Goal: Obtain resource: Obtain resource

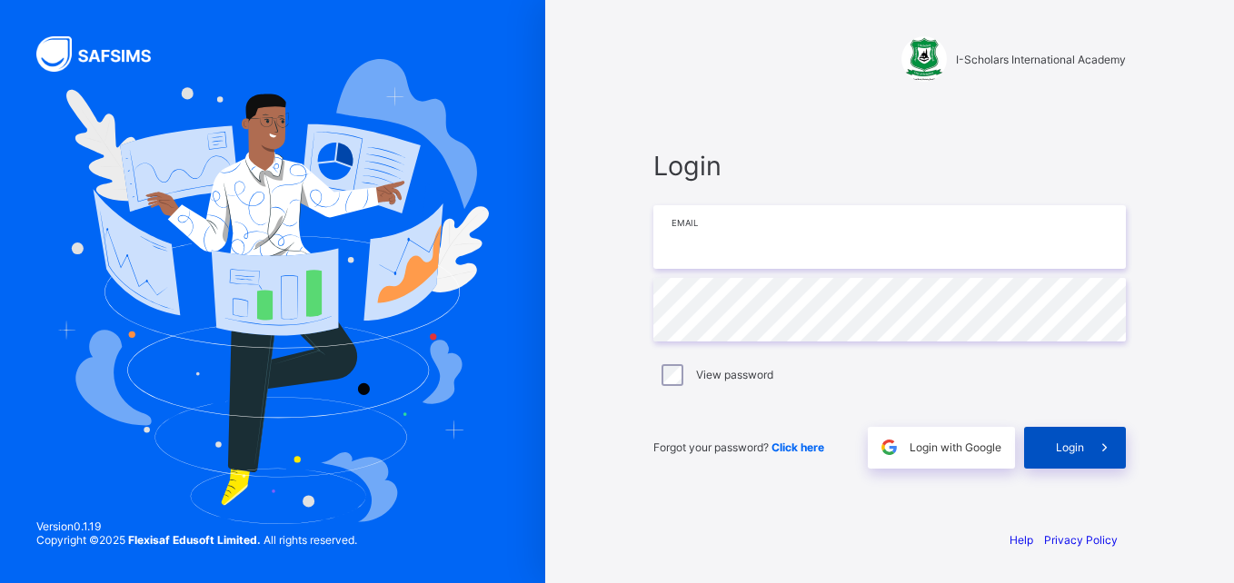
type input "**********"
click at [597, 442] on span "Login" at bounding box center [1070, 448] width 28 height 14
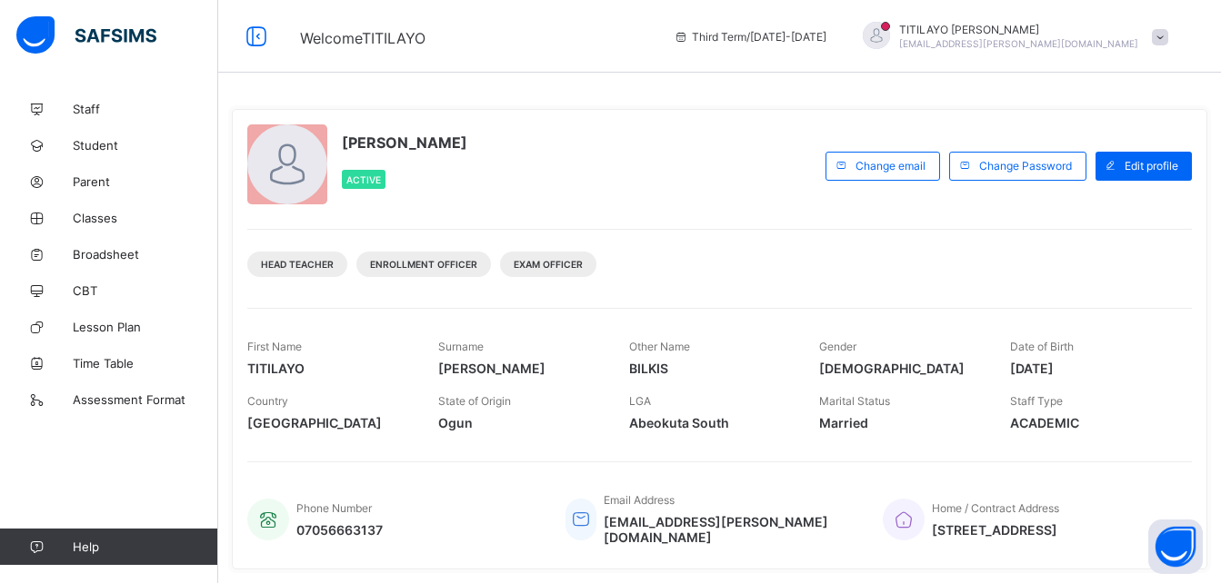
click at [597, 177] on div "[PERSON_NAME] Active" at bounding box center [531, 166] width 569 height 83
click at [95, 143] on span "Student" at bounding box center [145, 145] width 145 height 15
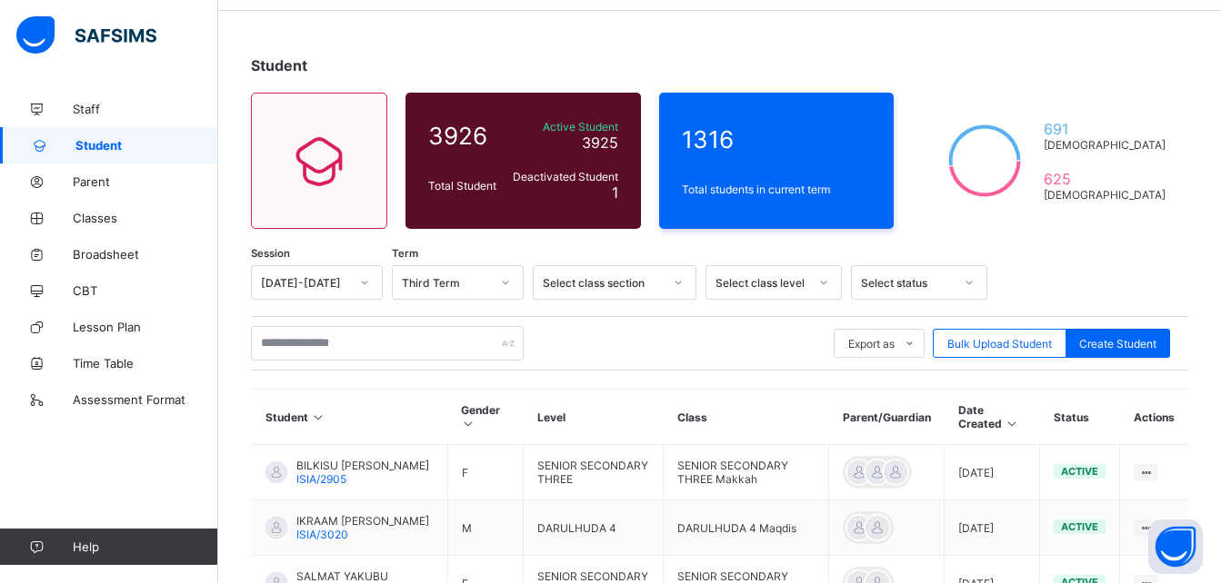
click at [597, 300] on div "Select class level" at bounding box center [773, 282] width 136 height 35
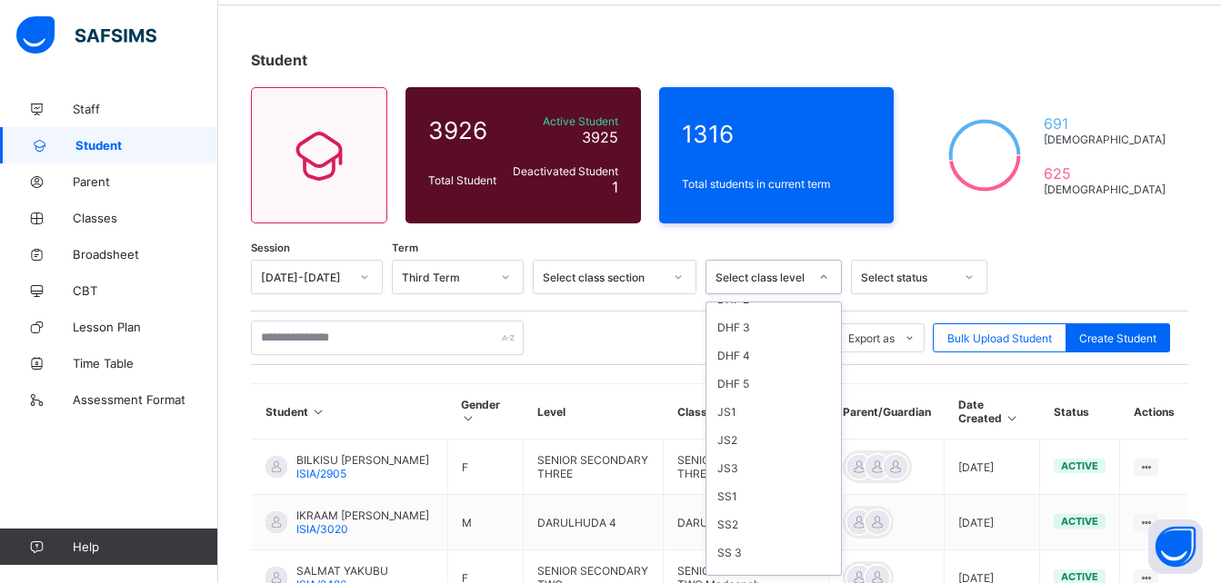
scroll to position [474, 0]
click at [597, 542] on div "SS 3" at bounding box center [773, 548] width 135 height 28
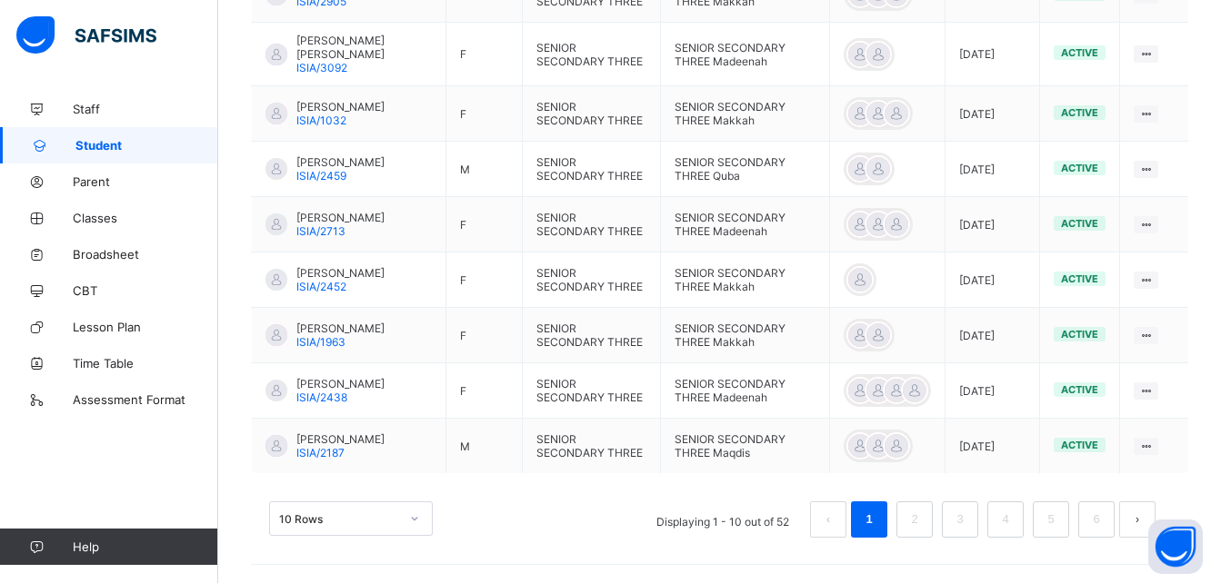
scroll to position [679, 0]
click at [597, 538] on li "3" at bounding box center [960, 520] width 36 height 36
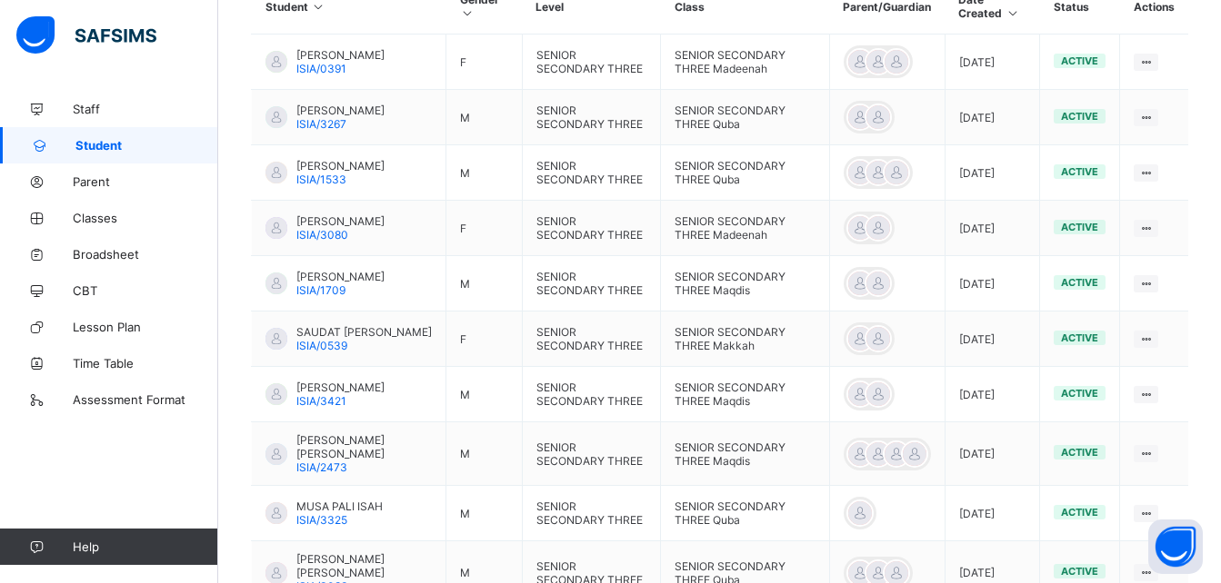
scroll to position [543, 0]
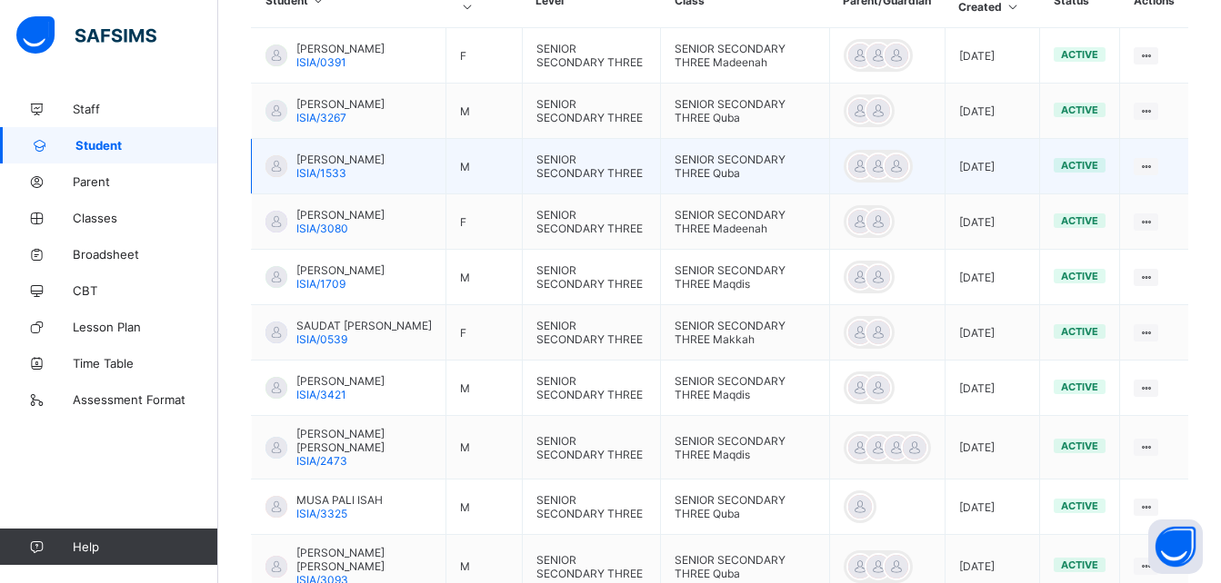
click at [363, 166] on span "[PERSON_NAME]" at bounding box center [340, 160] width 88 height 14
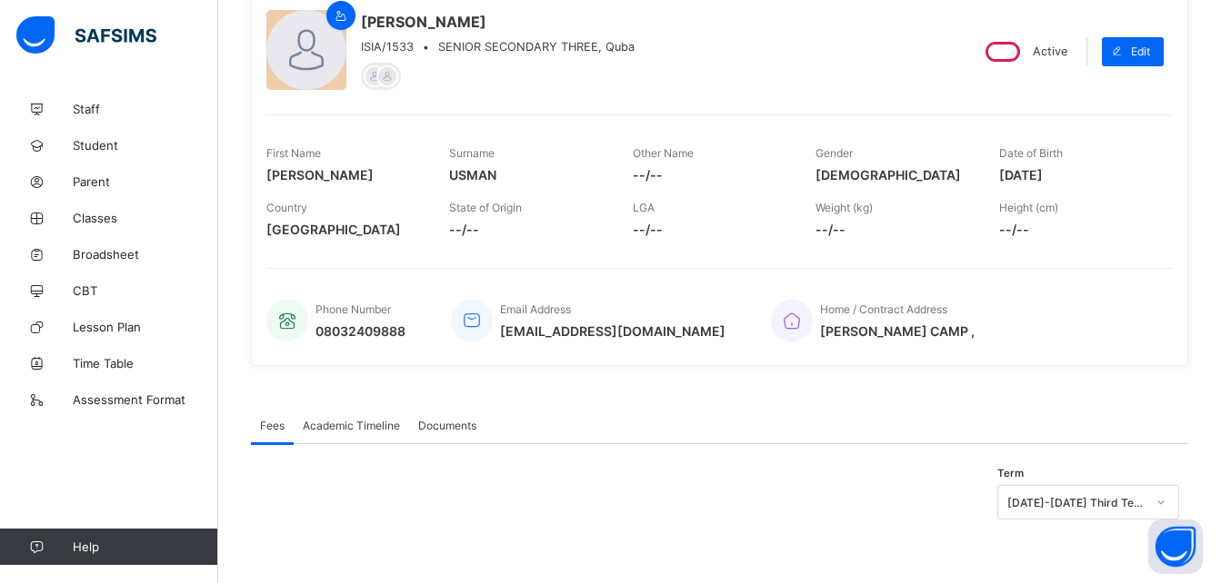
scroll to position [184, 0]
click at [349, 419] on span "Academic Timeline" at bounding box center [351, 426] width 97 height 14
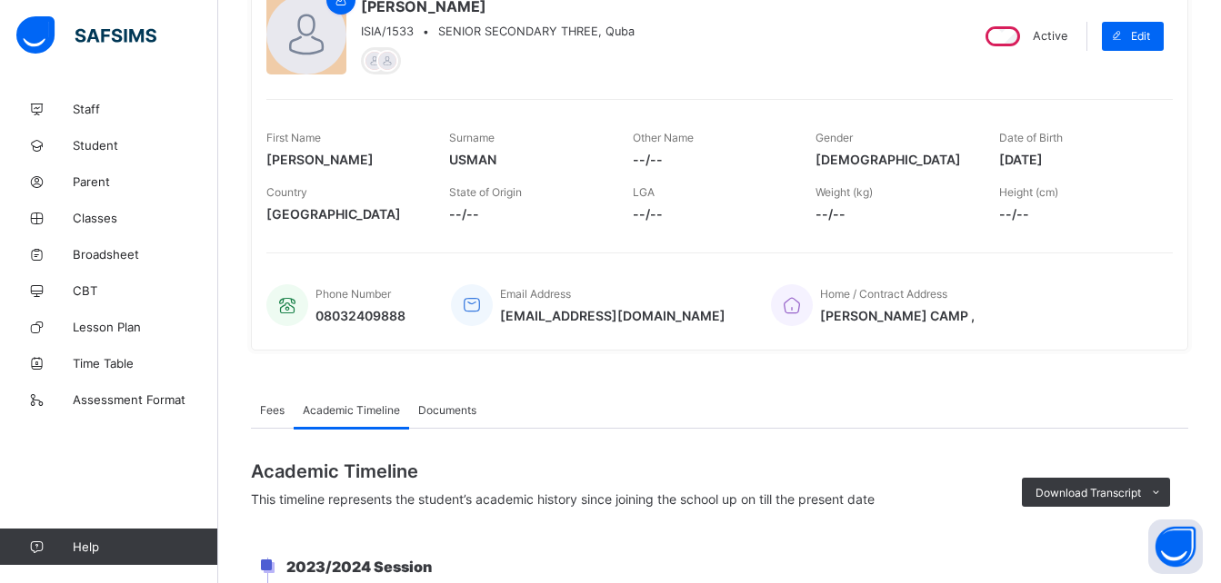
scroll to position [543, 0]
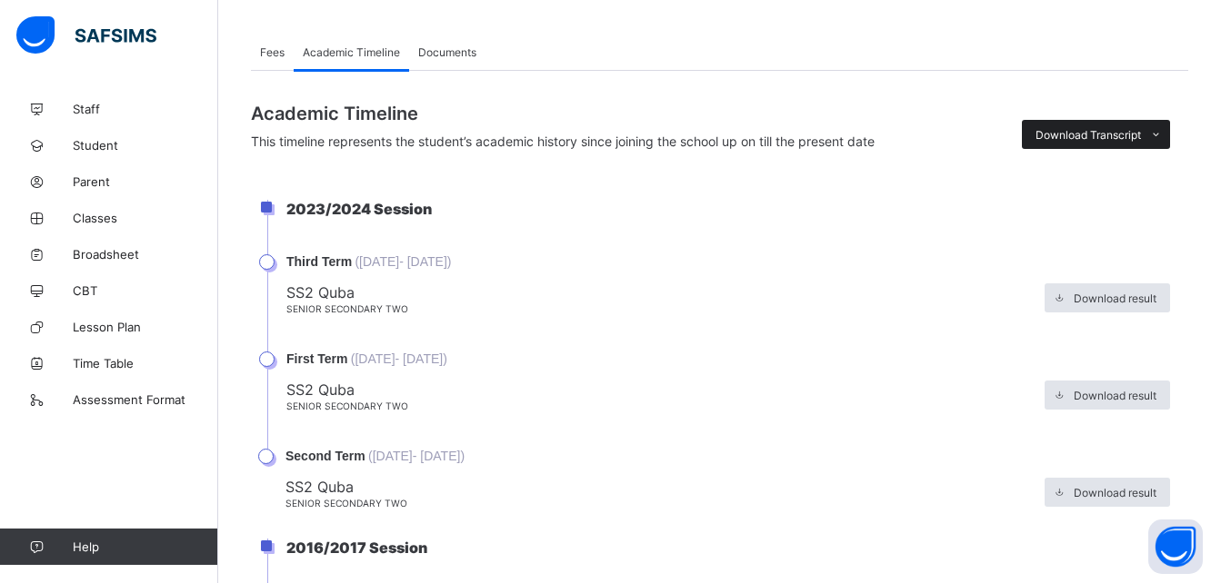
click at [597, 142] on span "Download Transcript" at bounding box center [1087, 135] width 105 height 14
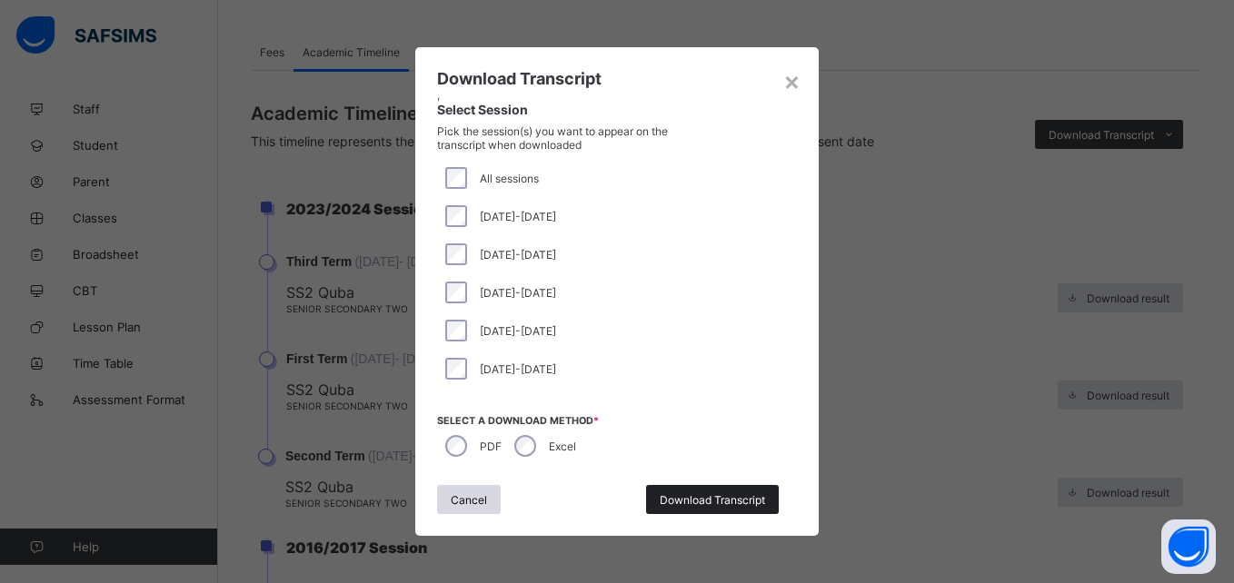
click at [597, 499] on span "Download Transcript" at bounding box center [712, 501] width 105 height 14
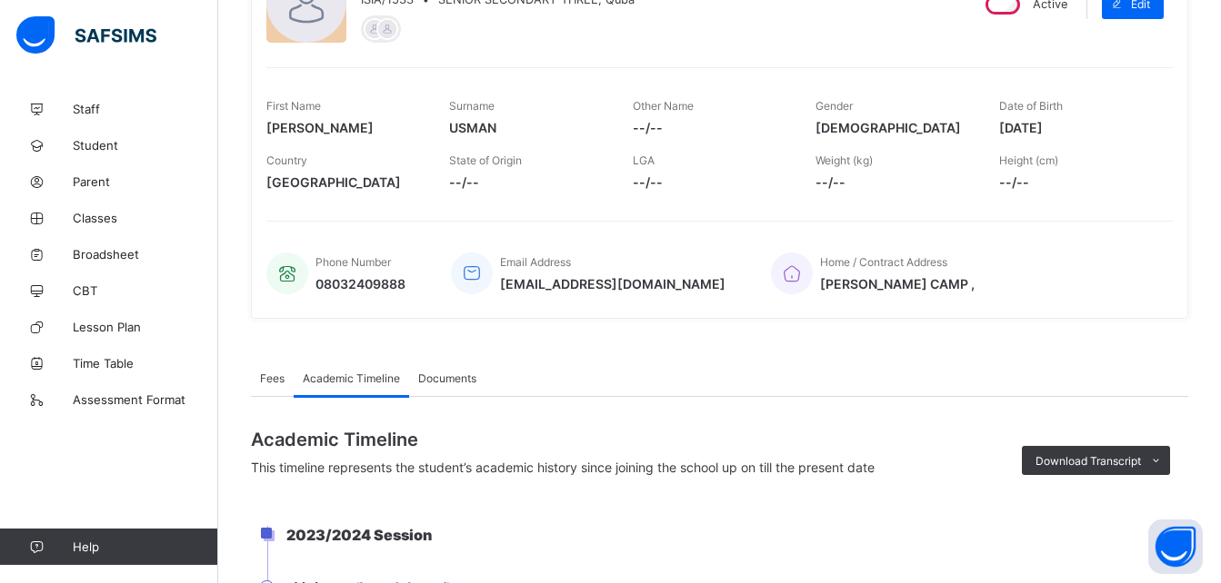
scroll to position [137, 0]
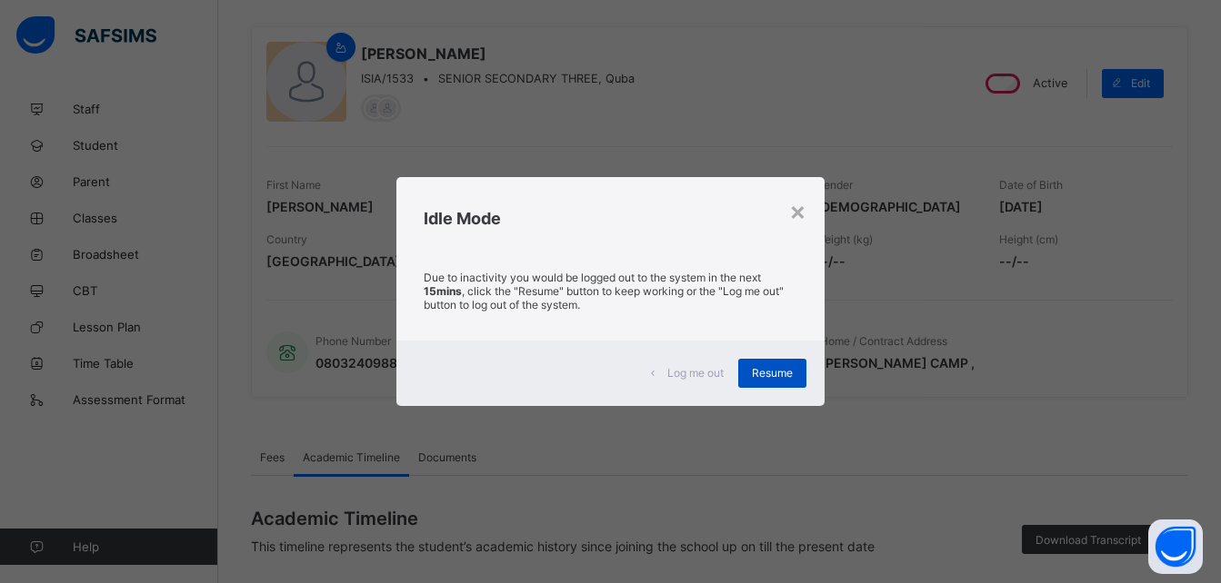
click at [597, 369] on span "Resume" at bounding box center [772, 373] width 41 height 14
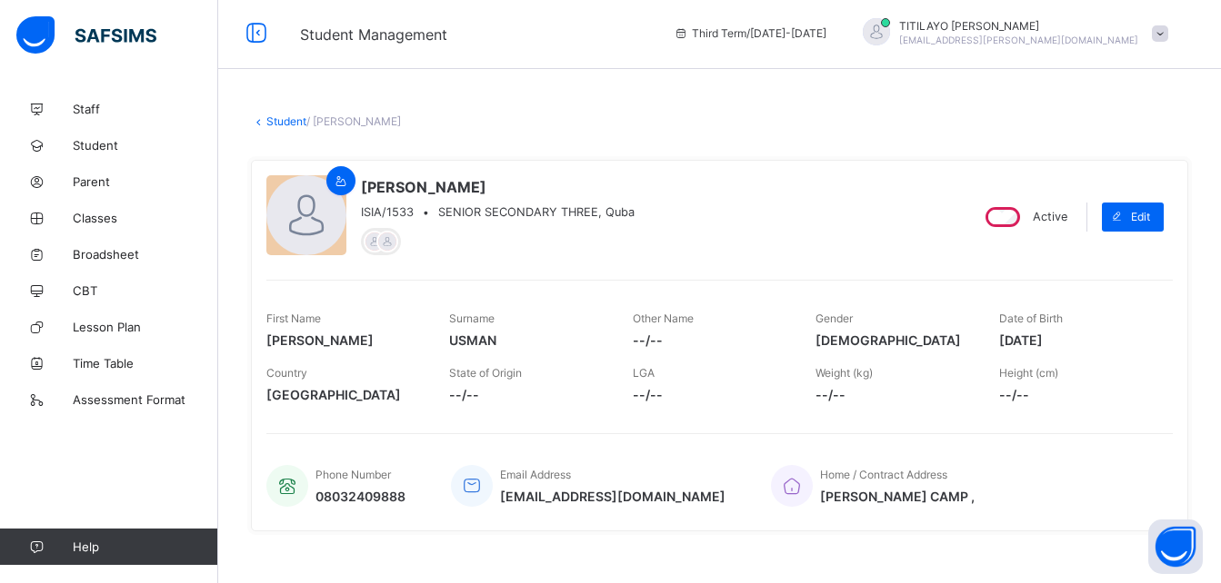
scroll to position [0, 0]
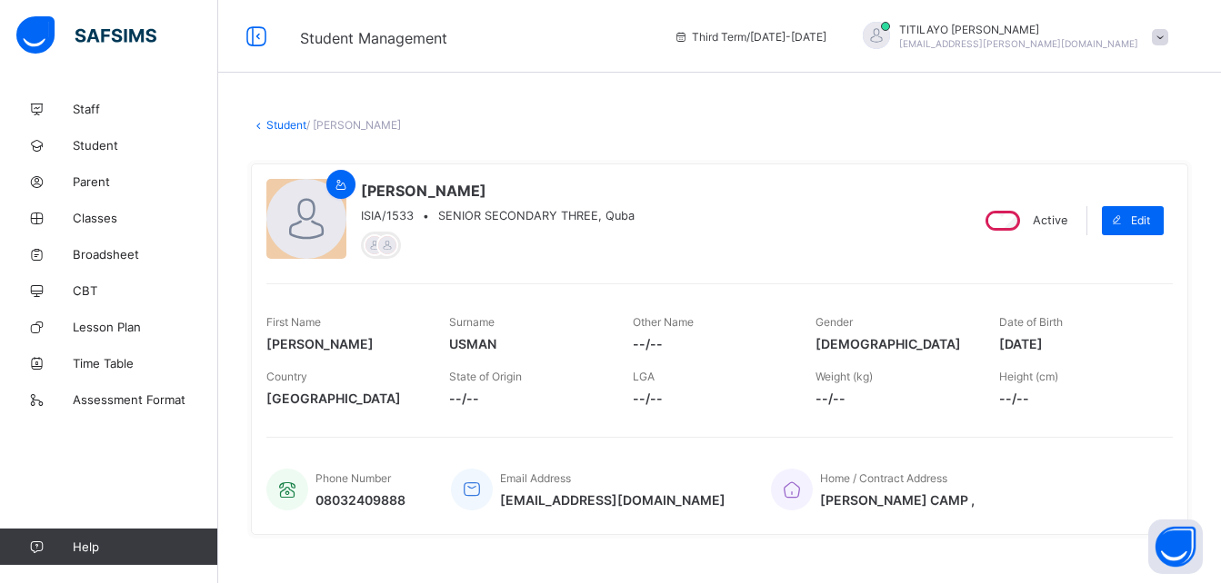
click at [286, 128] on link "Student" at bounding box center [286, 125] width 40 height 14
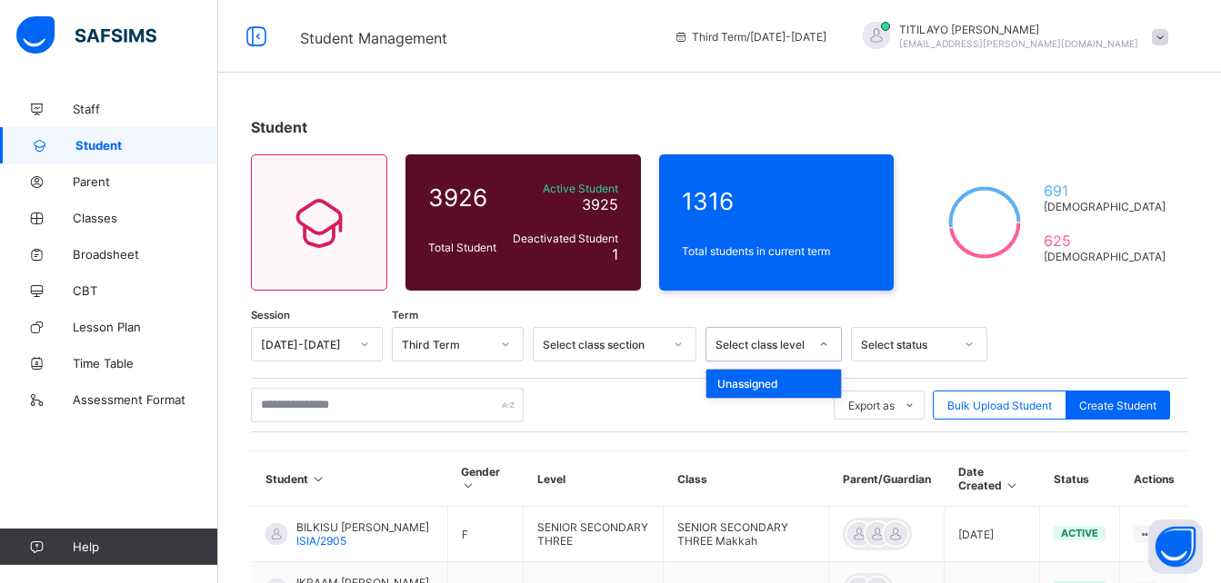
click at [597, 339] on div "Select class level" at bounding box center [761, 345] width 93 height 14
click at [597, 348] on div "option Unassigned focused, 1 of 46. 46 results available. Use Up and Down to ch…" at bounding box center [773, 344] width 136 height 35
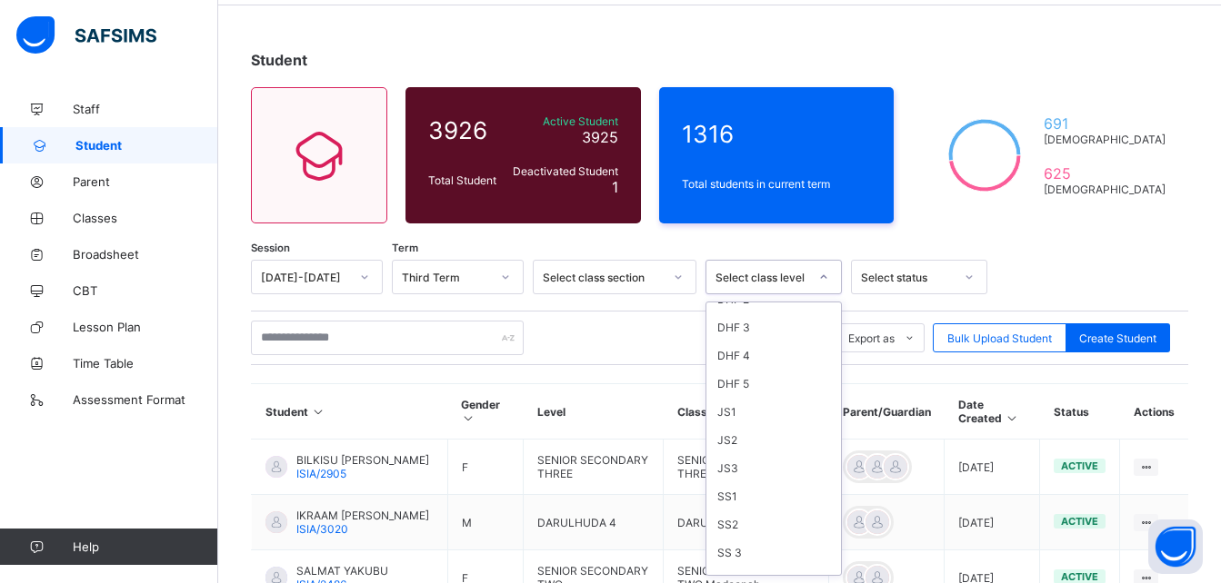
scroll to position [530, 0]
click at [597, 495] on div "SS 3" at bounding box center [773, 491] width 135 height 28
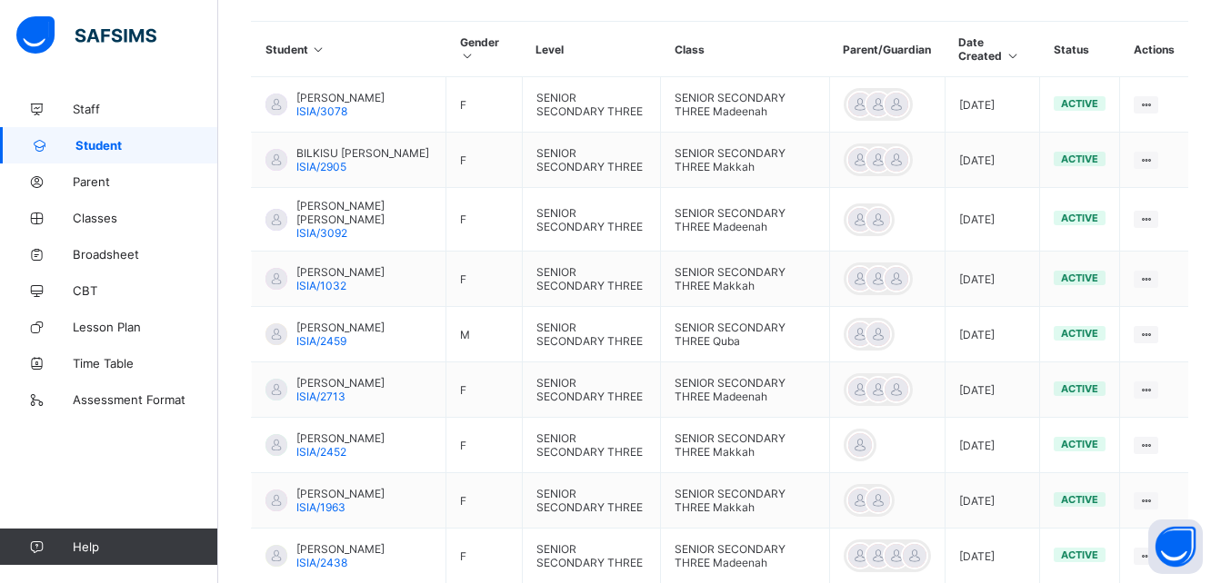
scroll to position [683, 0]
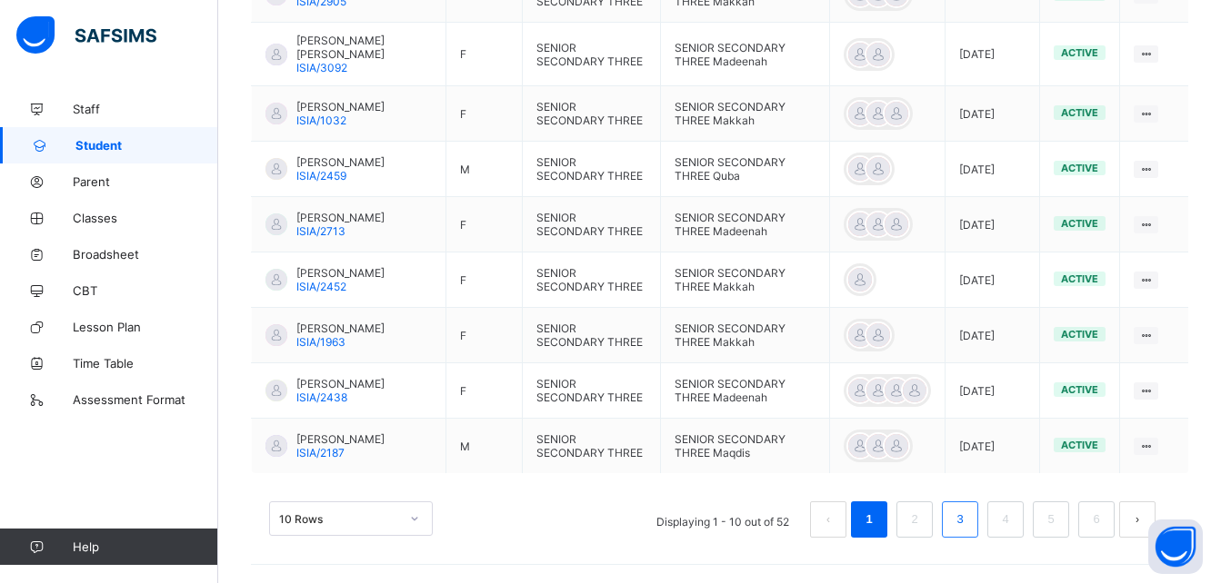
click at [597, 524] on link "3" at bounding box center [959, 520] width 17 height 24
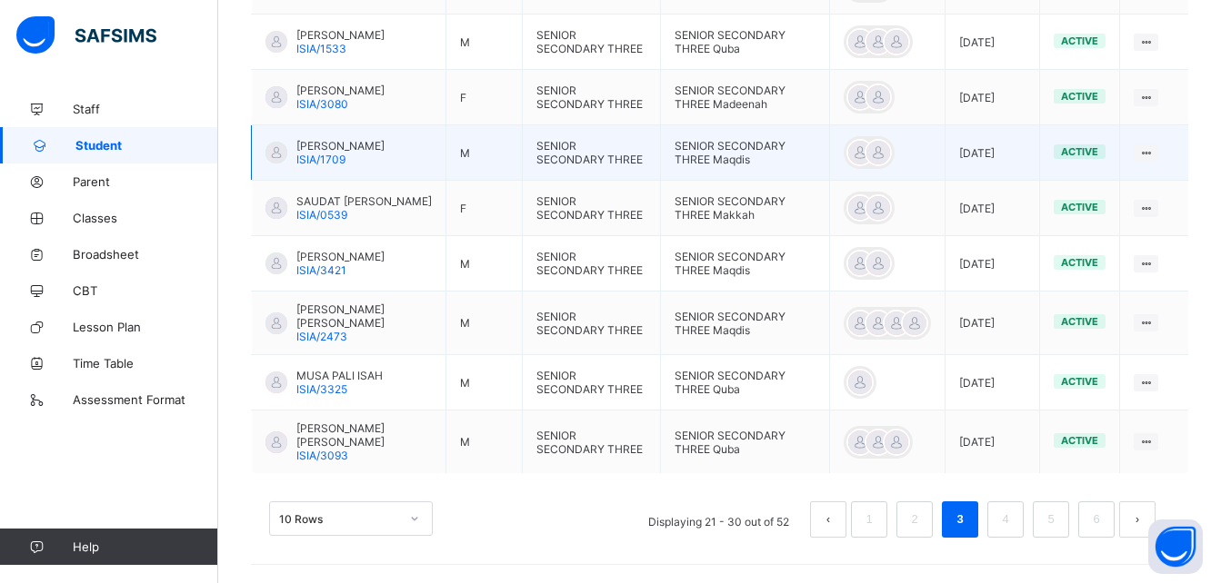
click at [347, 144] on span "[PERSON_NAME]" at bounding box center [340, 146] width 88 height 14
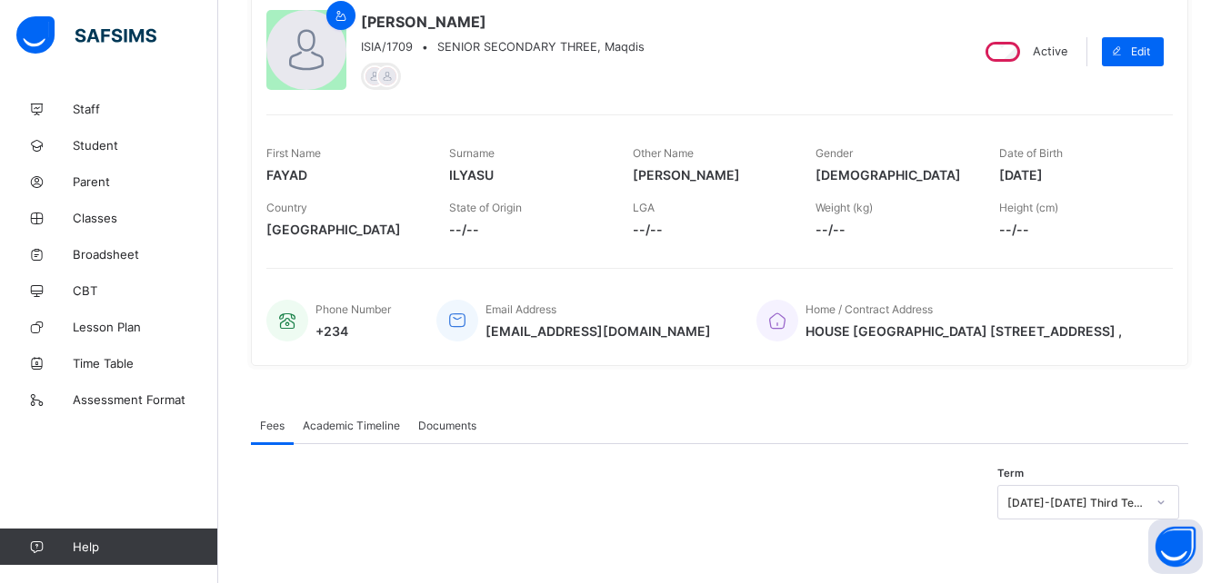
scroll to position [169, 0]
click at [354, 419] on span "Academic Timeline" at bounding box center [351, 426] width 97 height 14
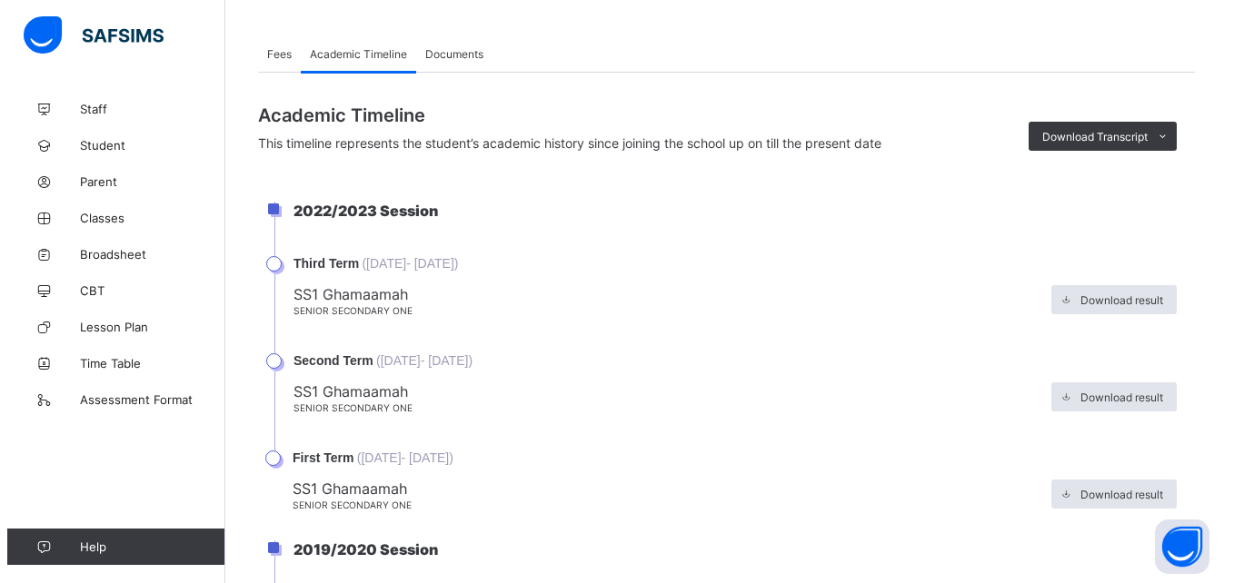
scroll to position [387, 0]
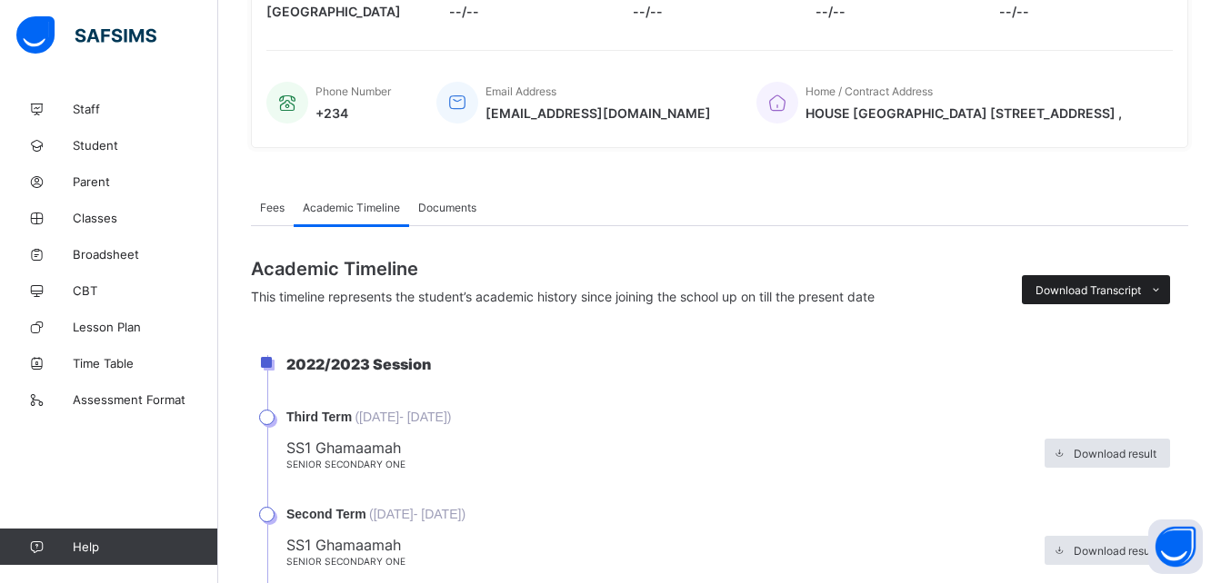
click at [597, 291] on span "Download Transcript" at bounding box center [1087, 291] width 105 height 14
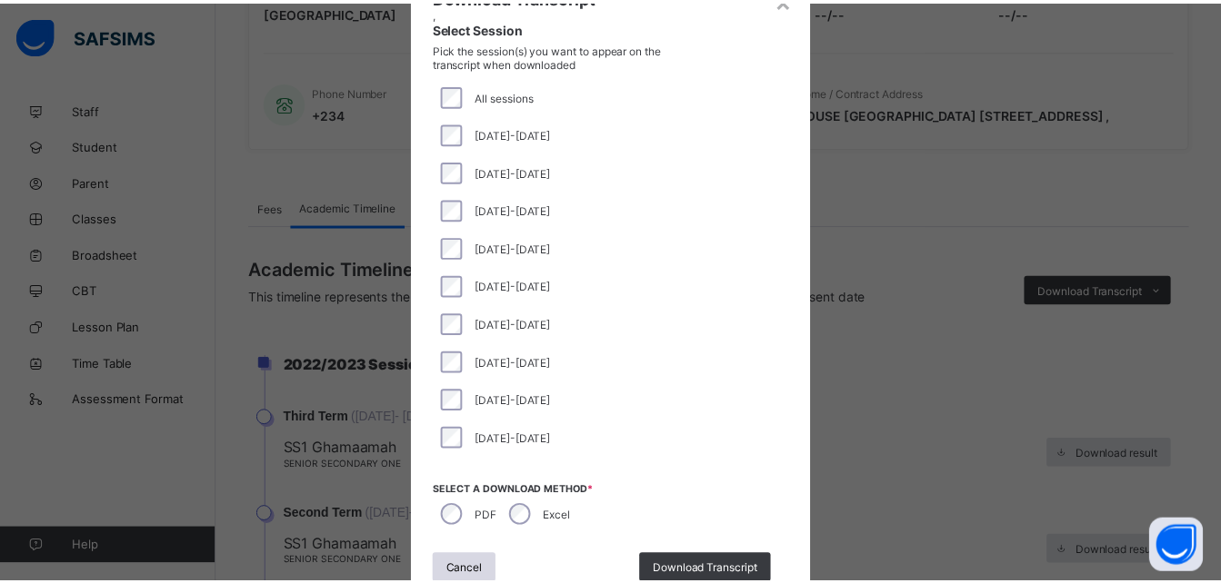
scroll to position [145, 0]
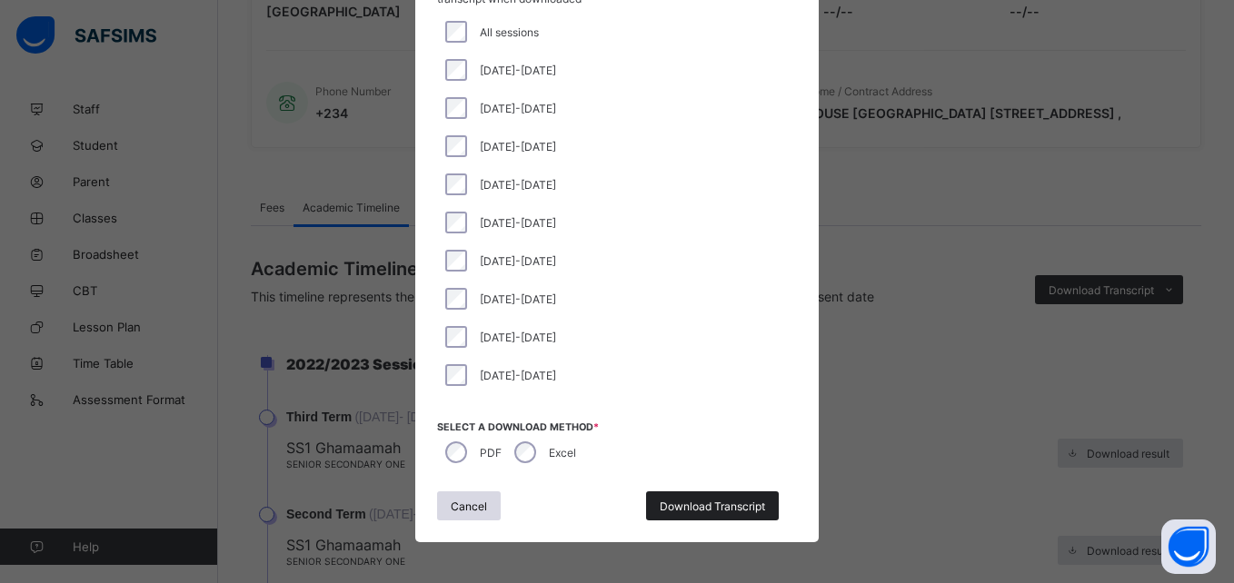
click at [597, 500] on span "Download Transcript" at bounding box center [712, 507] width 105 height 14
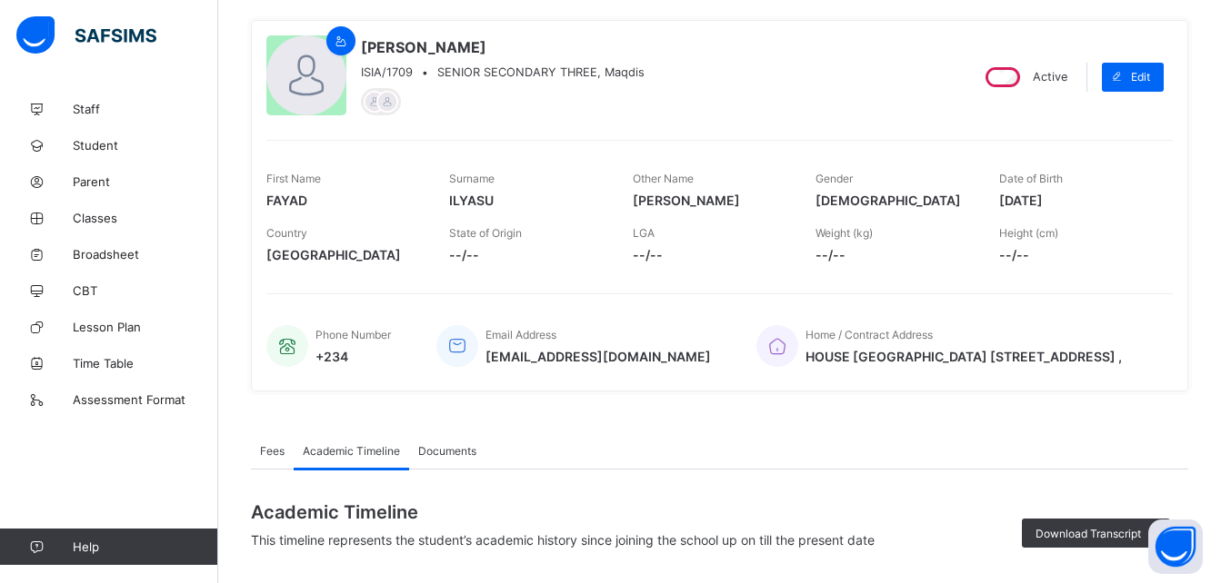
scroll to position [0, 0]
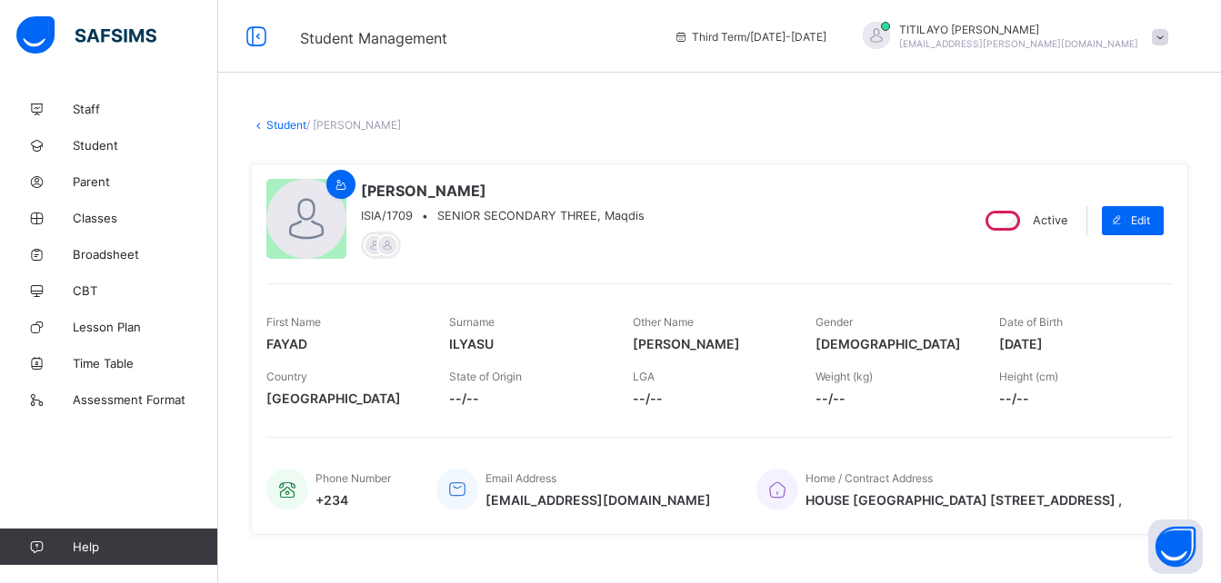
click at [296, 118] on link "Student" at bounding box center [286, 125] width 40 height 14
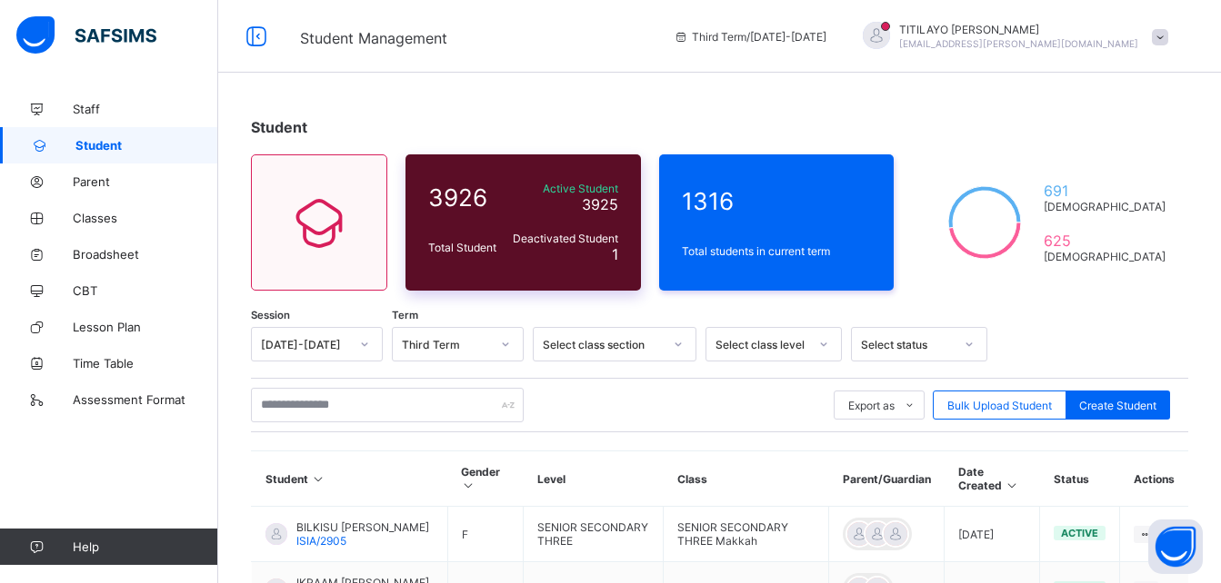
click at [523, 238] on span "Deactivated Student" at bounding box center [564, 239] width 108 height 14
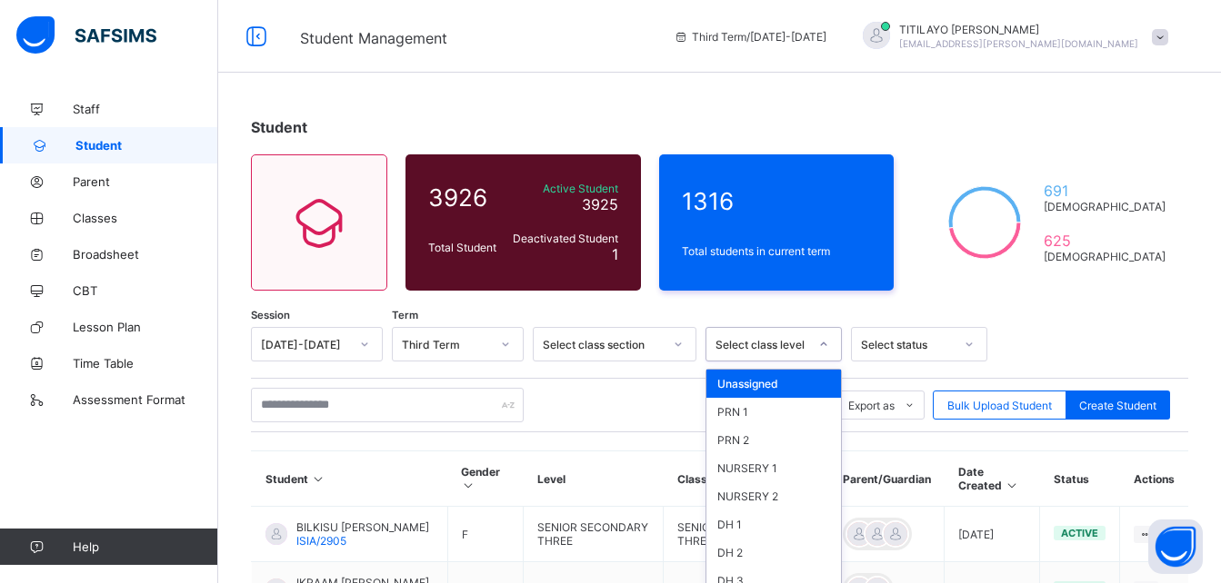
scroll to position [67, 0]
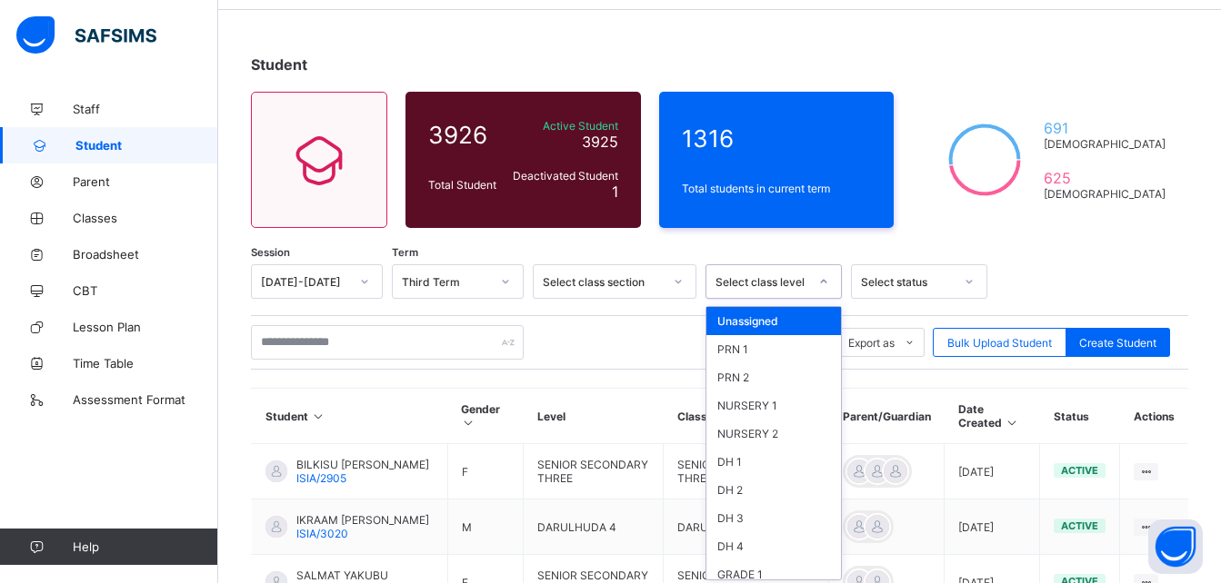
click at [597, 299] on div "option Unassigned focused, 1 of 46. 46 results available. Use Up and Down to ch…" at bounding box center [773, 281] width 136 height 35
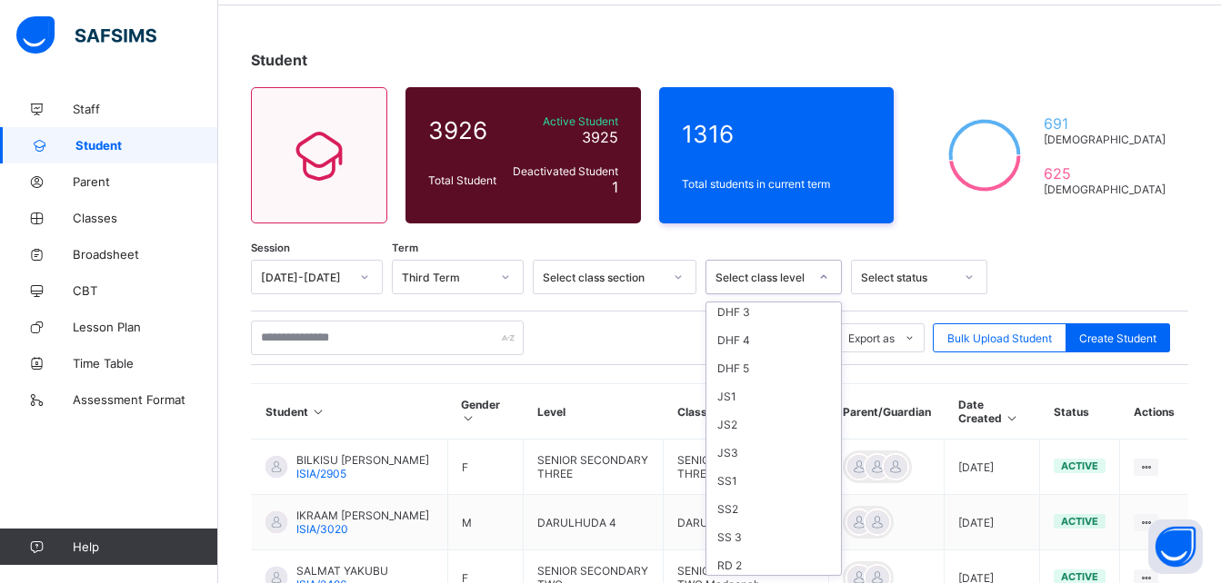
scroll to position [540, 0]
click at [597, 486] on div "SS 3" at bounding box center [773, 481] width 135 height 28
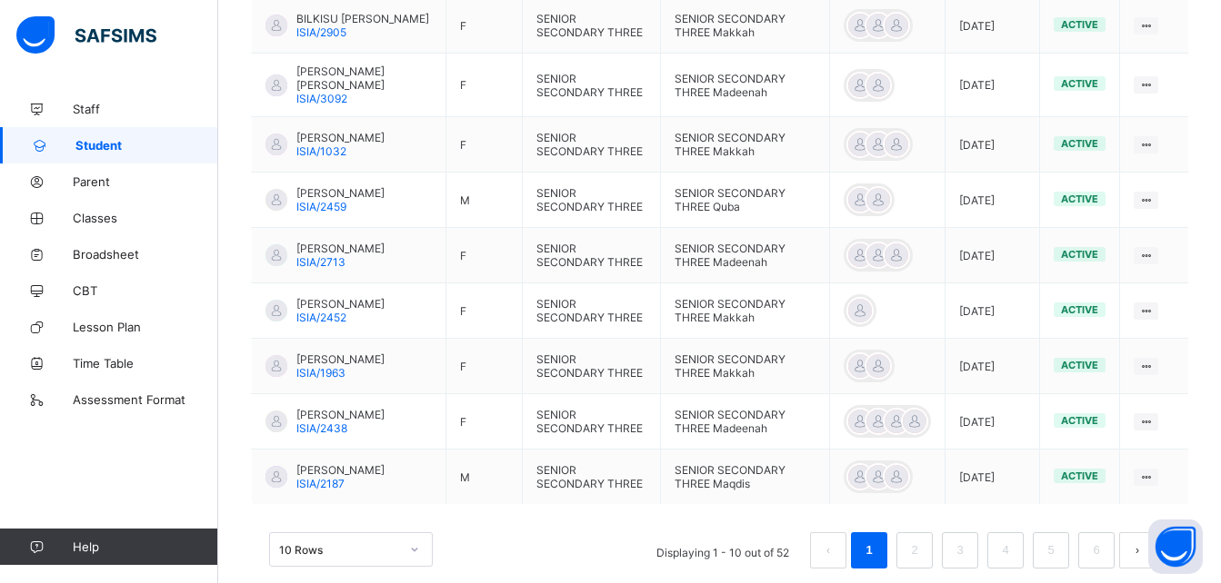
scroll to position [683, 0]
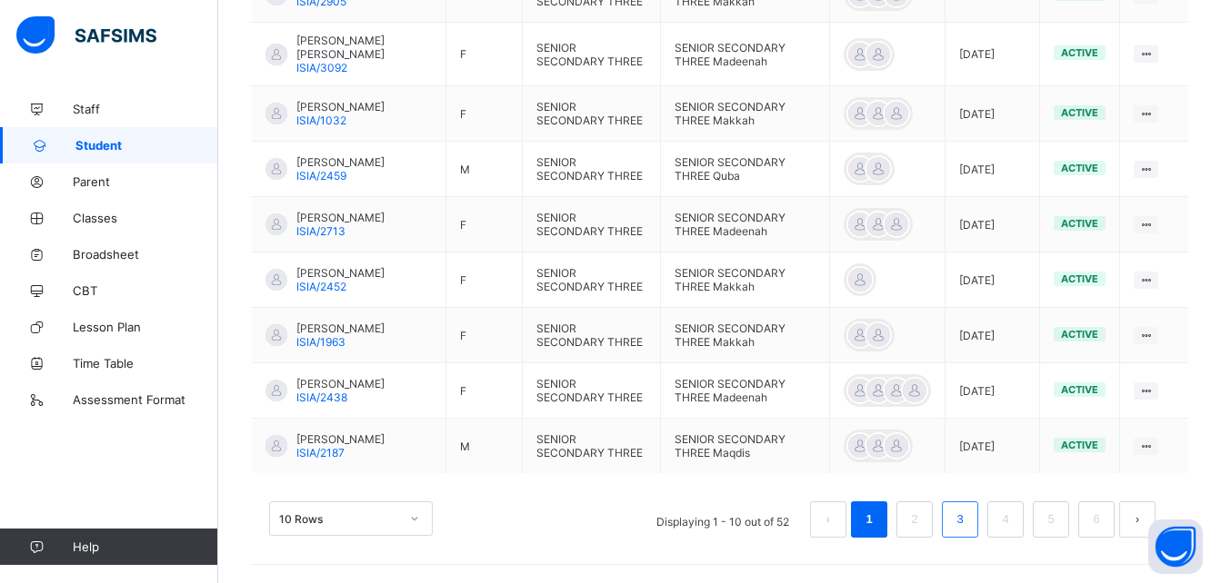
click at [597, 523] on link "3" at bounding box center [959, 520] width 17 height 24
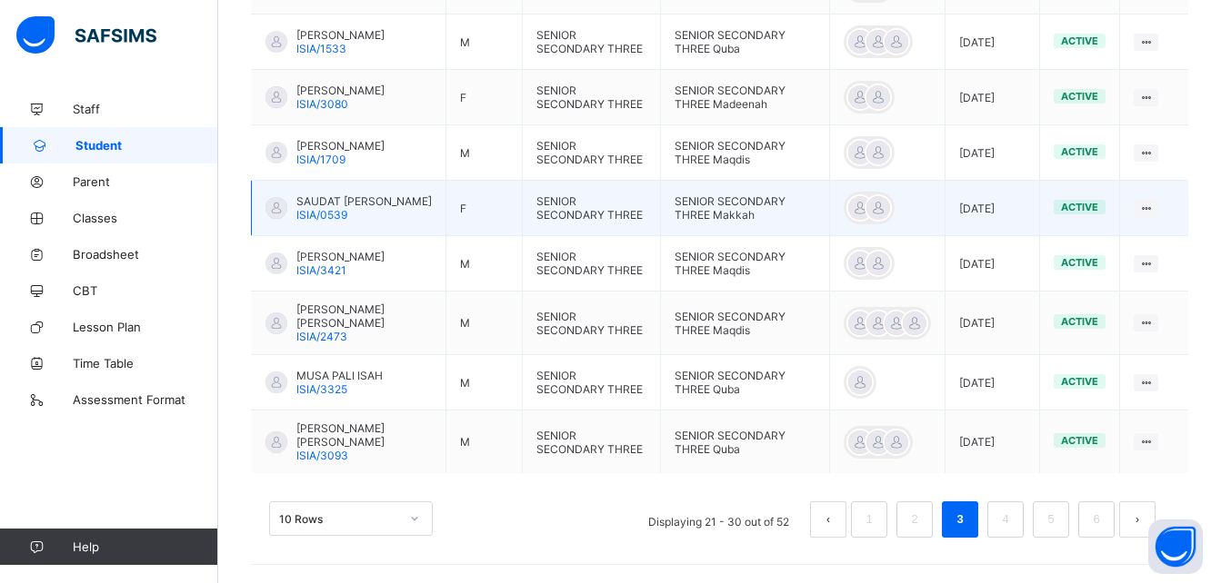
click at [349, 204] on span "SAUDAT [PERSON_NAME]" at bounding box center [363, 201] width 135 height 14
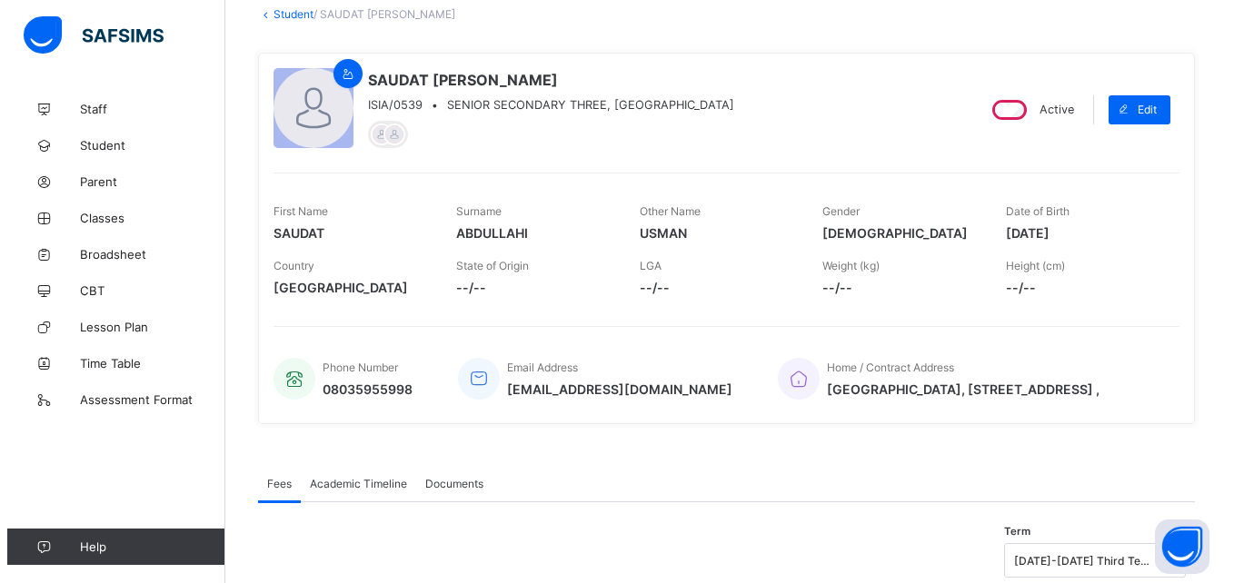
scroll to position [169, 0]
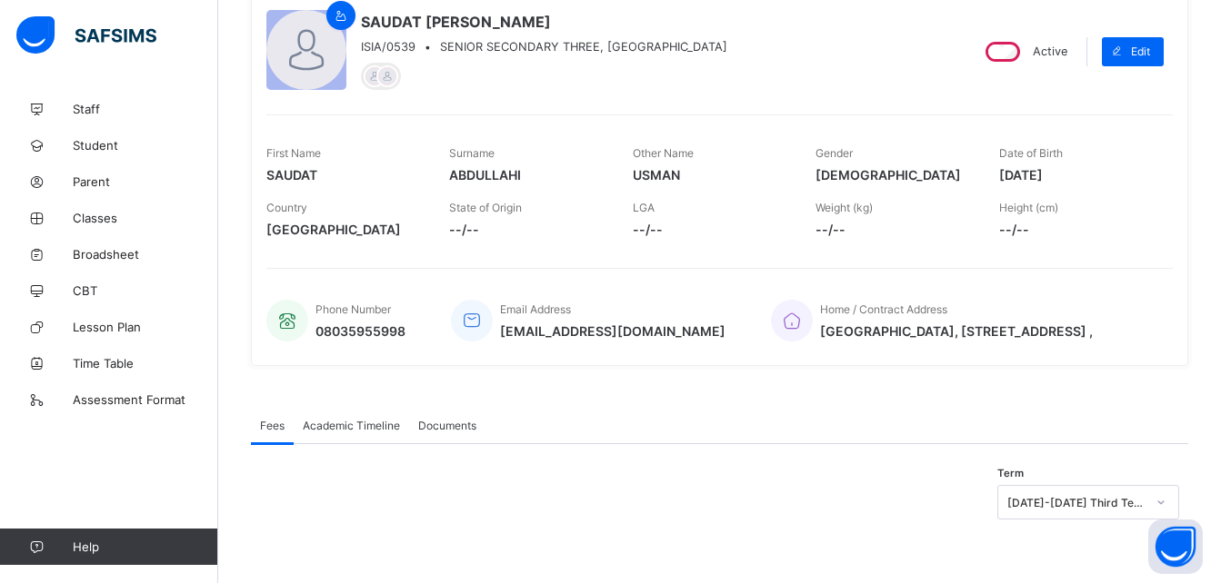
click at [344, 425] on span "Academic Timeline" at bounding box center [351, 426] width 97 height 14
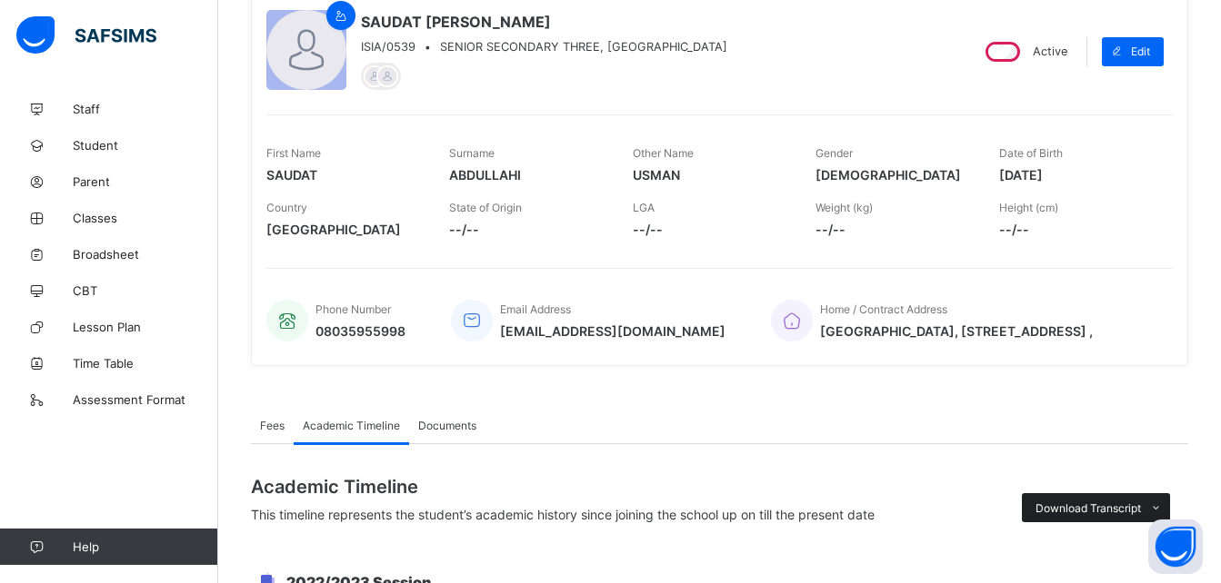
click at [597, 515] on div "Download Transcript" at bounding box center [1096, 508] width 148 height 29
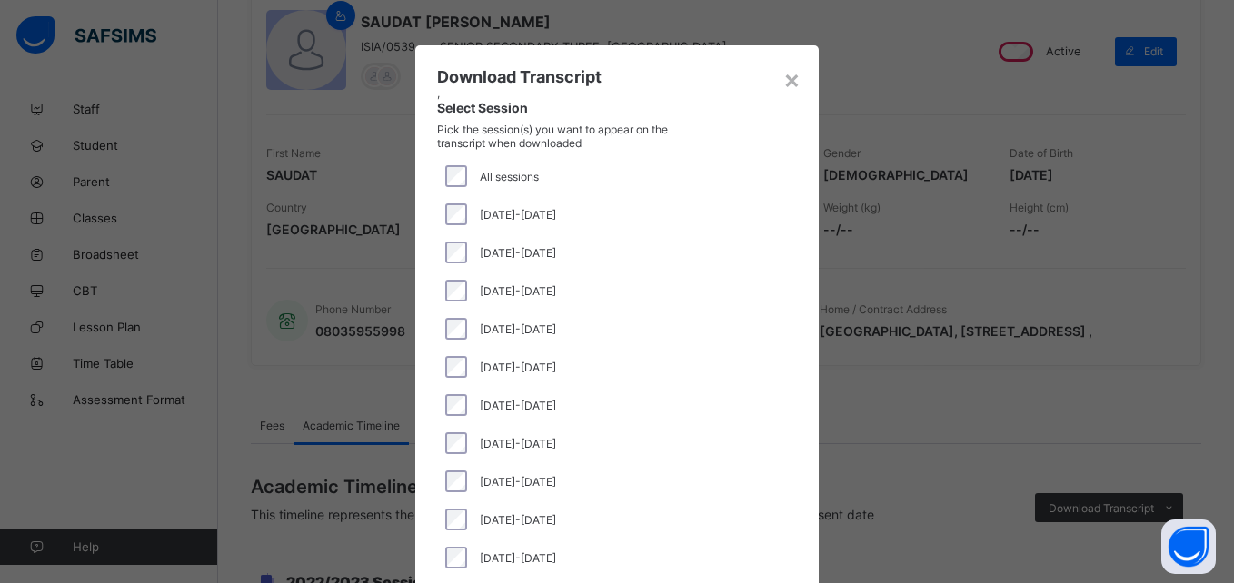
click at [450, 351] on div "[DATE]-[DATE]" at bounding box center [617, 367] width 360 height 38
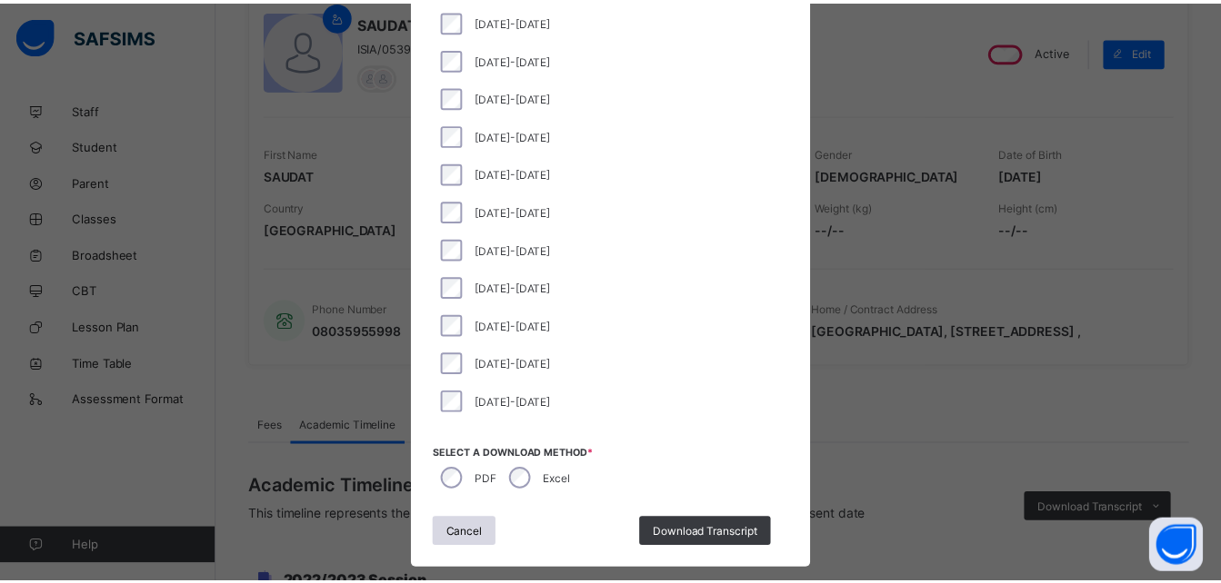
scroll to position [225, 0]
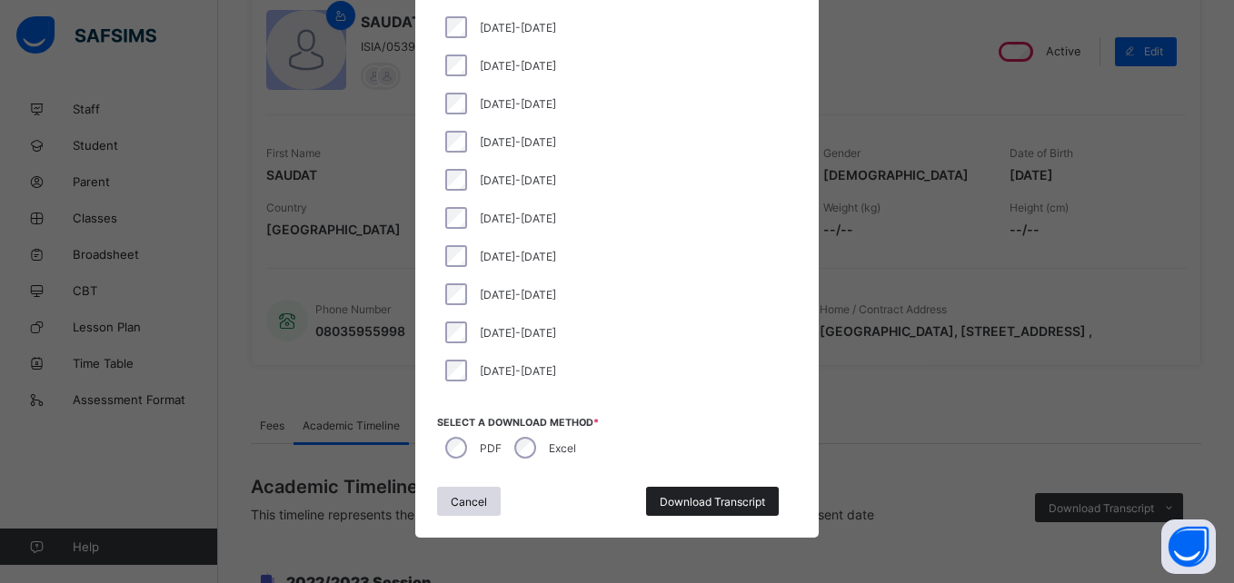
click at [597, 497] on span "Download Transcript" at bounding box center [712, 502] width 105 height 14
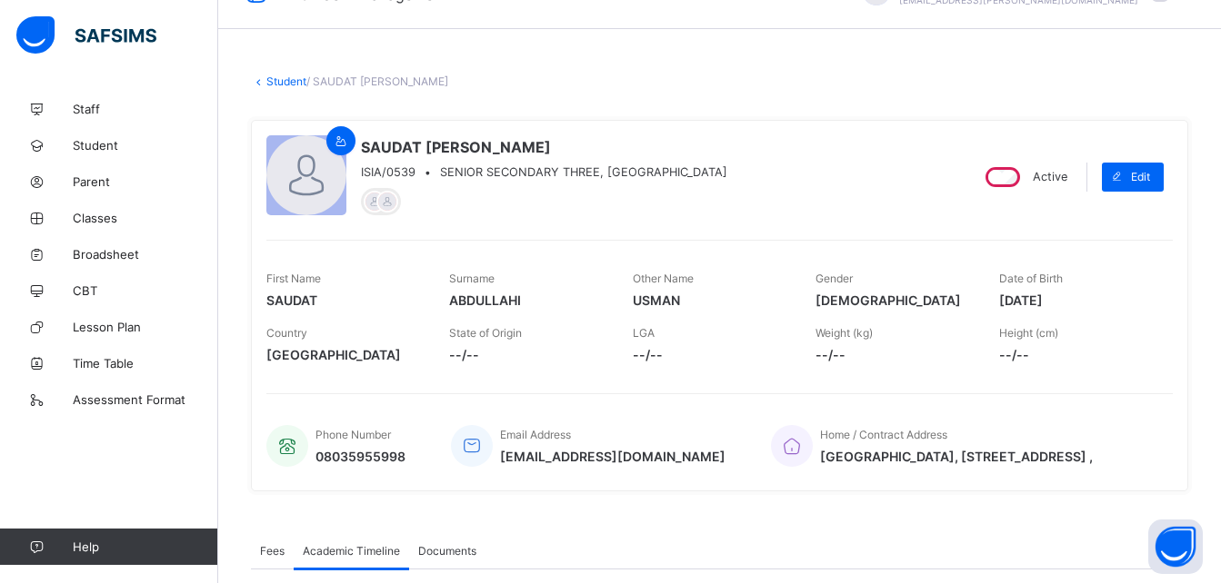
scroll to position [0, 0]
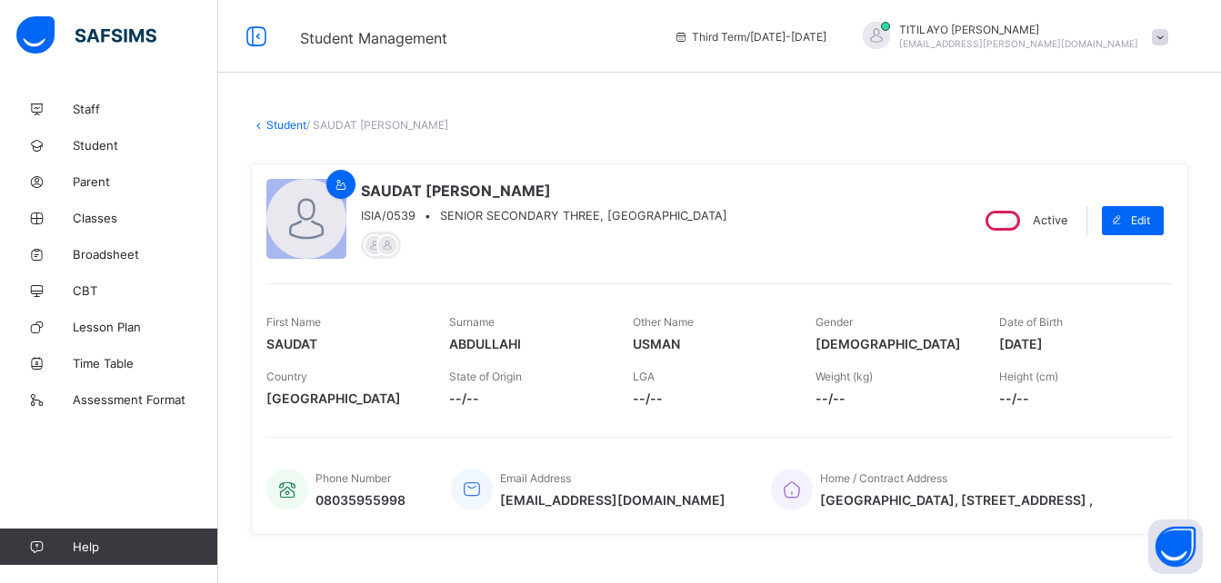
click at [293, 130] on link "Student" at bounding box center [286, 125] width 40 height 14
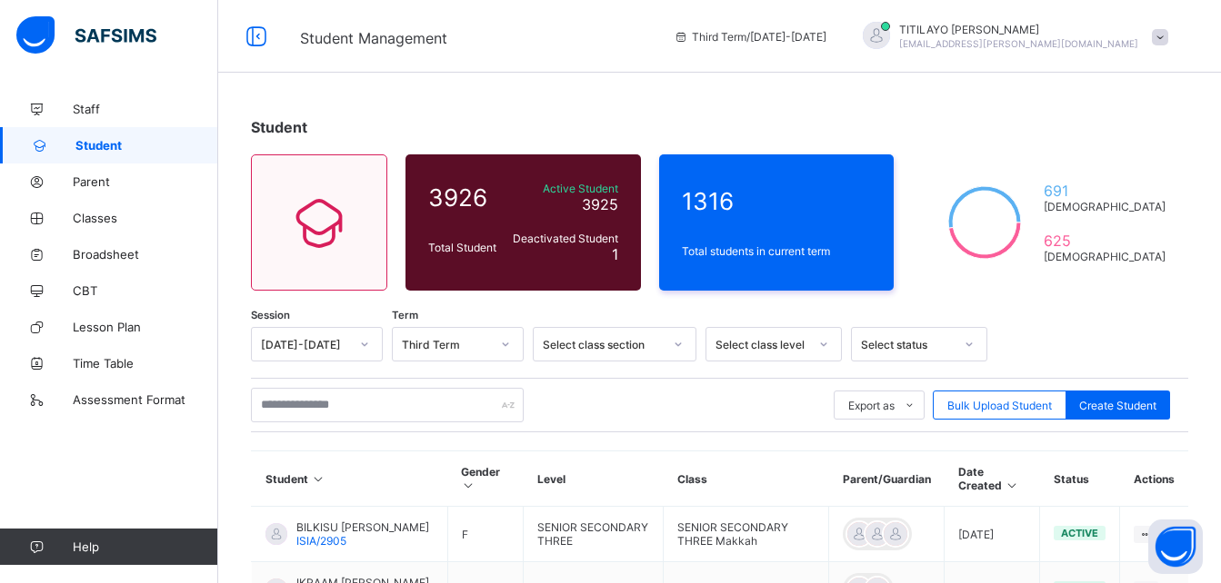
click at [597, 336] on div "Select class level" at bounding box center [773, 344] width 136 height 35
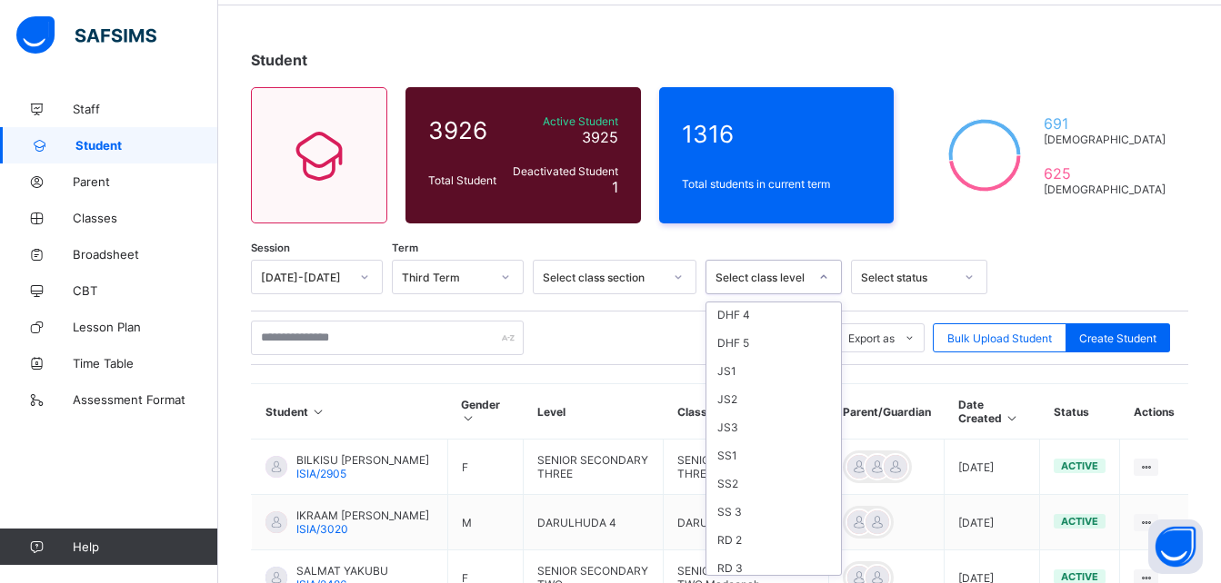
scroll to position [514, 0]
click at [597, 510] on div "SS 3" at bounding box center [773, 507] width 135 height 28
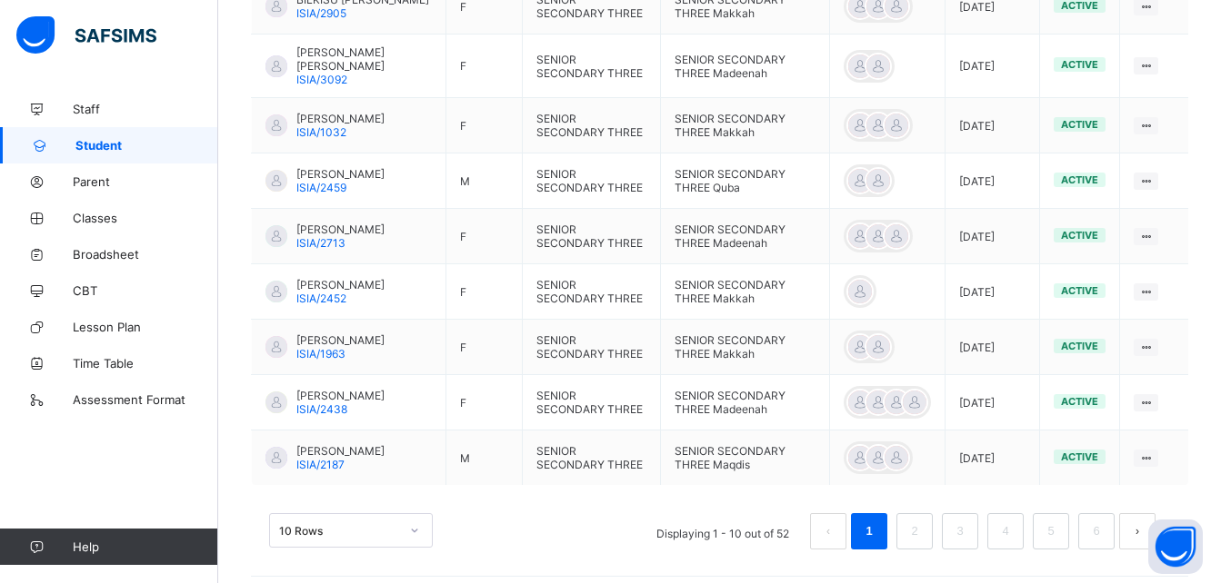
scroll to position [683, 0]
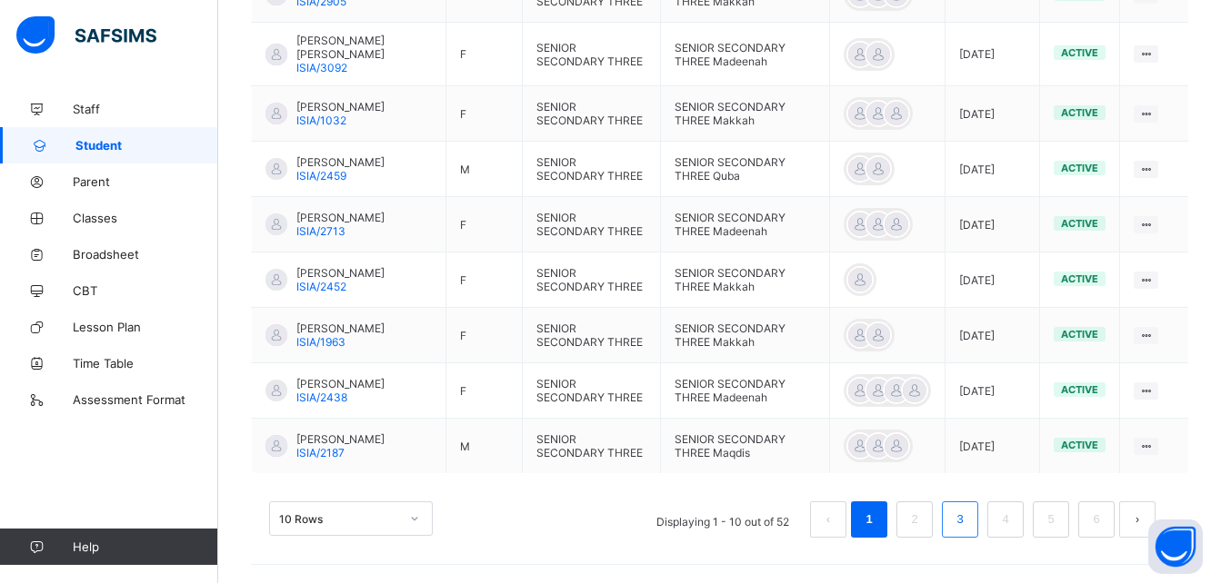
click at [597, 528] on link "3" at bounding box center [959, 520] width 17 height 24
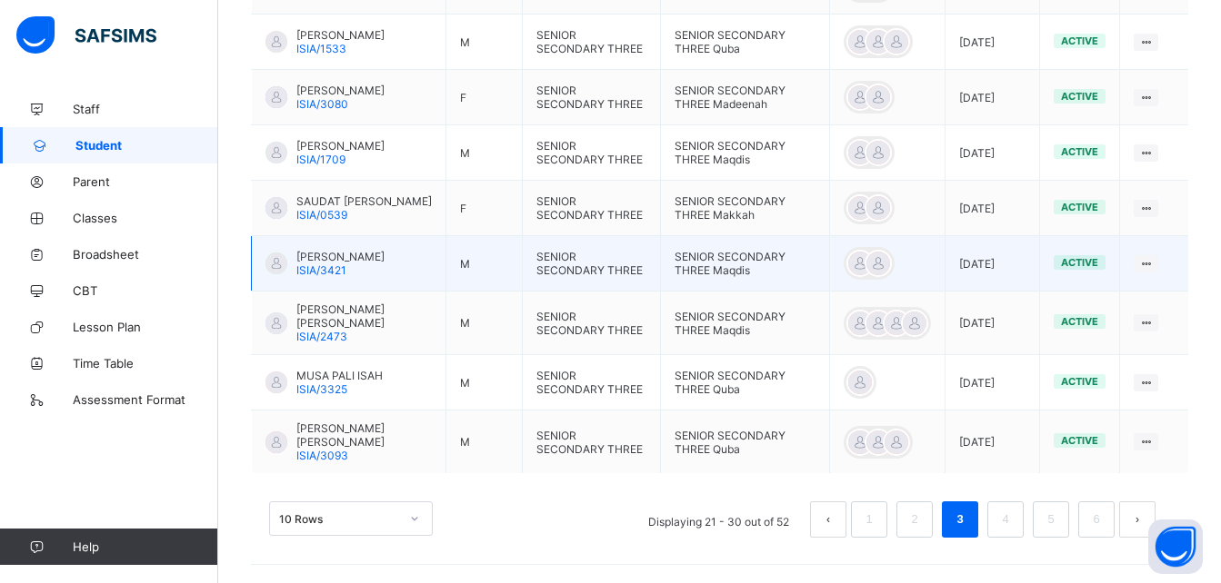
click at [354, 264] on span "[PERSON_NAME]" at bounding box center [340, 257] width 88 height 14
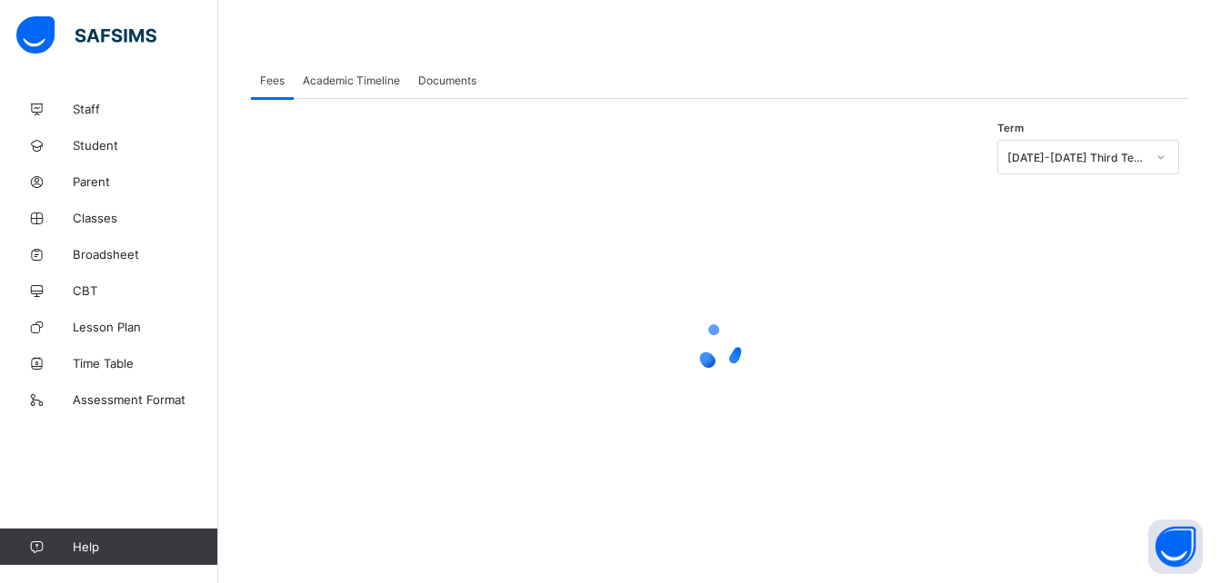
scroll to position [279, 0]
click at [336, 79] on span "Academic Timeline" at bounding box center [351, 81] width 97 height 14
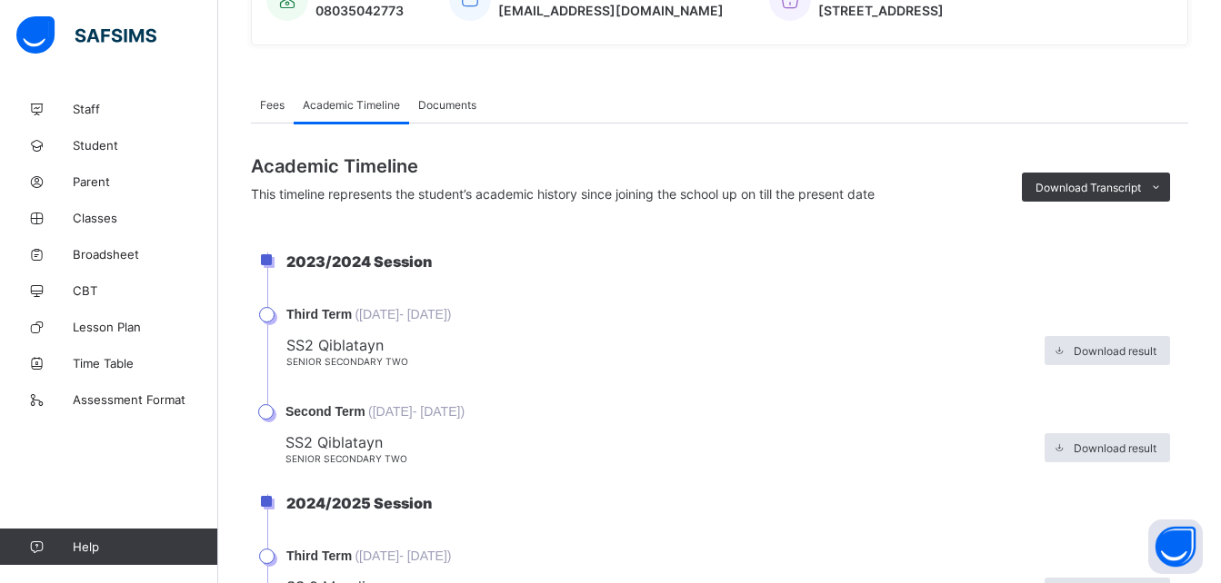
scroll to position [462, 0]
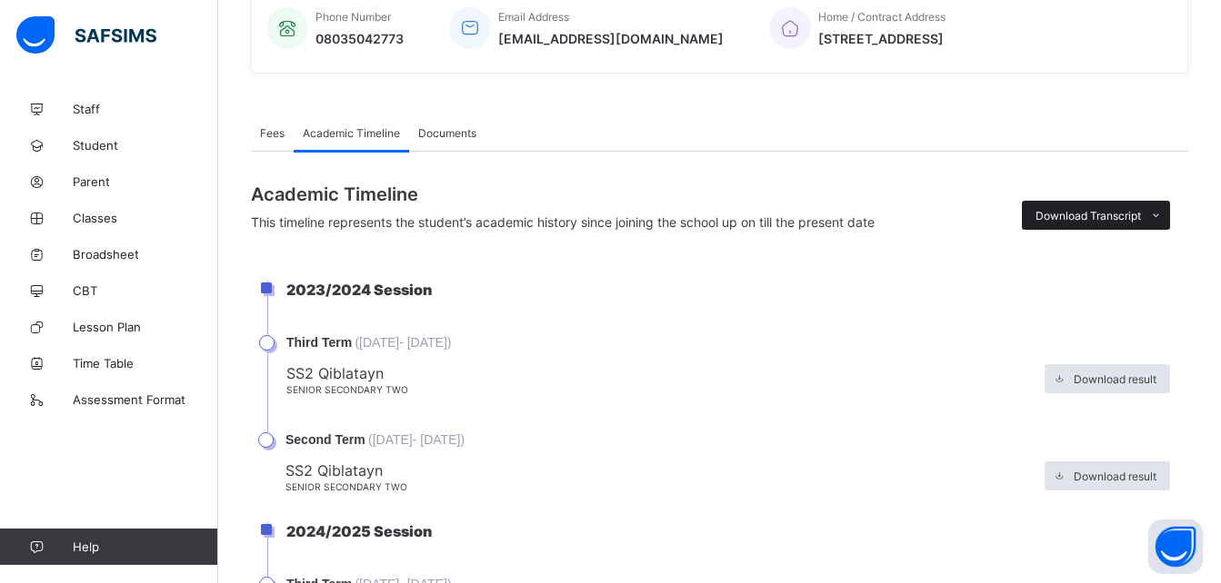
click at [597, 214] on span "Download Transcript" at bounding box center [1087, 216] width 105 height 14
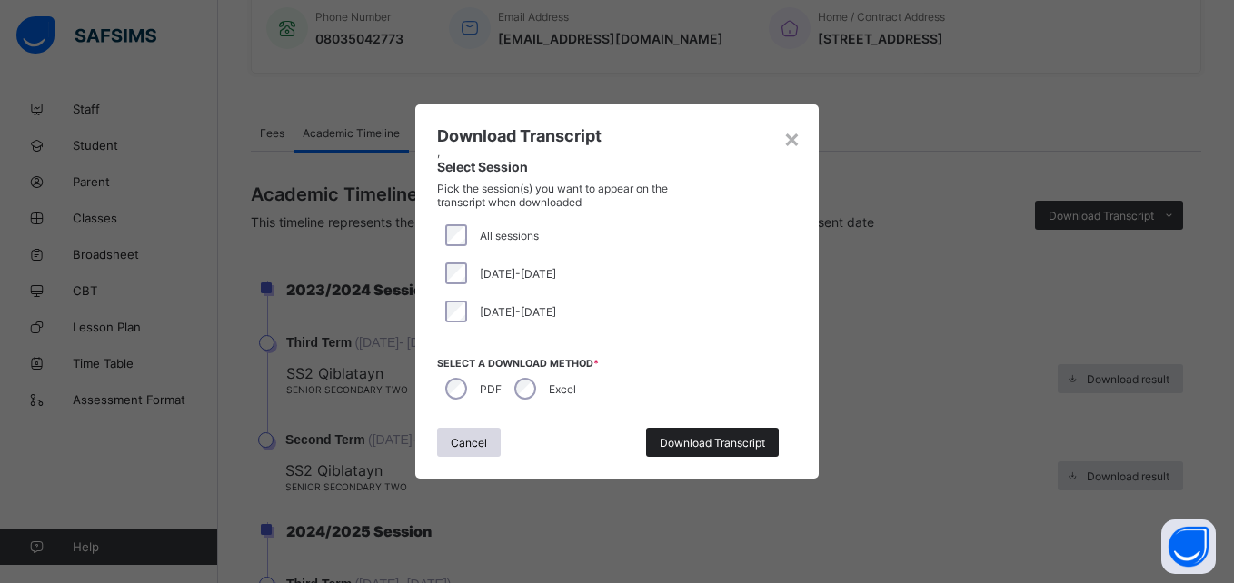
click at [597, 444] on span "Download Transcript" at bounding box center [712, 443] width 105 height 14
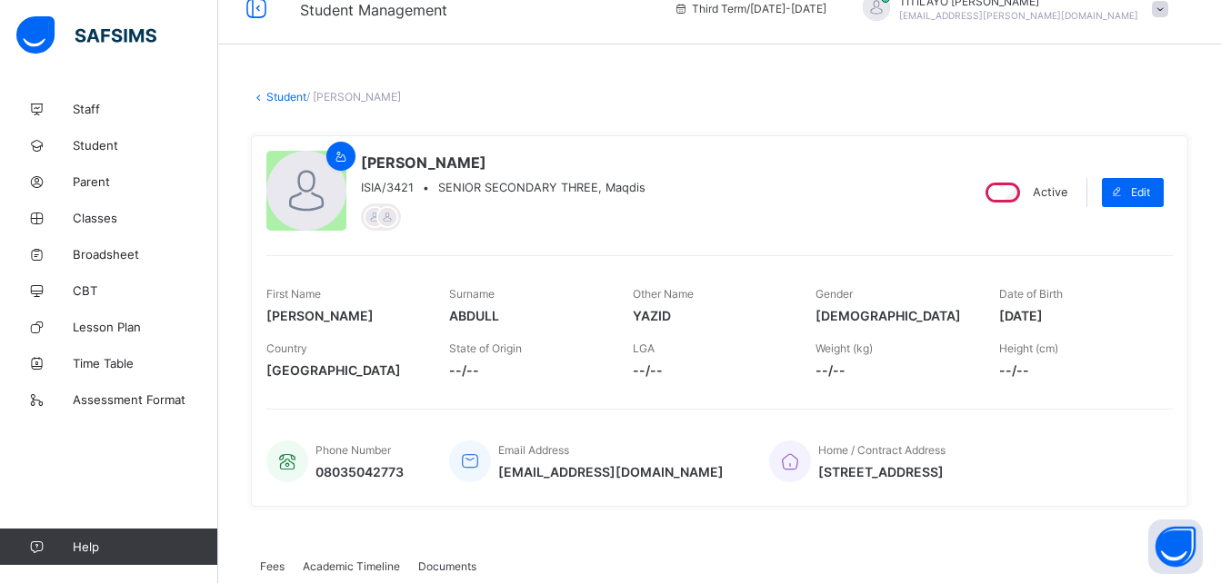
scroll to position [0, 0]
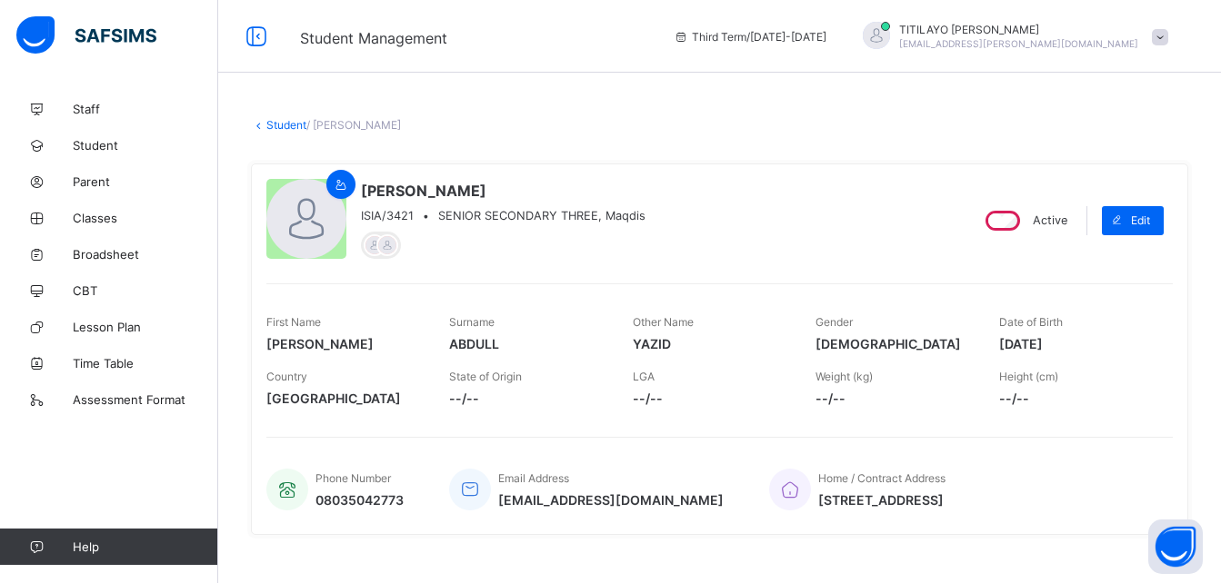
click at [279, 120] on link "Student" at bounding box center [286, 125] width 40 height 14
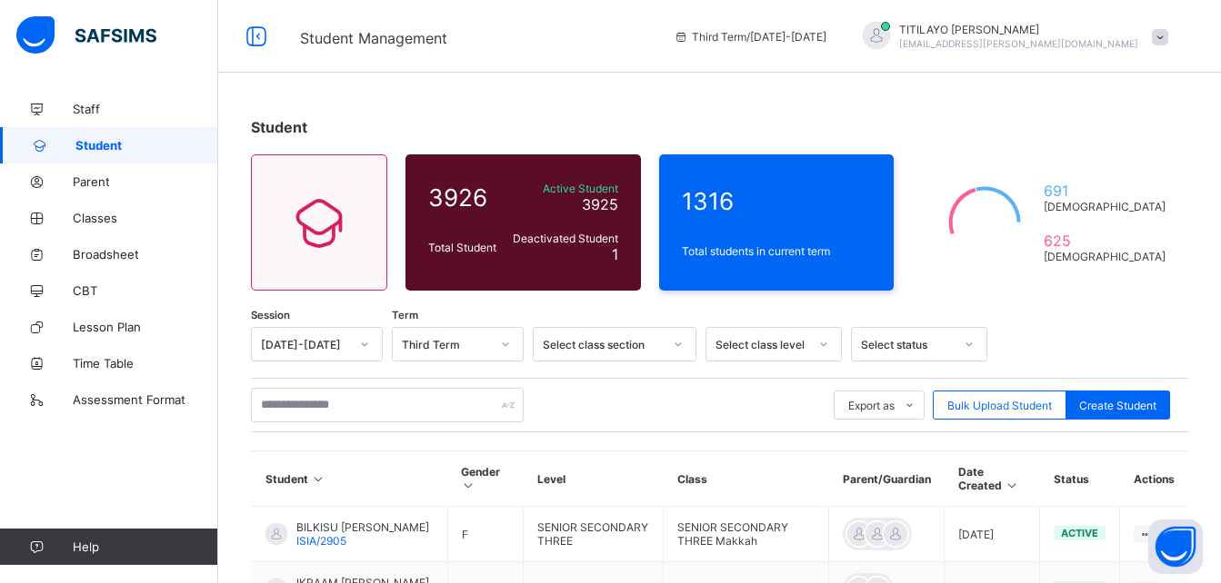
click at [597, 344] on div "Select class level" at bounding box center [761, 345] width 93 height 14
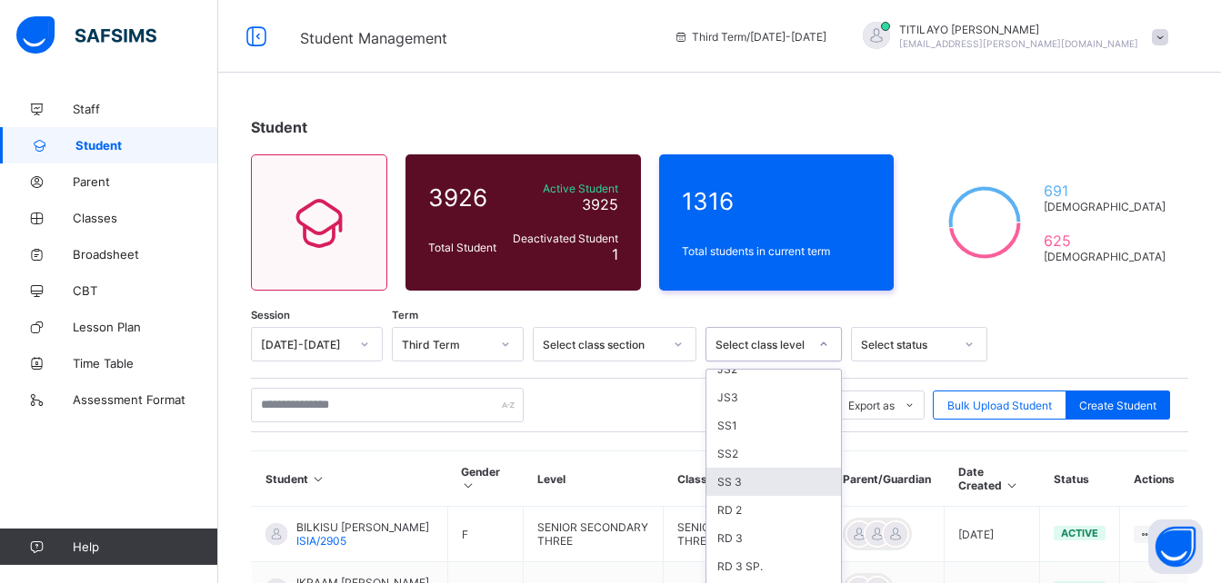
click at [597, 476] on div "SS 3" at bounding box center [773, 482] width 135 height 28
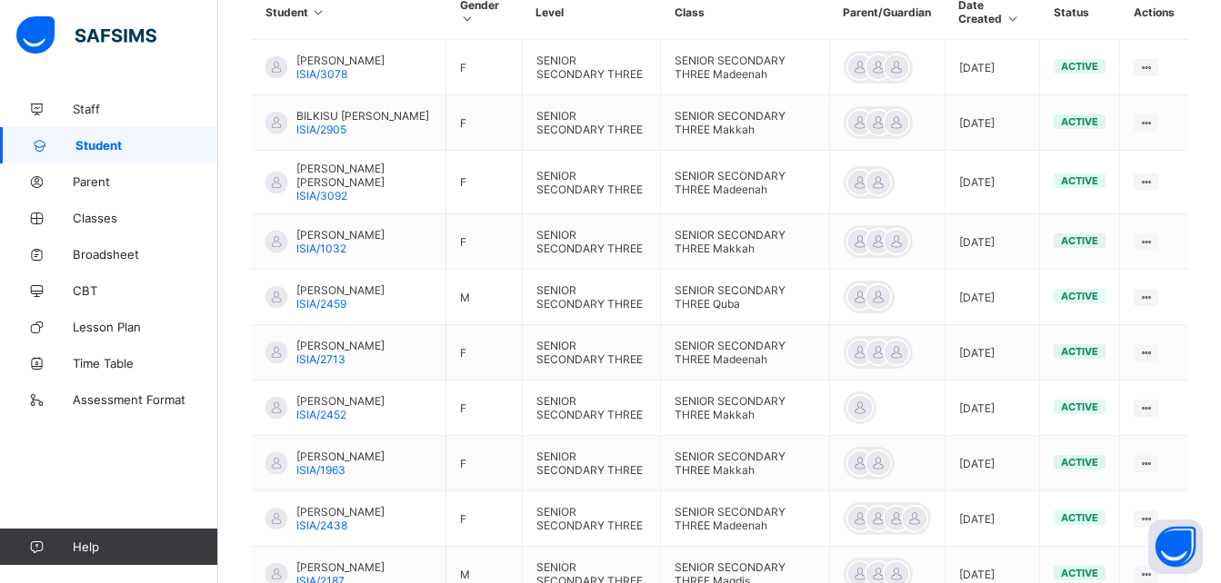
scroll to position [683, 0]
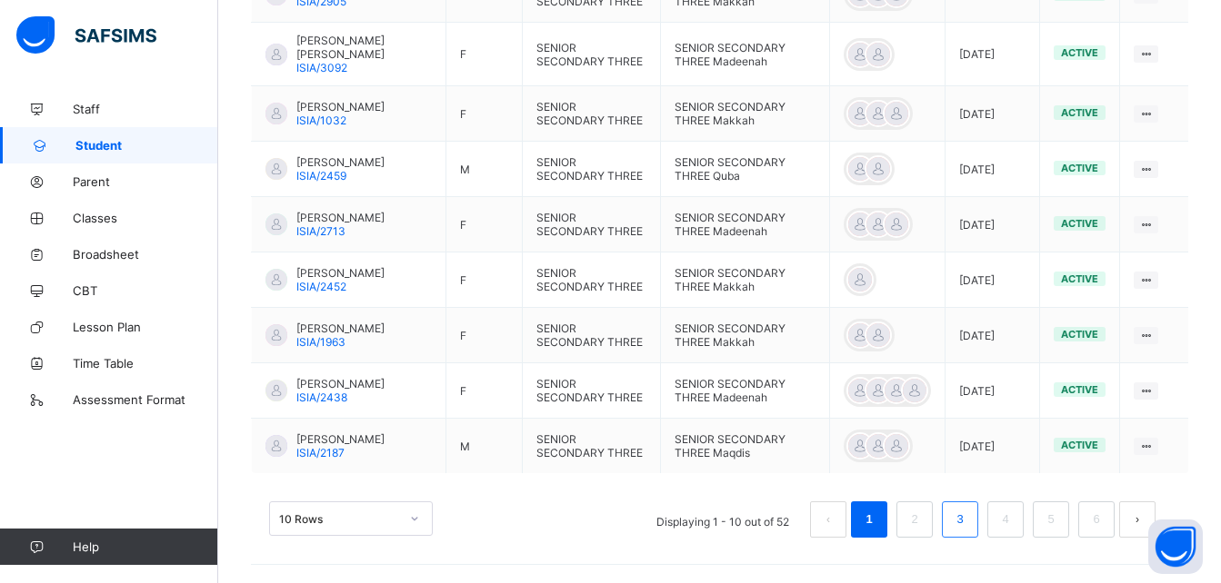
click at [597, 521] on link "3" at bounding box center [959, 520] width 17 height 24
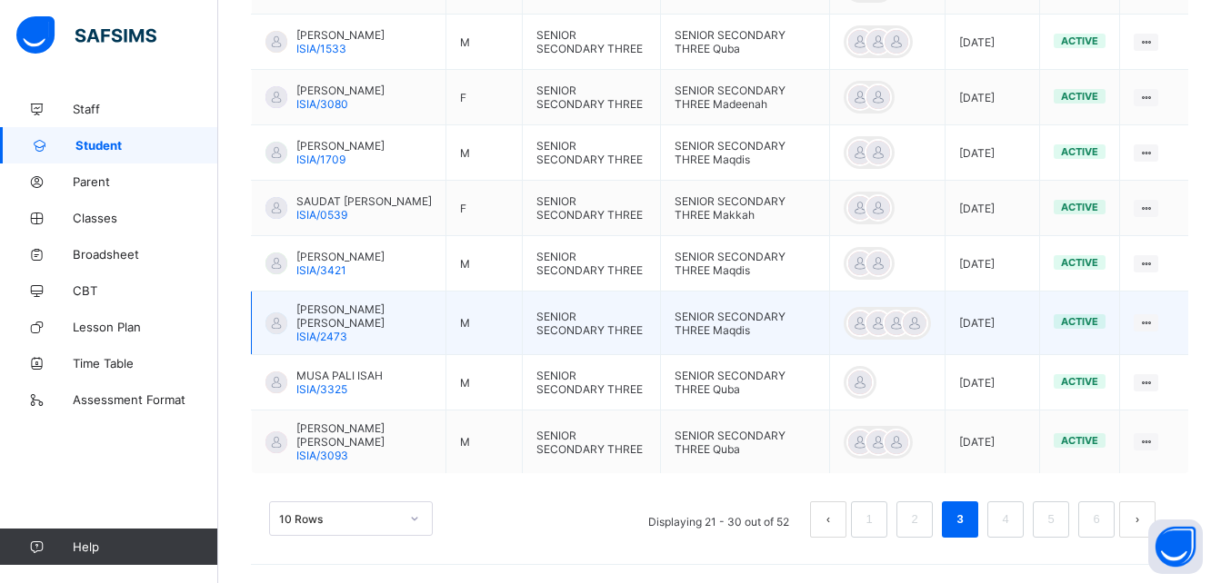
click at [381, 330] on span "[PERSON_NAME] [PERSON_NAME]" at bounding box center [363, 316] width 135 height 27
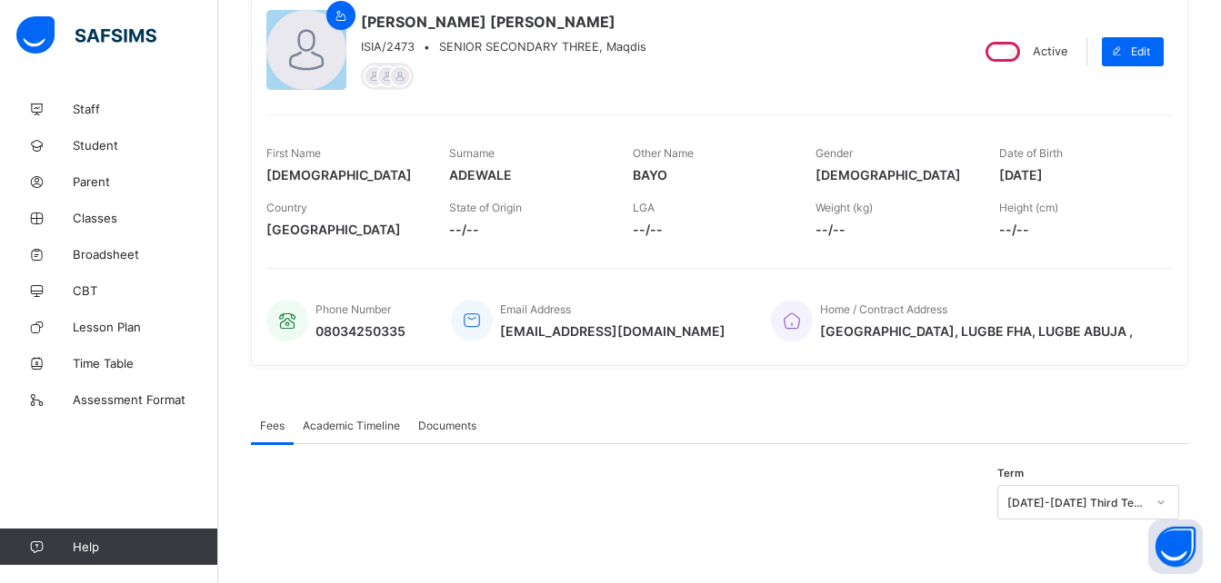
scroll to position [169, 0]
click at [371, 423] on span "Academic Timeline" at bounding box center [351, 426] width 97 height 14
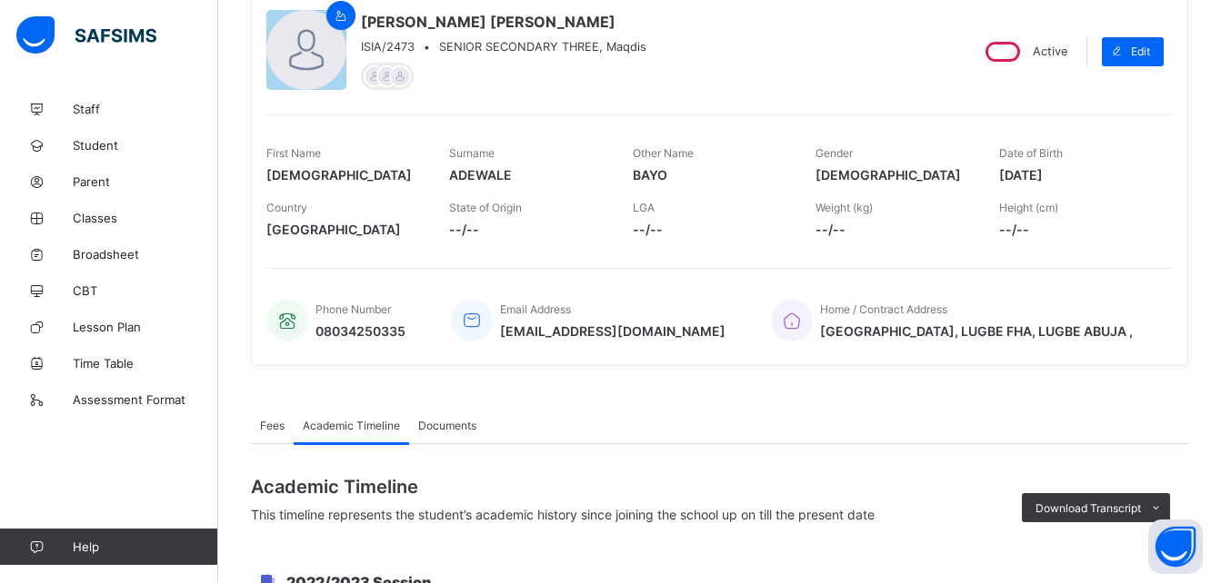
scroll to position [683, 0]
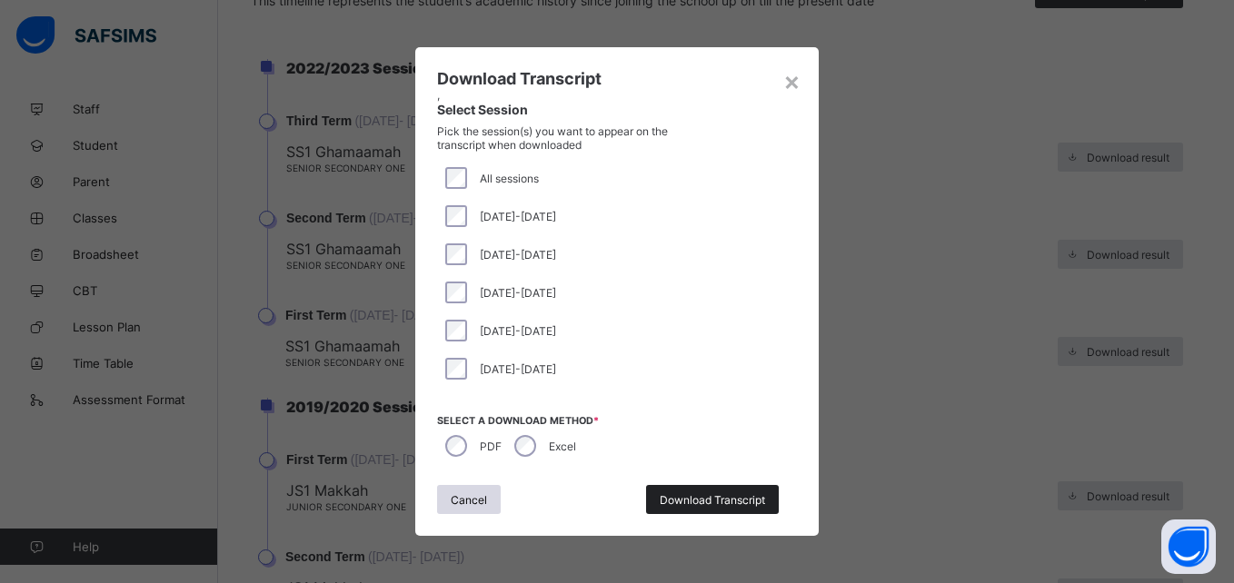
click at [597, 494] on span "Download Transcript" at bounding box center [712, 501] width 105 height 14
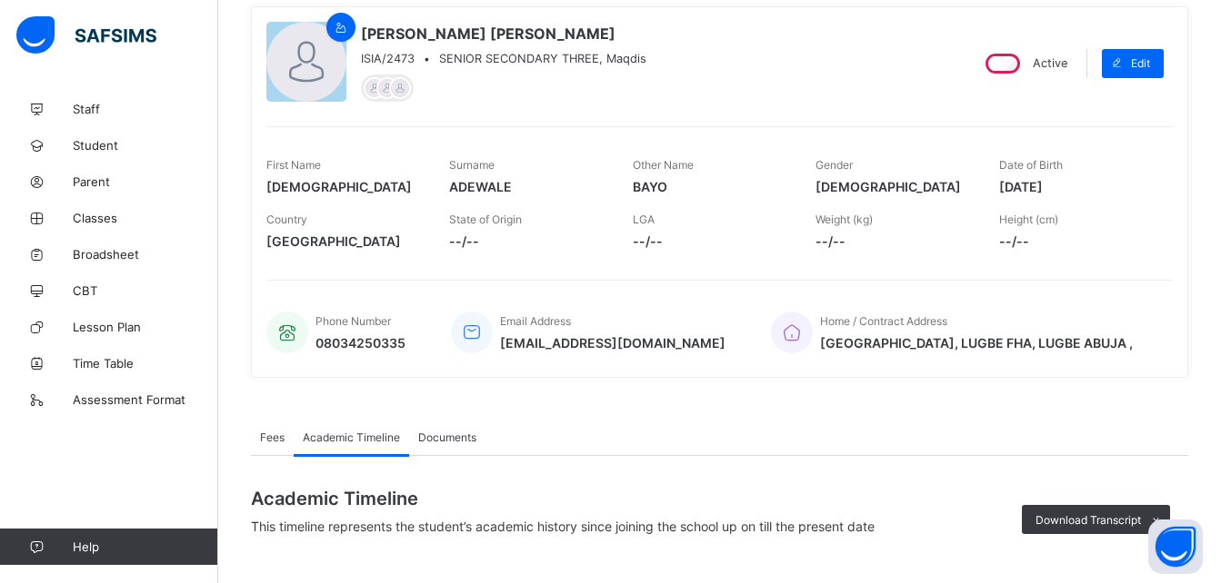
scroll to position [0, 0]
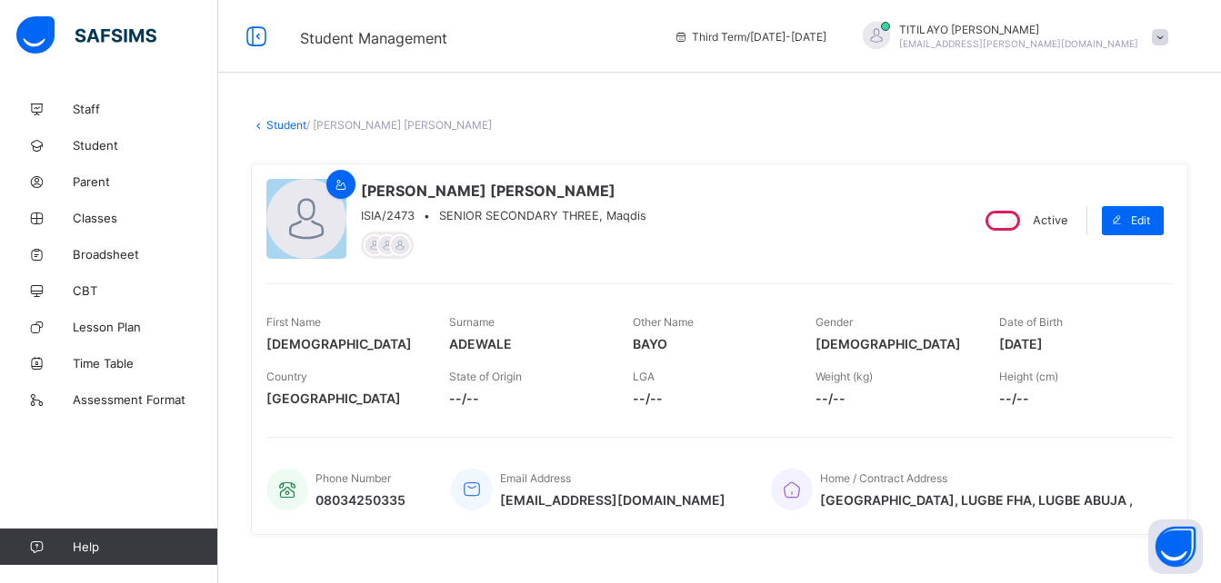
click at [286, 118] on link "Student" at bounding box center [286, 125] width 40 height 14
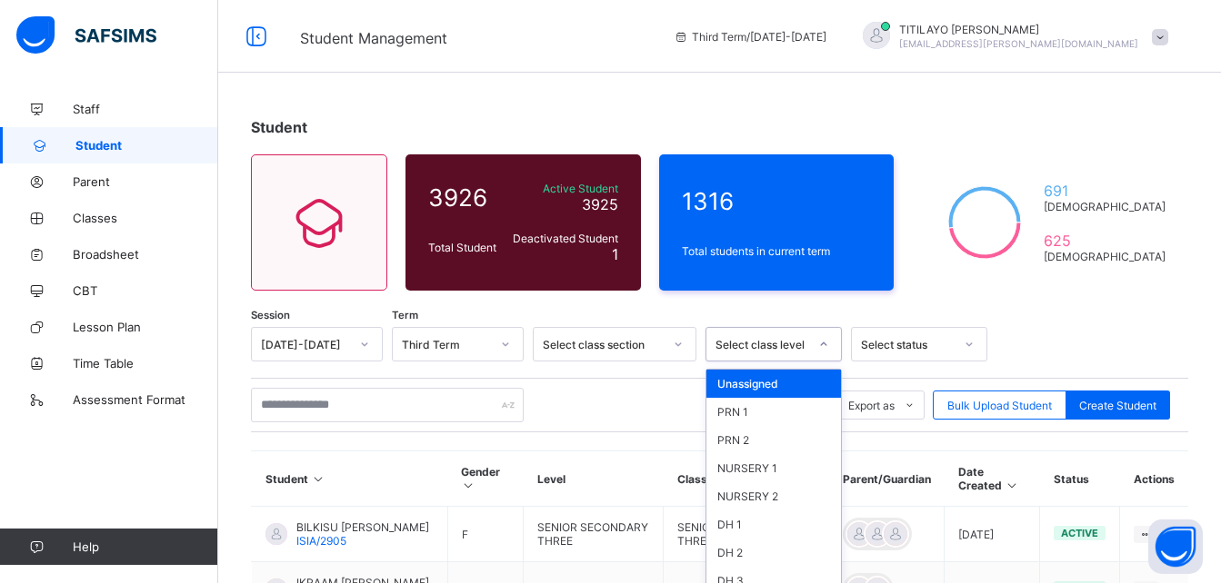
click at [597, 351] on div "option Unassigned focused, 1 of 46. 46 results available. Use Up and Down to ch…" at bounding box center [773, 344] width 136 height 35
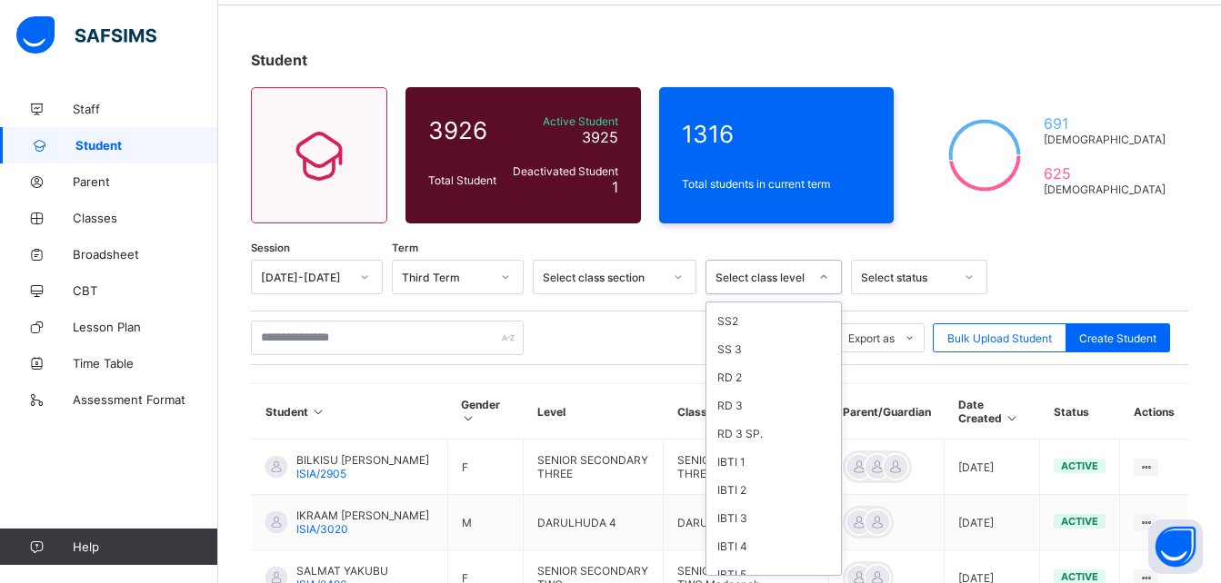
scroll to position [616, 0]
click at [597, 404] on div "SS 3" at bounding box center [773, 405] width 135 height 28
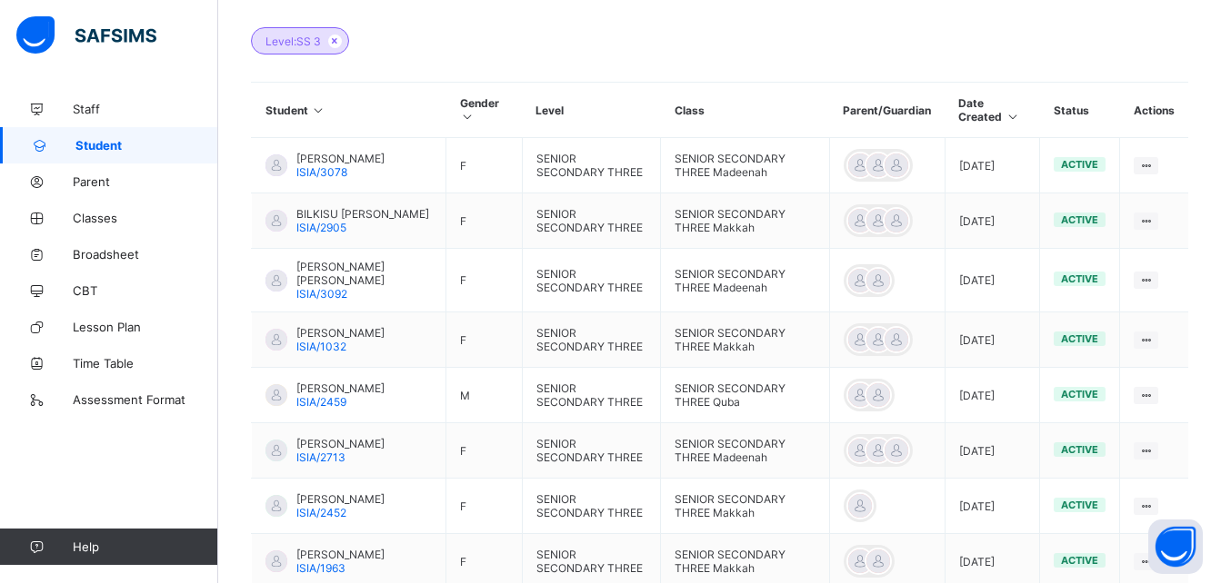
scroll to position [683, 0]
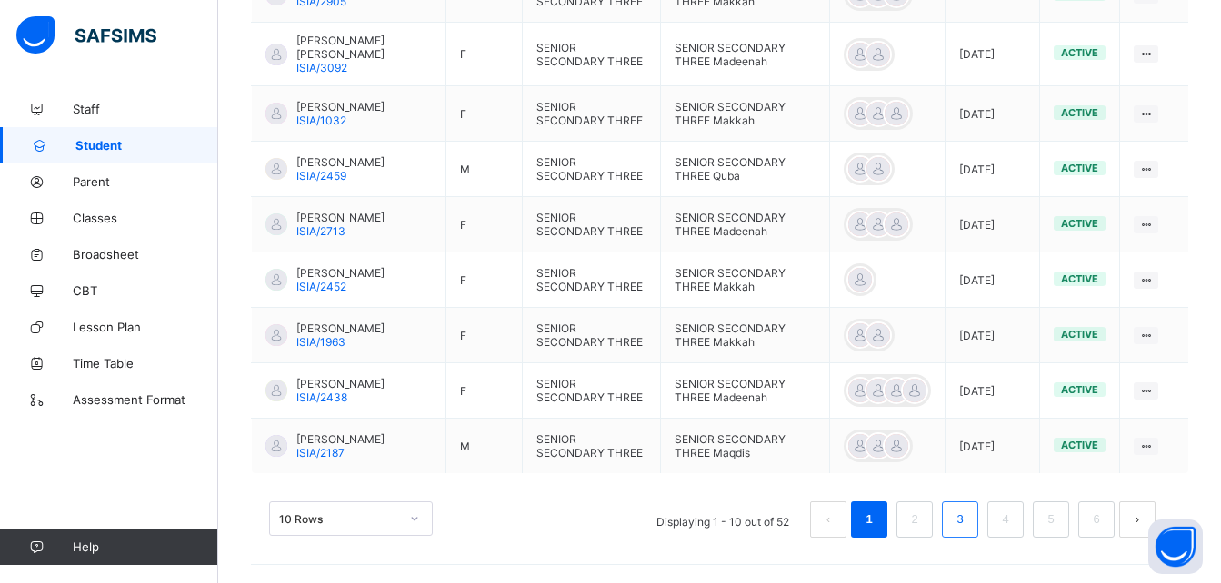
click at [597, 524] on link "3" at bounding box center [959, 520] width 17 height 24
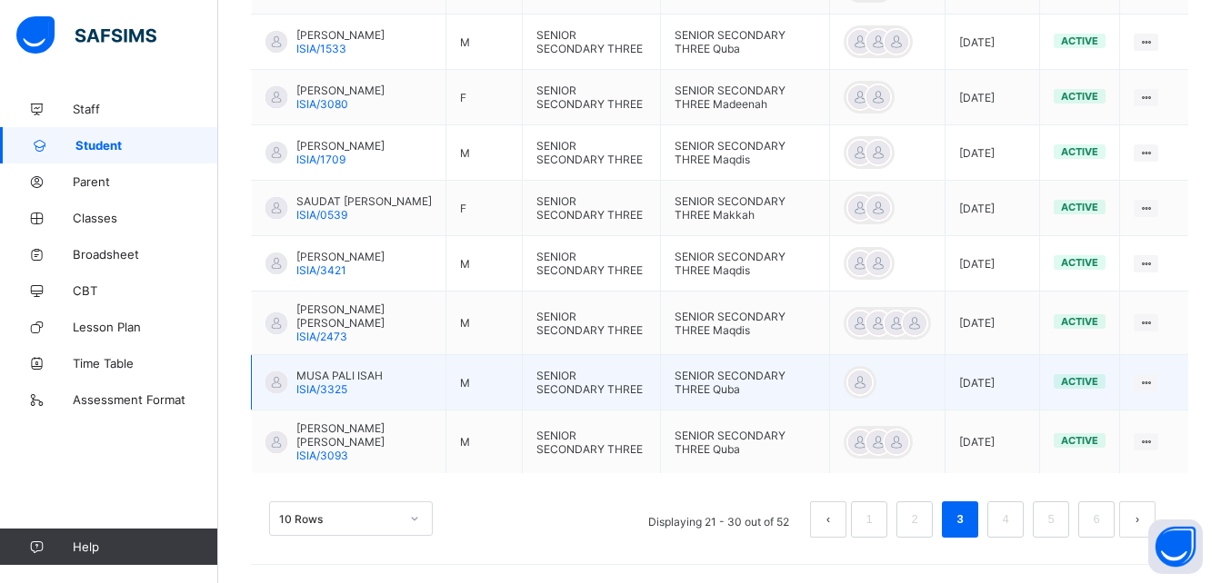
click at [333, 394] on span "ISIA/3325" at bounding box center [321, 390] width 51 height 14
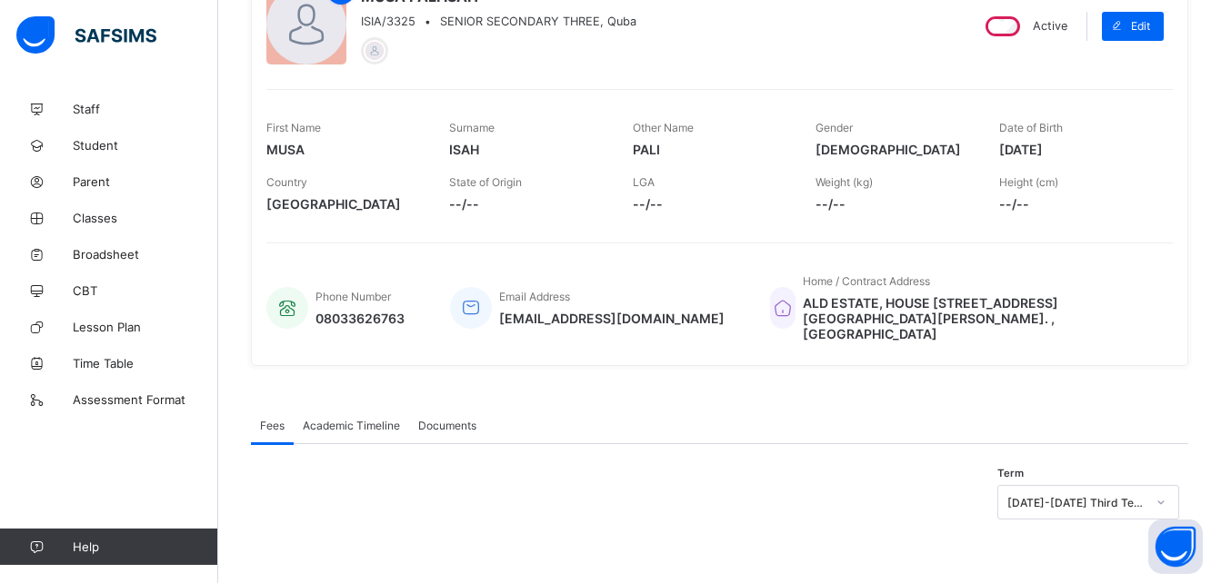
scroll to position [179, 0]
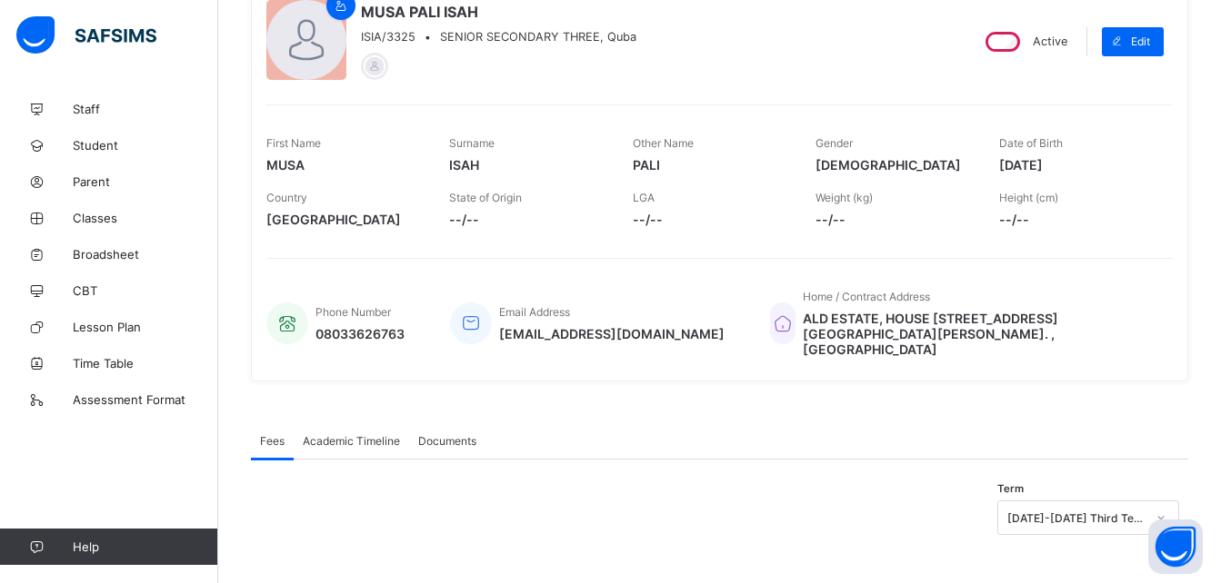
click at [348, 434] on span "Academic Timeline" at bounding box center [351, 441] width 97 height 14
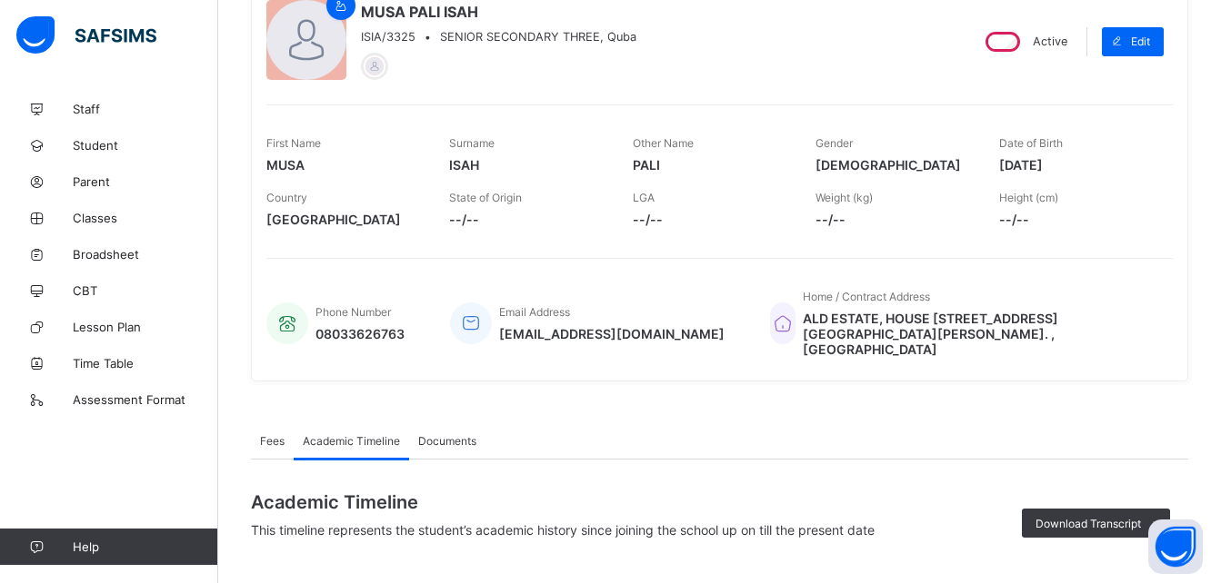
scroll to position [683, 0]
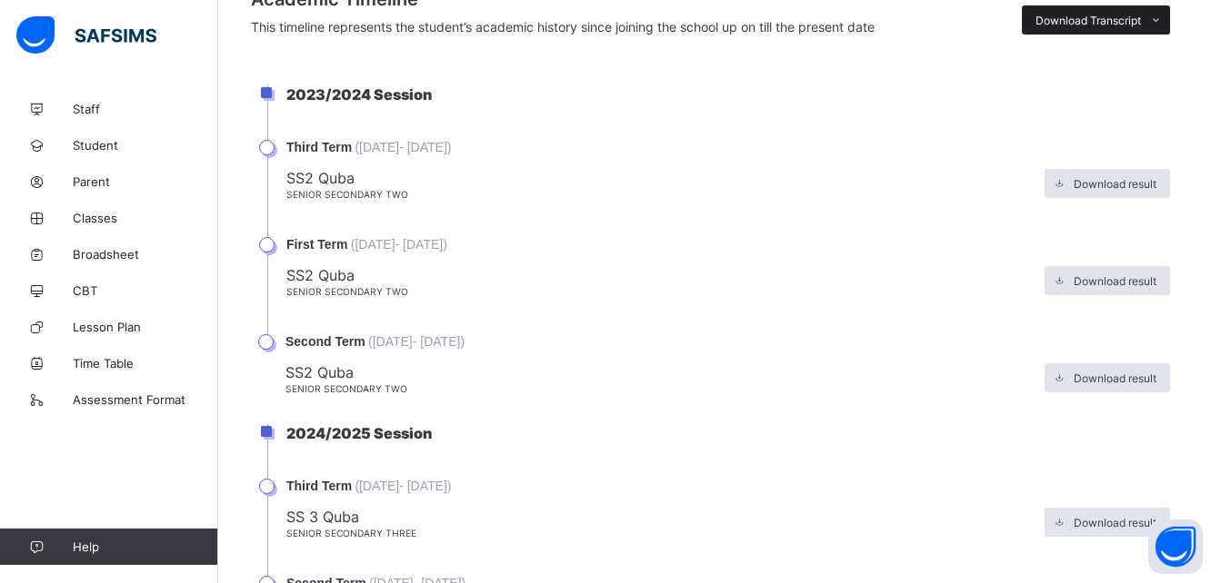
click at [597, 14] on span "Download Transcript" at bounding box center [1087, 21] width 105 height 14
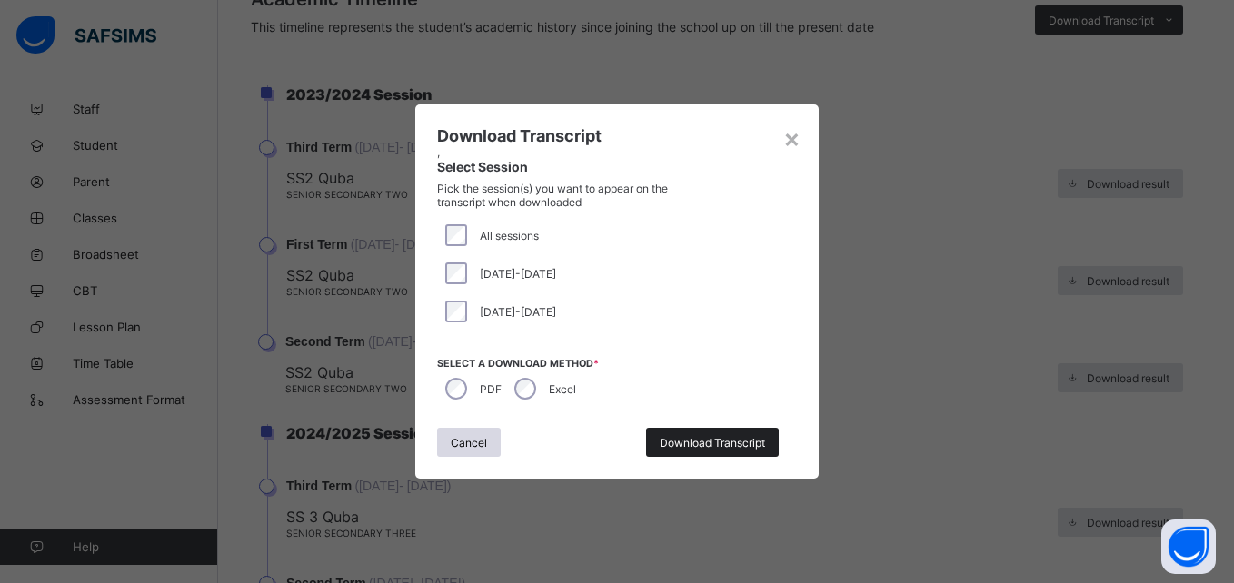
click at [597, 446] on span "Download Transcript" at bounding box center [712, 443] width 105 height 14
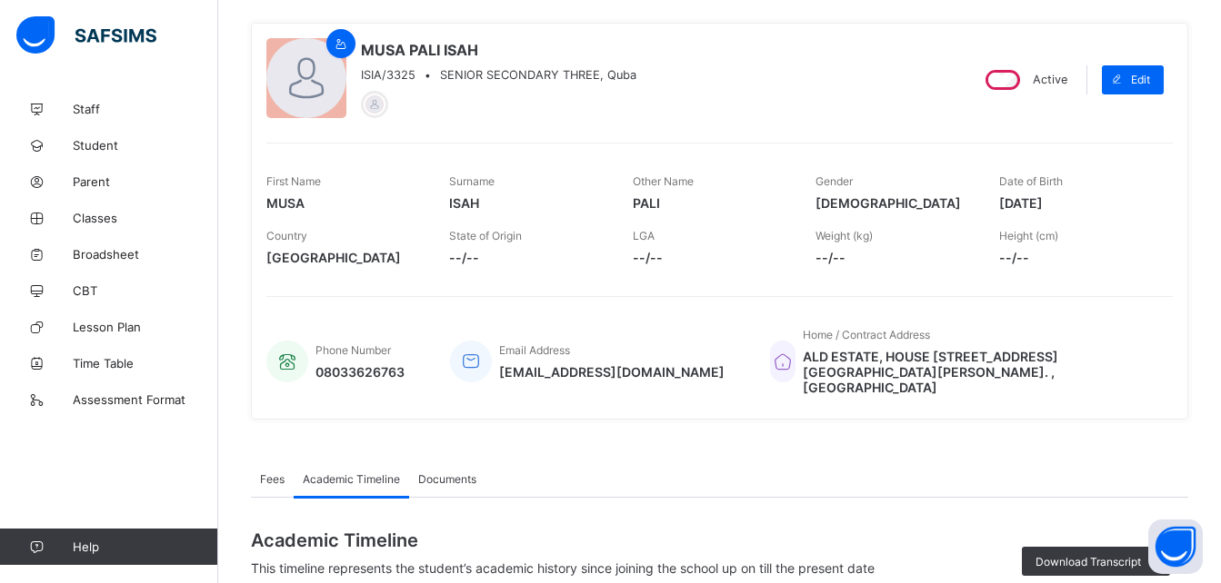
scroll to position [92, 0]
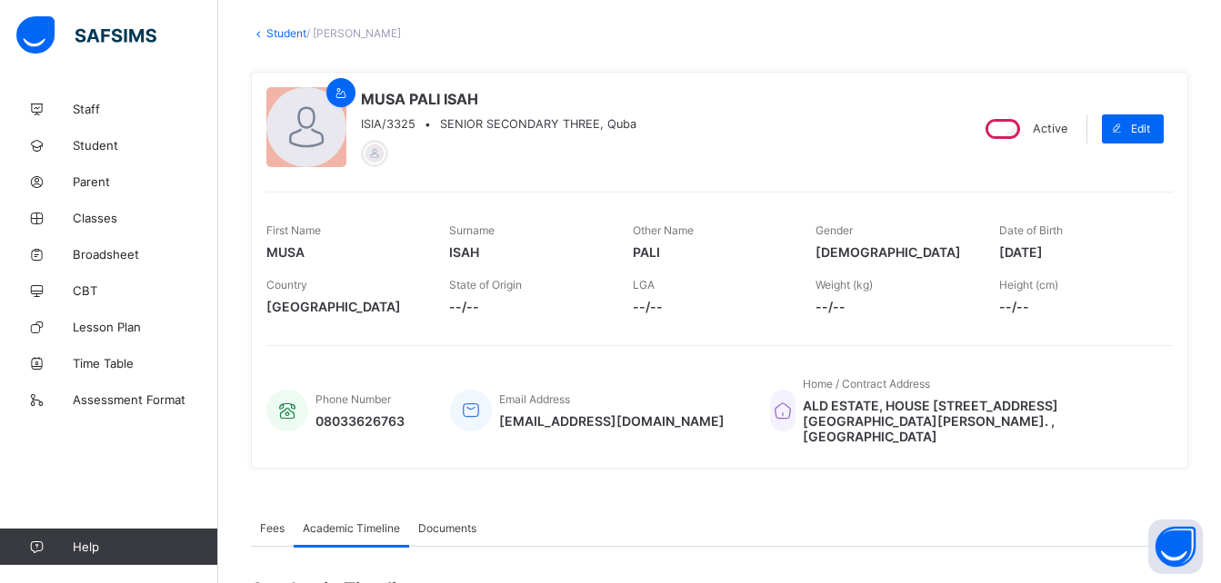
click at [290, 32] on link "Student" at bounding box center [286, 33] width 40 height 14
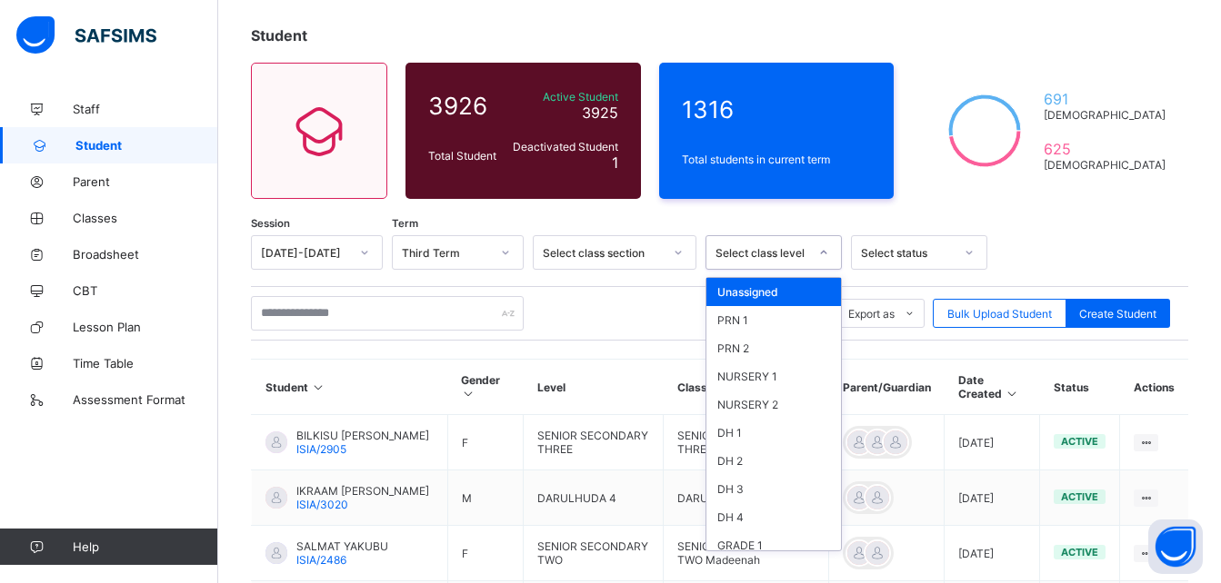
click at [597, 254] on div "Select class level" at bounding box center [761, 253] width 93 height 14
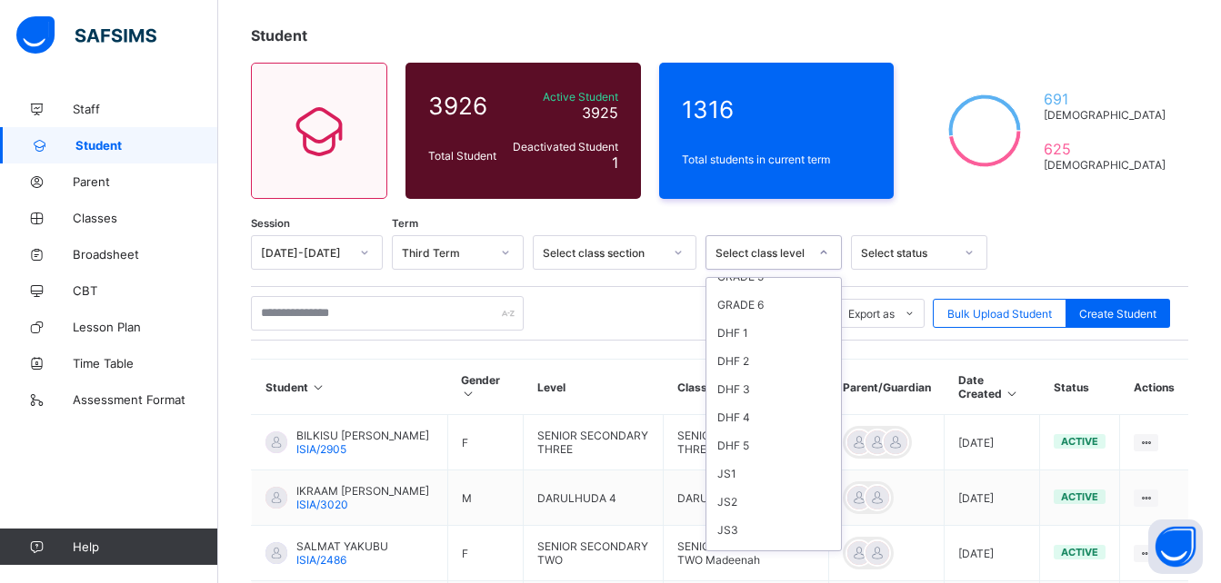
scroll to position [494, 0]
click at [597, 504] on div "SS 3" at bounding box center [773, 503] width 135 height 28
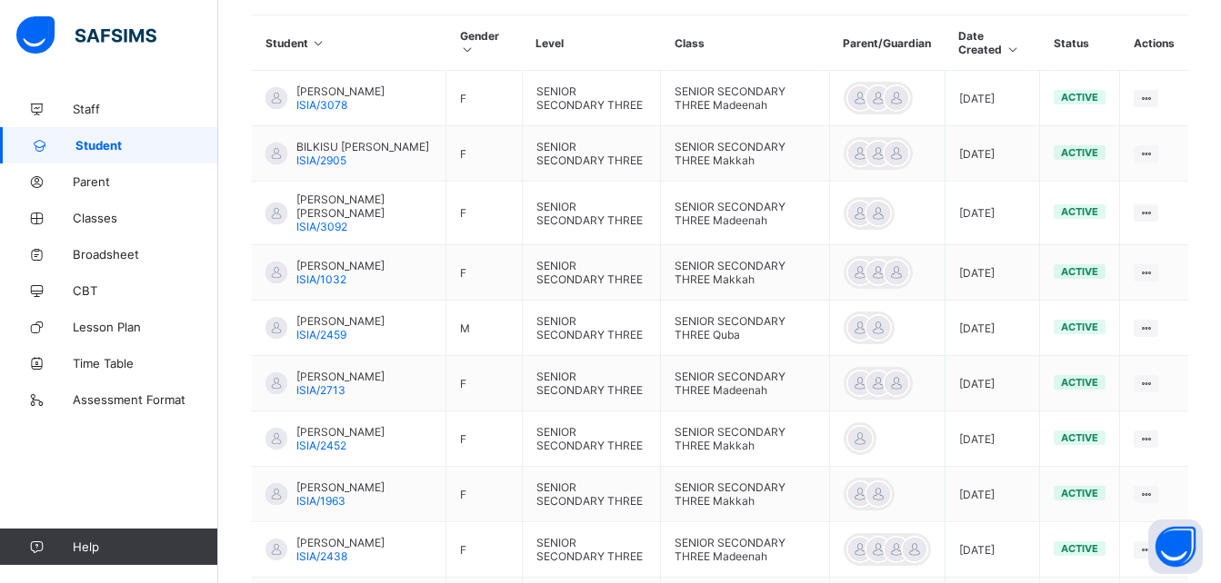
scroll to position [683, 0]
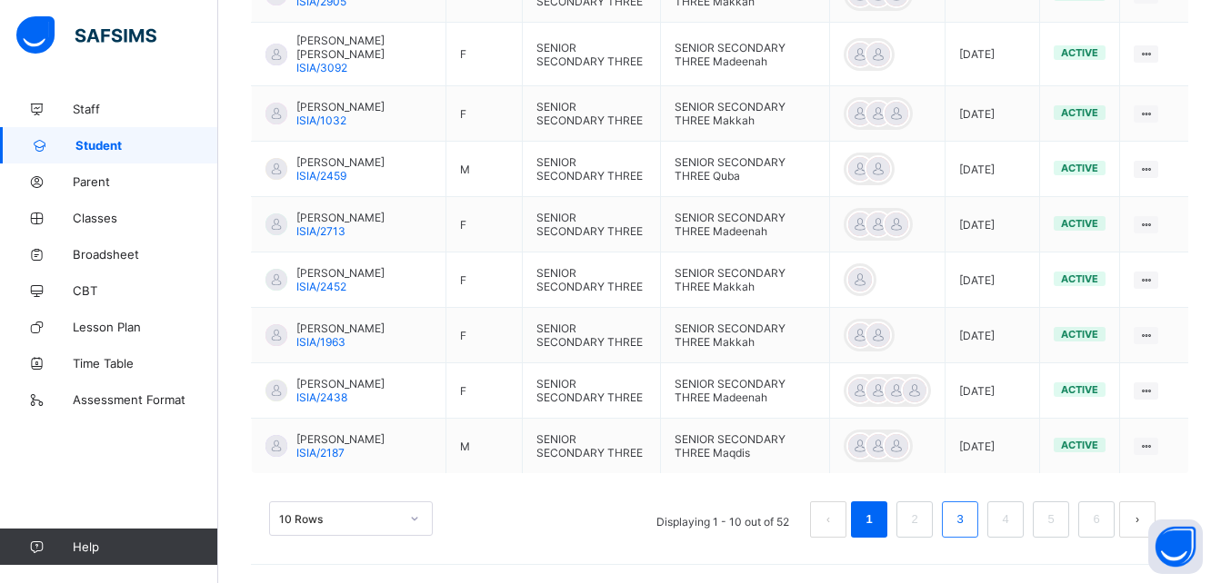
click at [597, 517] on li "3" at bounding box center [960, 520] width 36 height 36
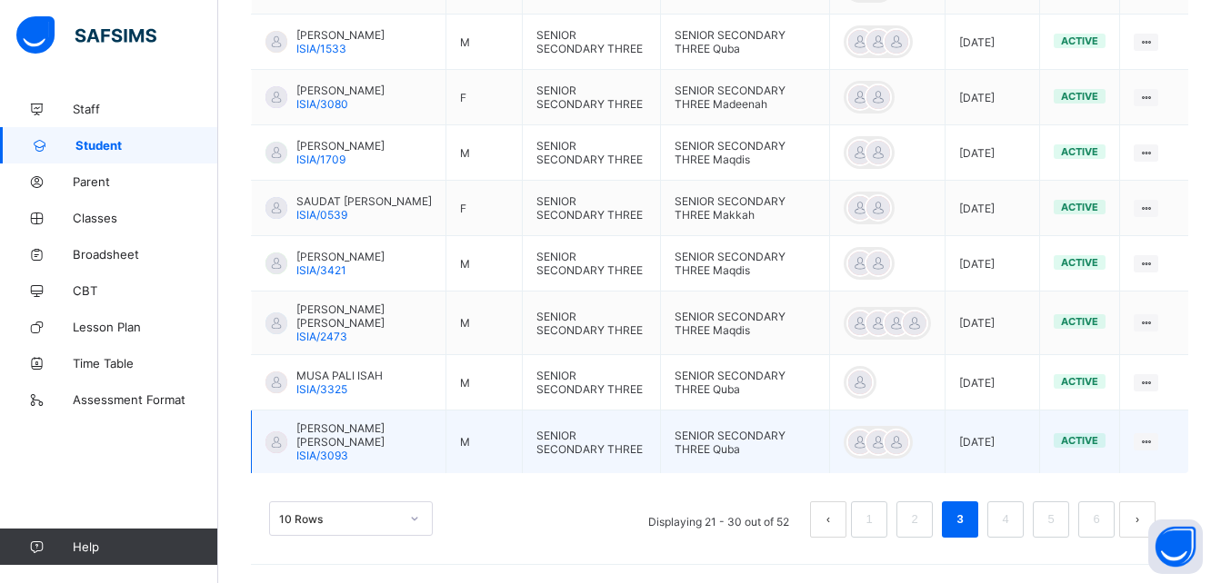
click at [355, 451] on div "[PERSON_NAME] [PERSON_NAME] ISIA/3093" at bounding box center [363, 442] width 135 height 41
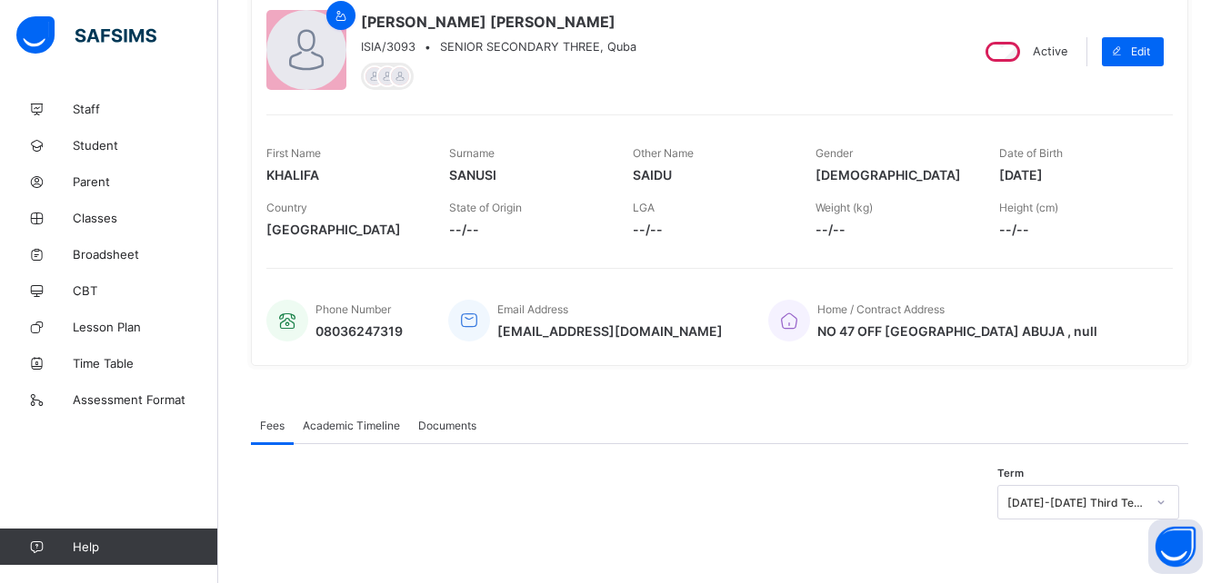
scroll to position [169, 0]
click at [357, 423] on span "Academic Timeline" at bounding box center [351, 426] width 97 height 14
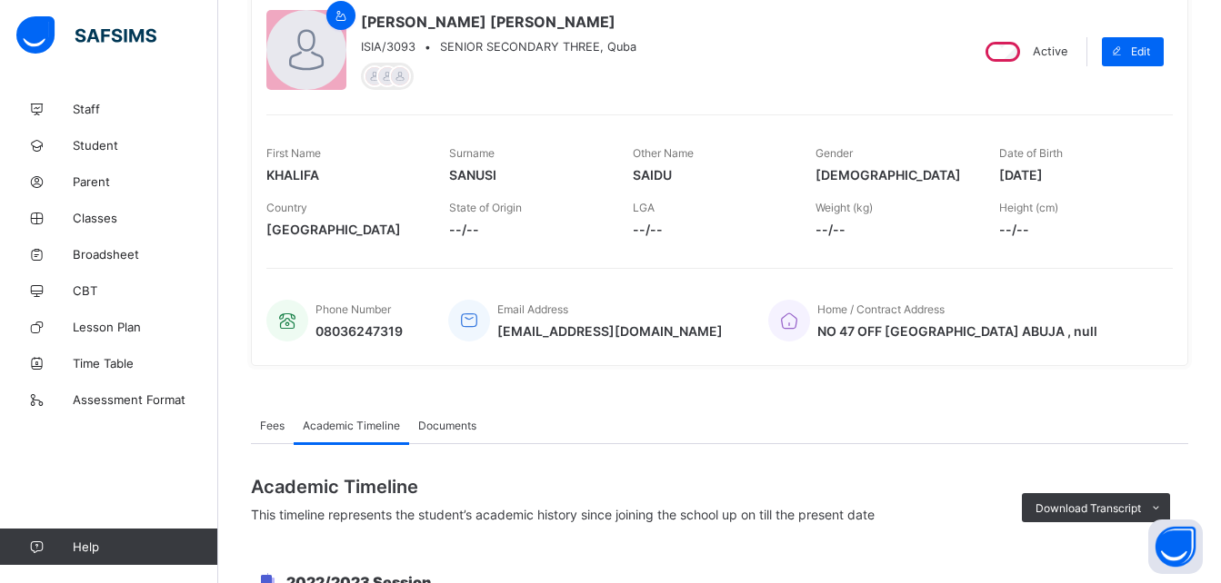
scroll to position [683, 0]
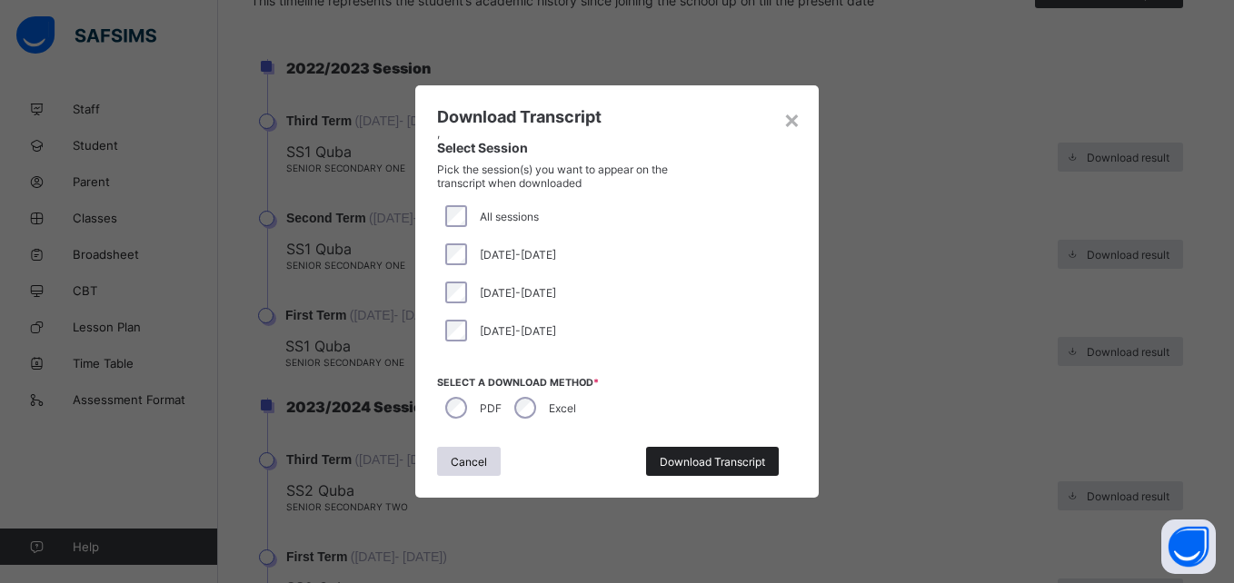
click at [597, 453] on div "Download Transcript" at bounding box center [712, 461] width 133 height 29
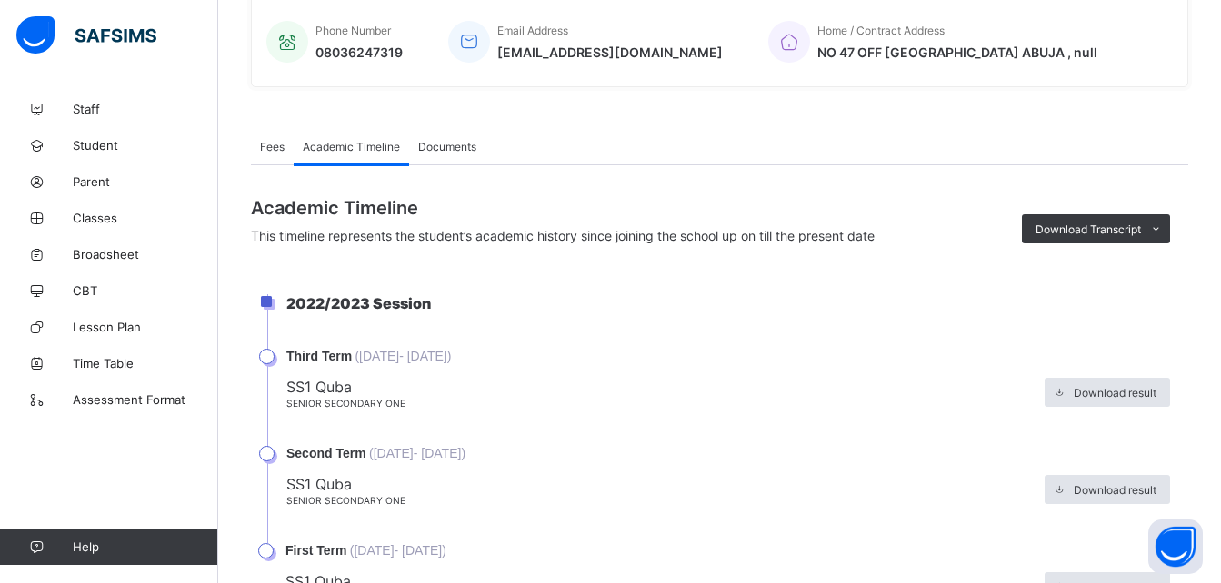
scroll to position [430, 0]
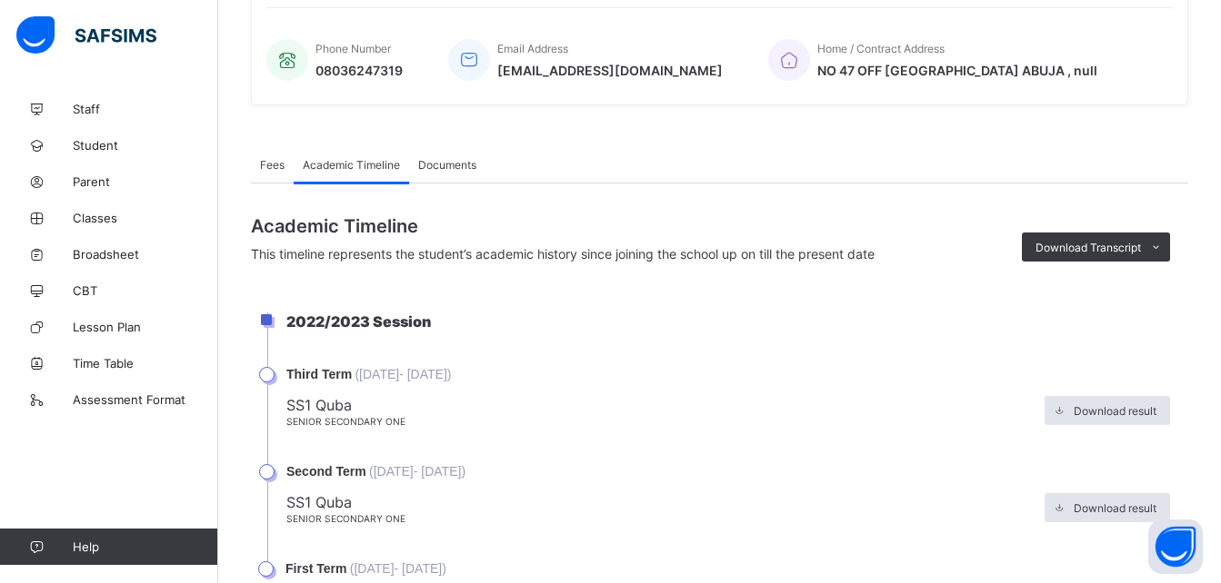
click at [597, 266] on div "× Delete Document This action would delete the document with name: from the sys…" at bounding box center [719, 513] width 1002 height 1705
click at [597, 244] on span "Download Transcript" at bounding box center [1087, 248] width 105 height 14
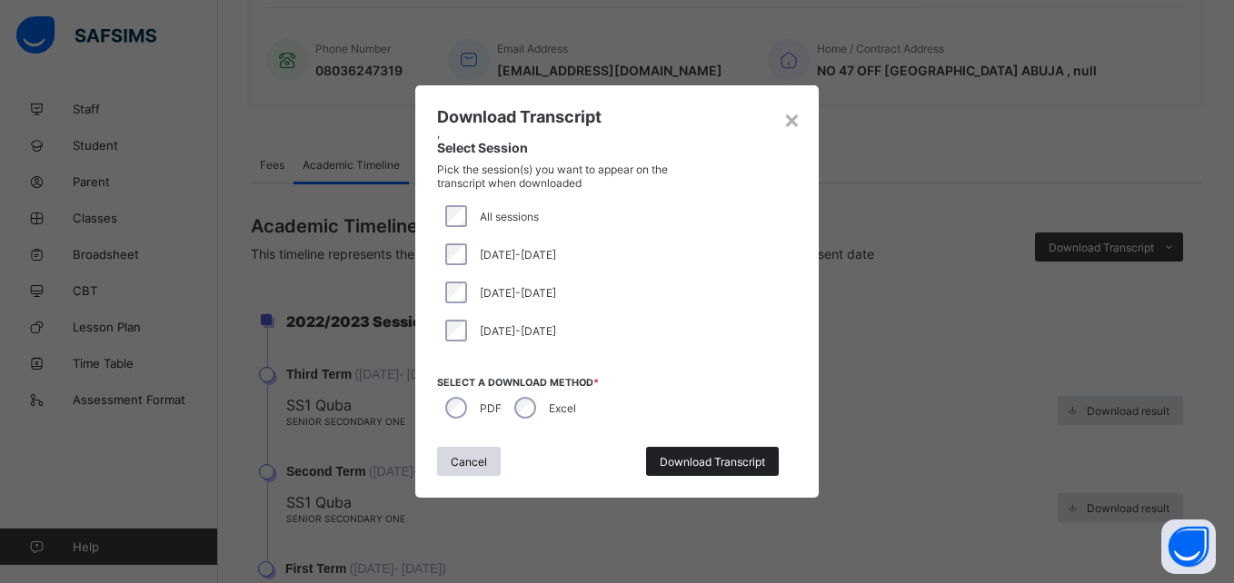
click at [597, 474] on div "Download Transcript" at bounding box center [712, 461] width 133 height 29
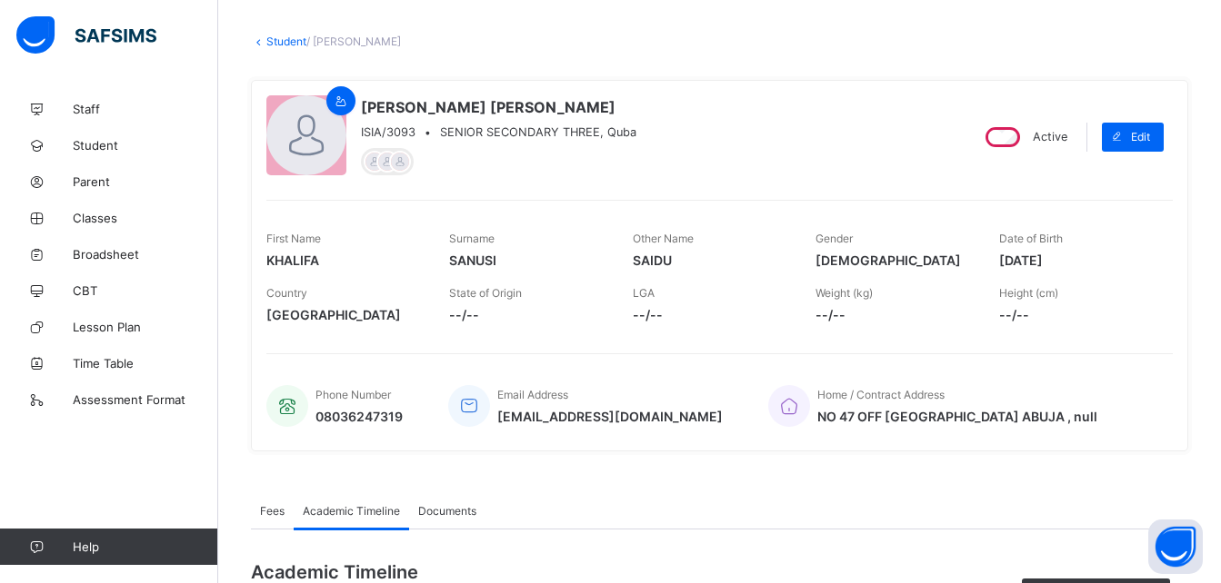
scroll to position [0, 0]
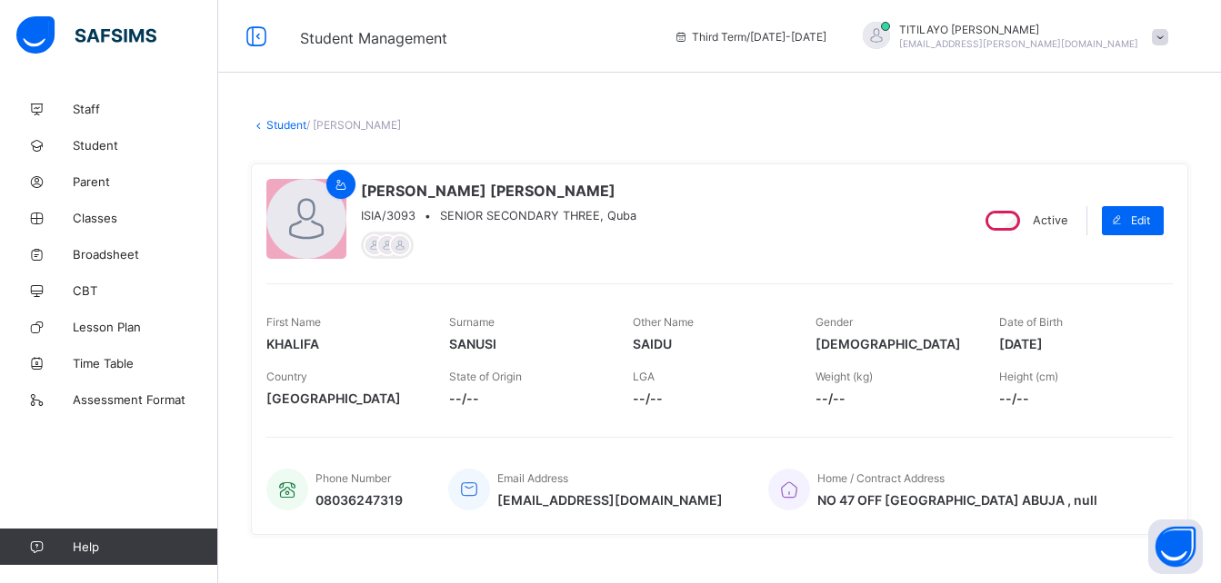
click at [293, 125] on link "Student" at bounding box center [286, 125] width 40 height 14
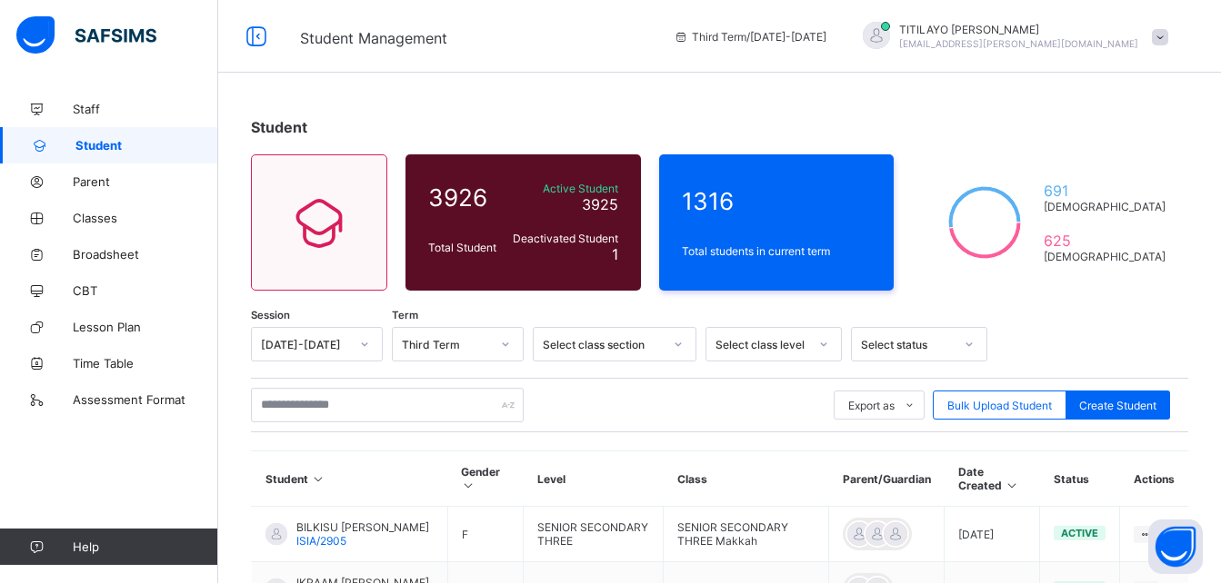
click at [597, 343] on div "Select class level" at bounding box center [773, 344] width 136 height 35
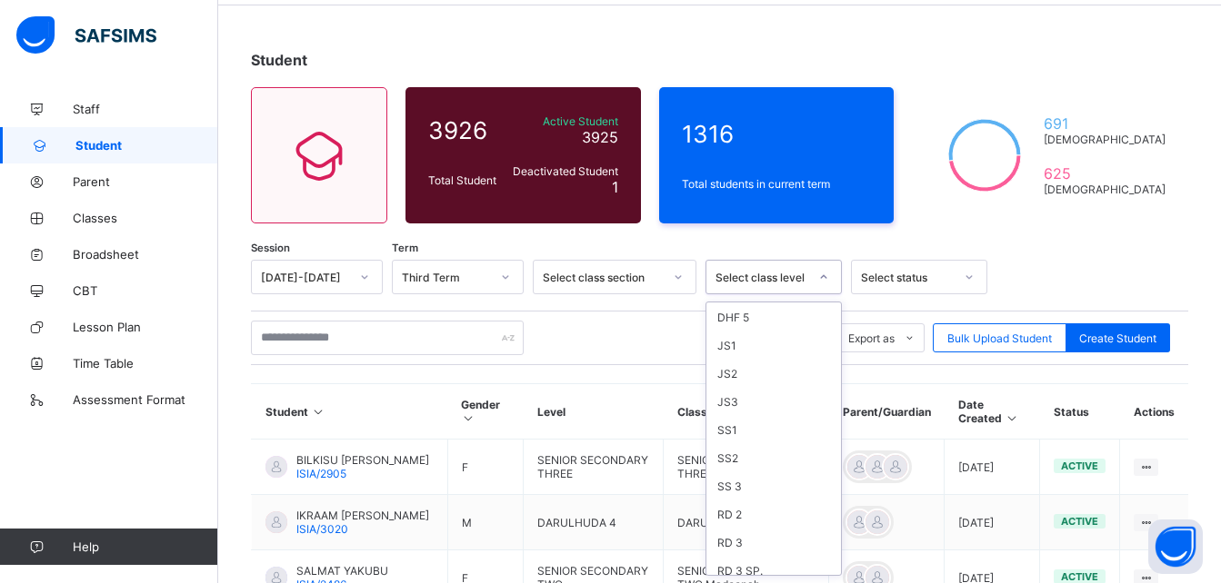
scroll to position [540, 0]
click at [597, 476] on div "SS 3" at bounding box center [773, 481] width 135 height 28
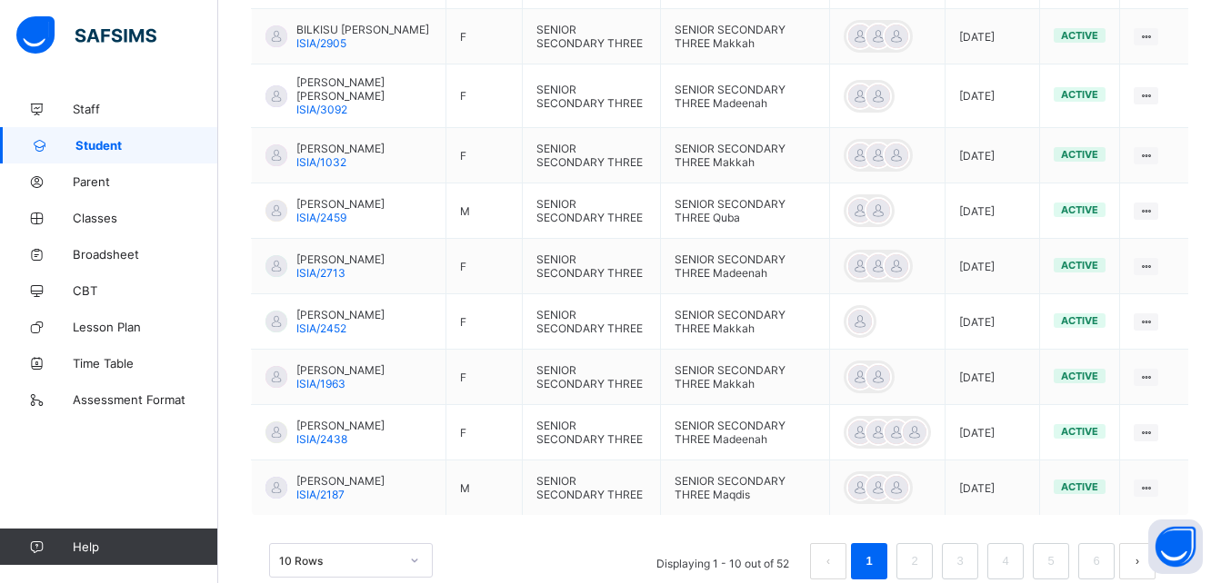
scroll to position [683, 0]
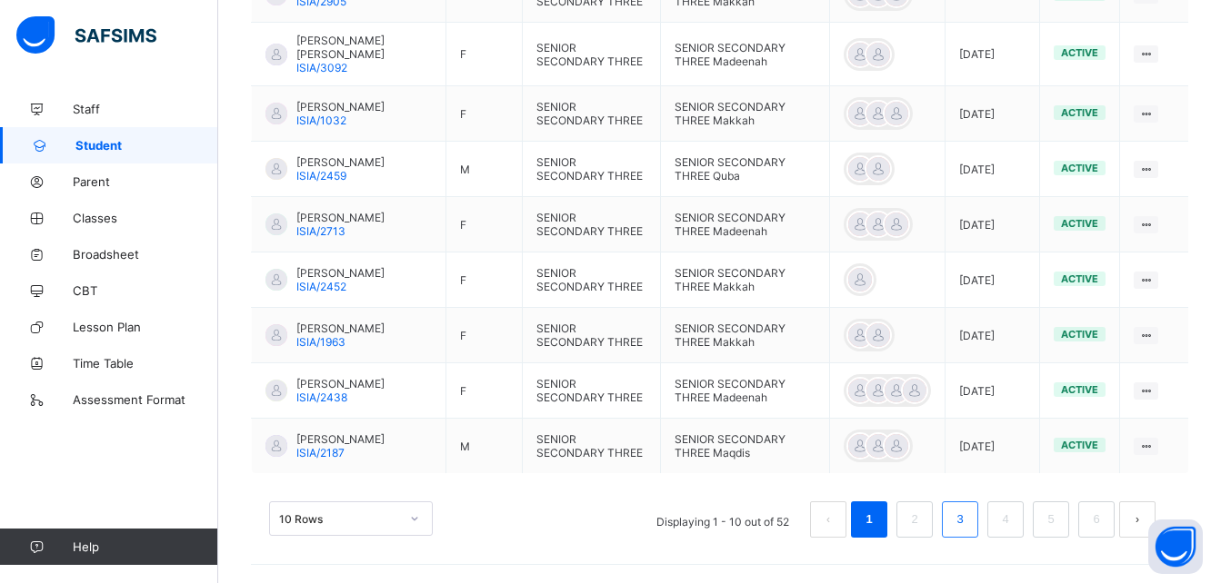
click at [597, 516] on link "3" at bounding box center [959, 520] width 17 height 24
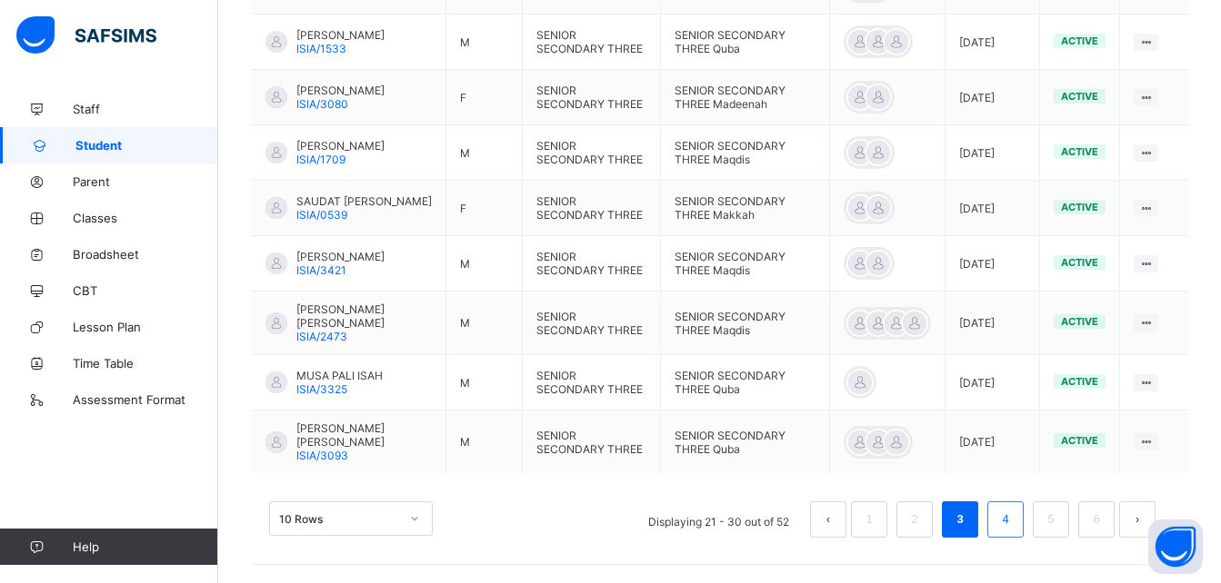
click at [597, 517] on link "4" at bounding box center [1004, 520] width 17 height 24
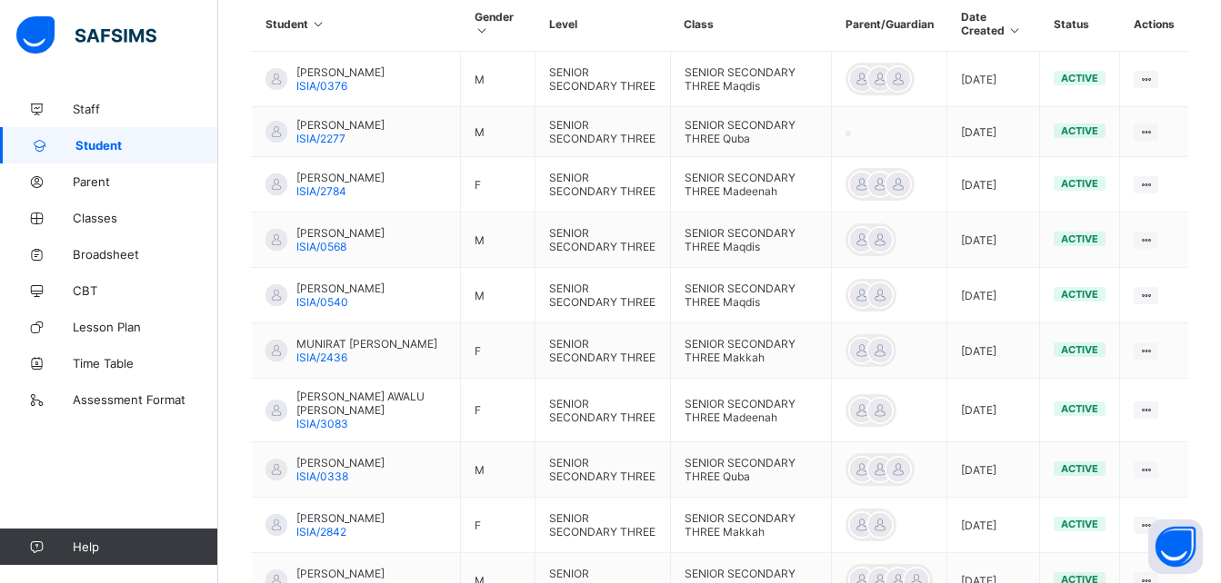
scroll to position [513, 0]
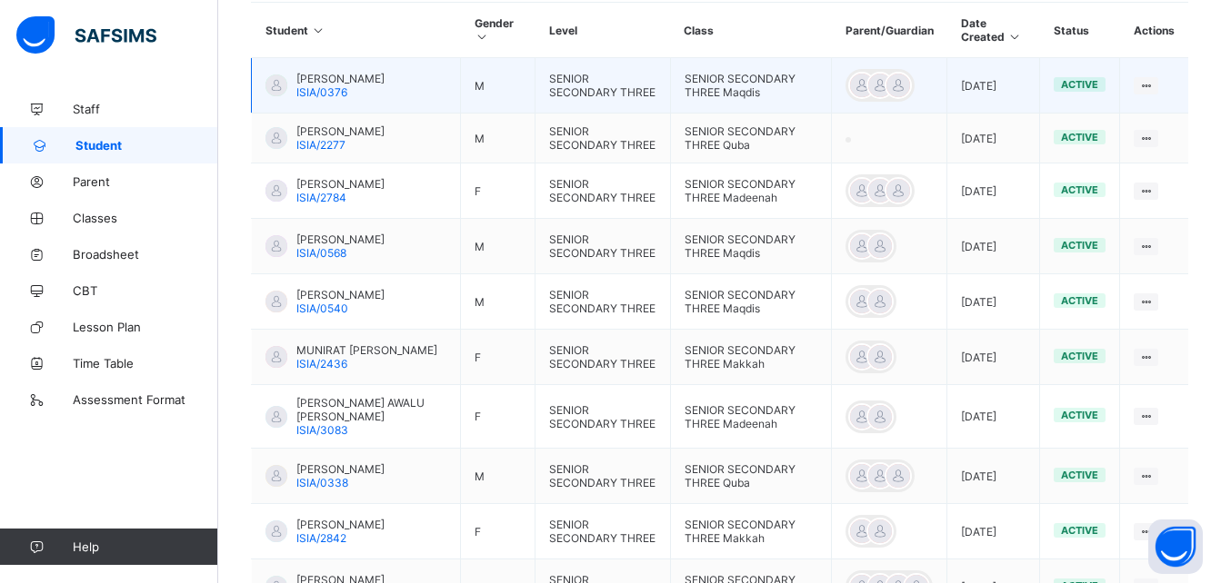
click at [349, 83] on span "[PERSON_NAME]" at bounding box center [340, 79] width 88 height 14
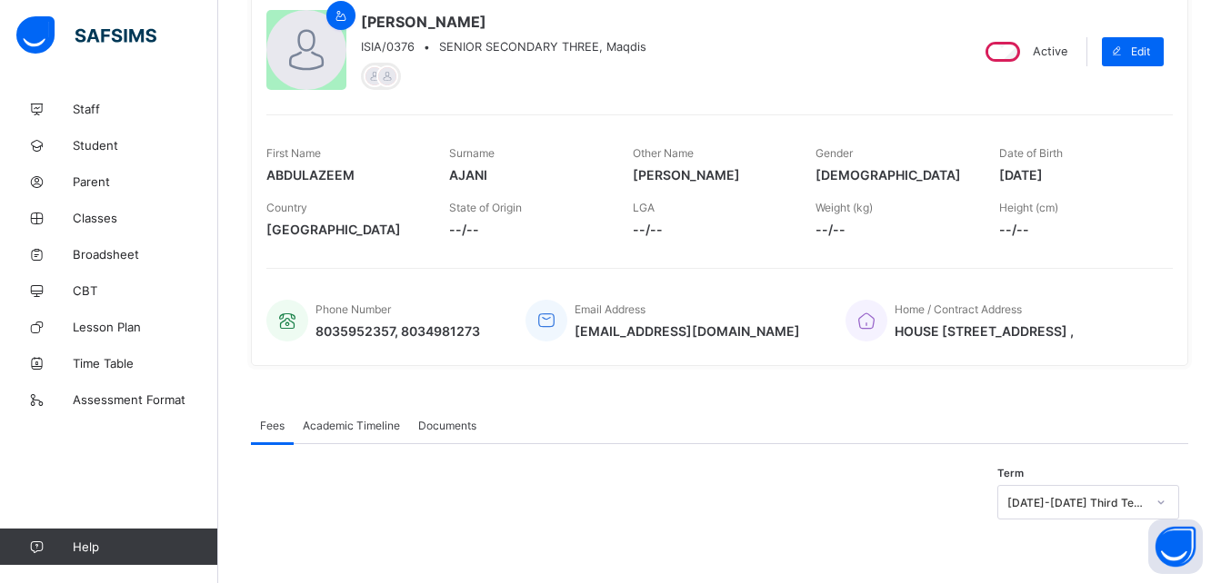
scroll to position [169, 0]
click at [355, 424] on span "Academic Timeline" at bounding box center [351, 426] width 97 height 14
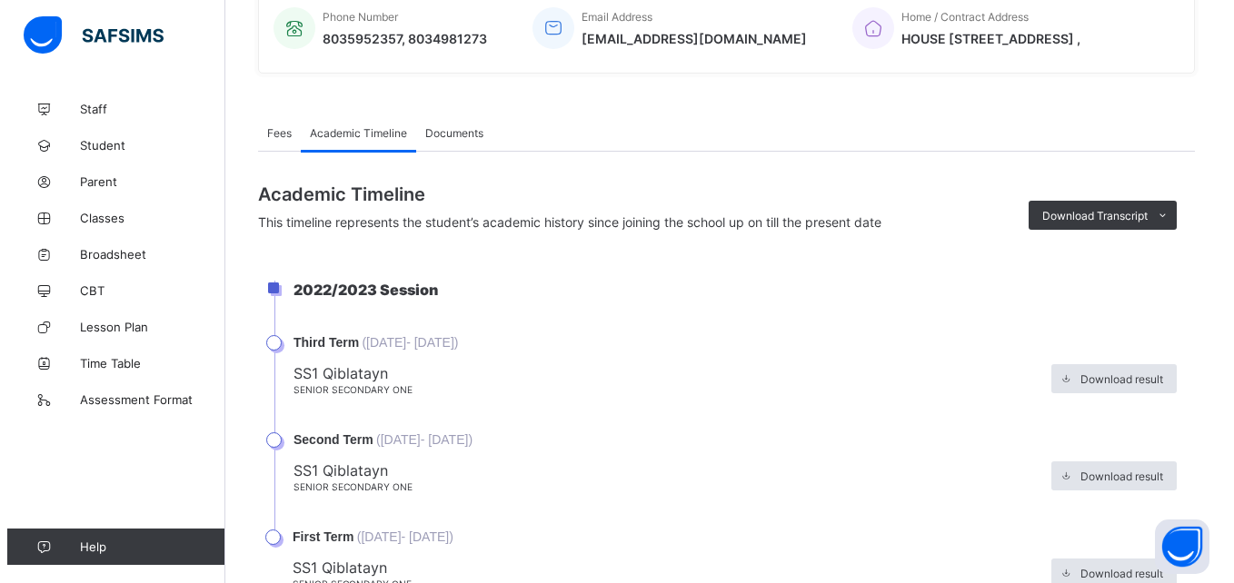
scroll to position [513, 0]
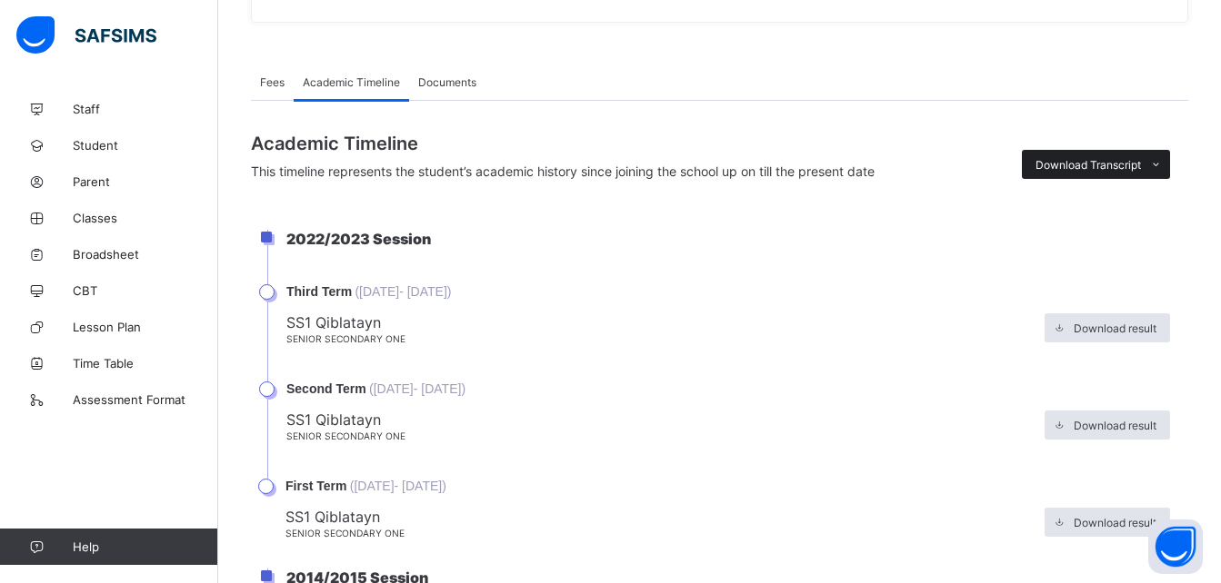
click at [597, 160] on span "Download Transcript" at bounding box center [1087, 165] width 105 height 14
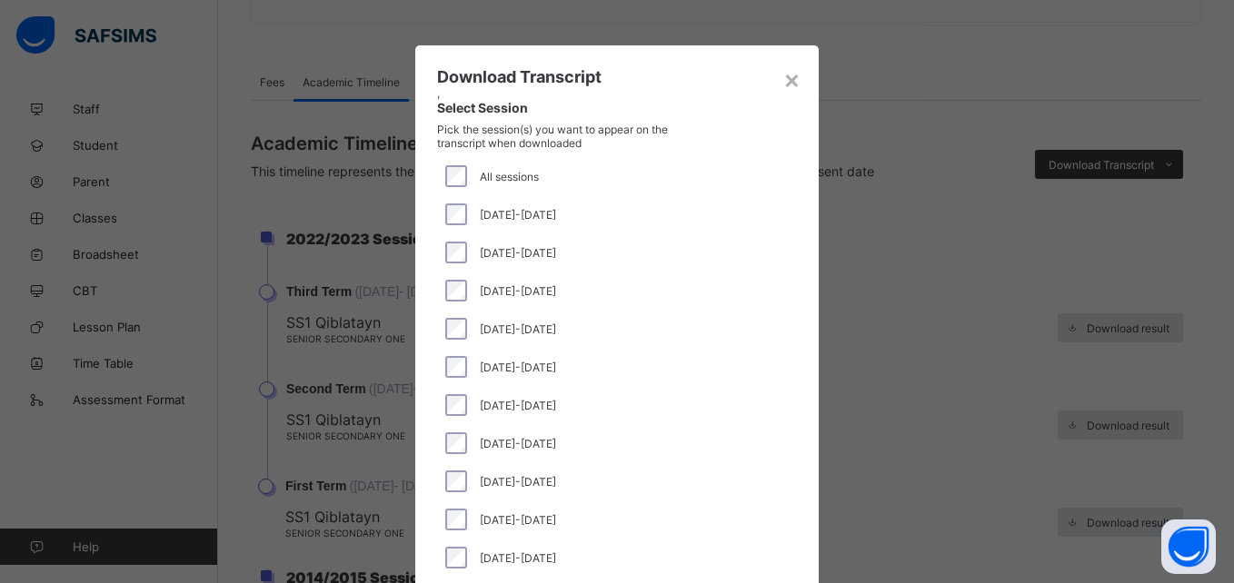
click at [452, 202] on div "[DATE]-[DATE]" at bounding box center [617, 214] width 360 height 38
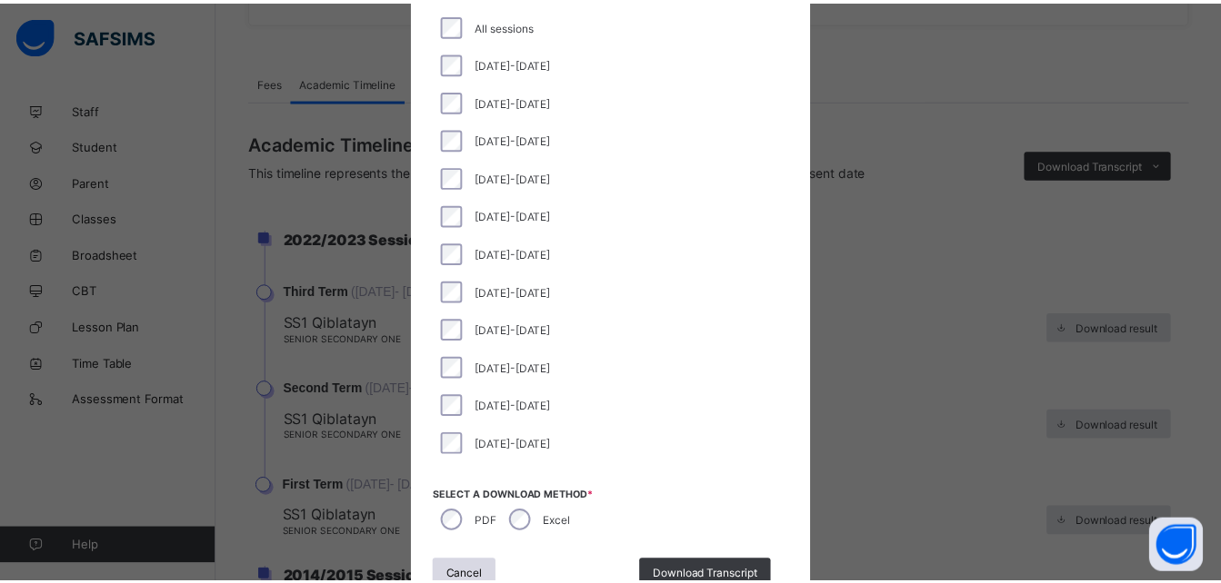
scroll to position [167, 0]
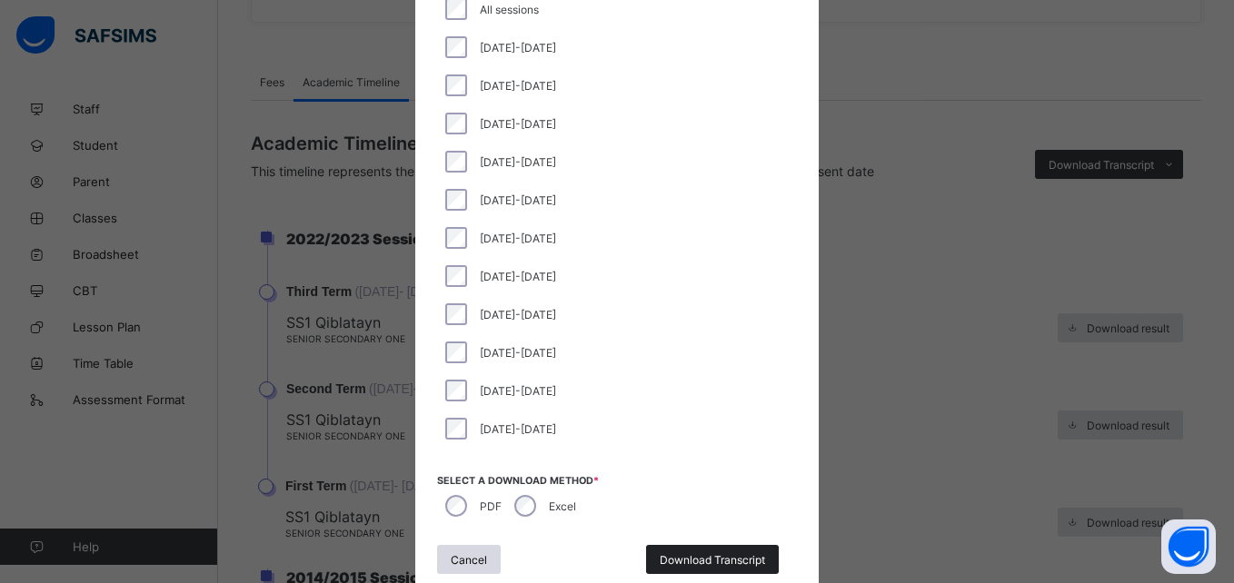
click at [597, 542] on span "Download Transcript" at bounding box center [712, 560] width 105 height 14
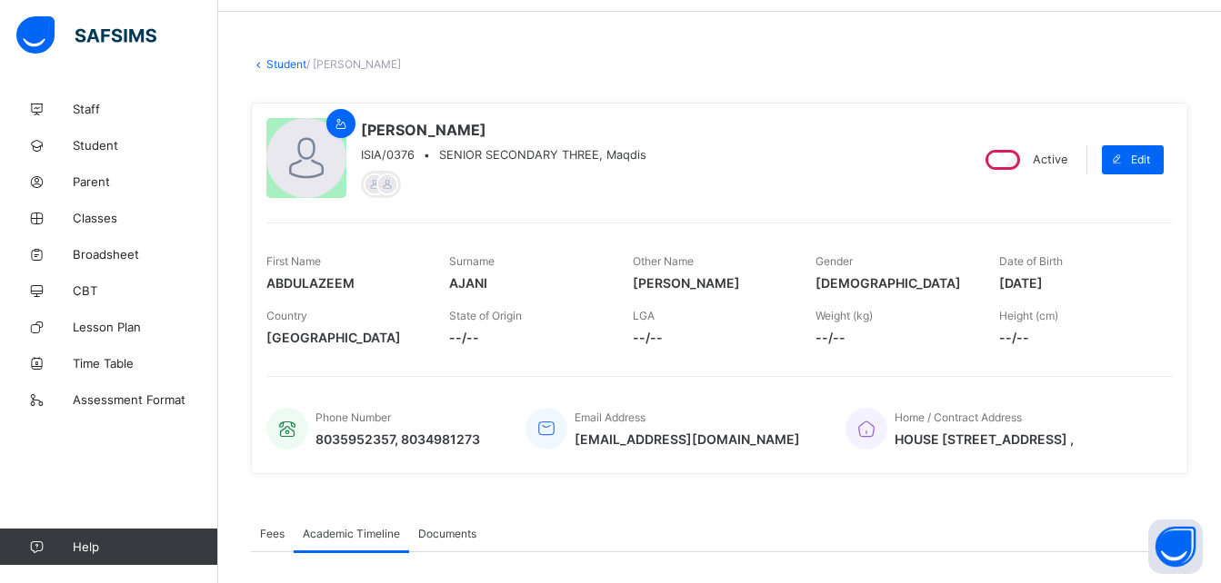
scroll to position [54, 0]
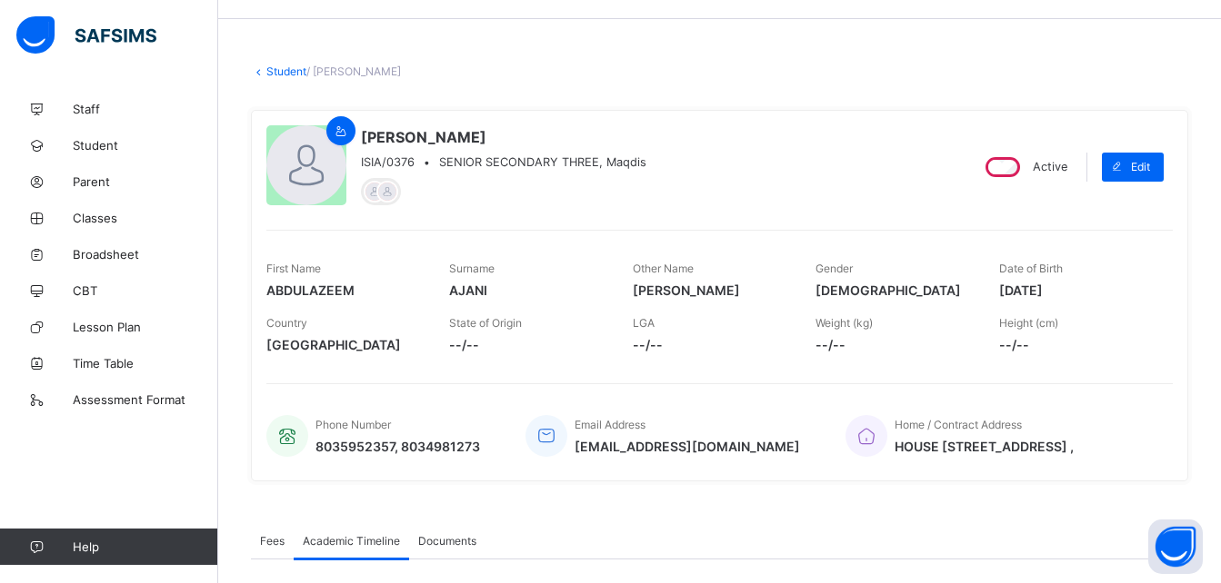
click at [288, 76] on link "Student" at bounding box center [286, 72] width 40 height 14
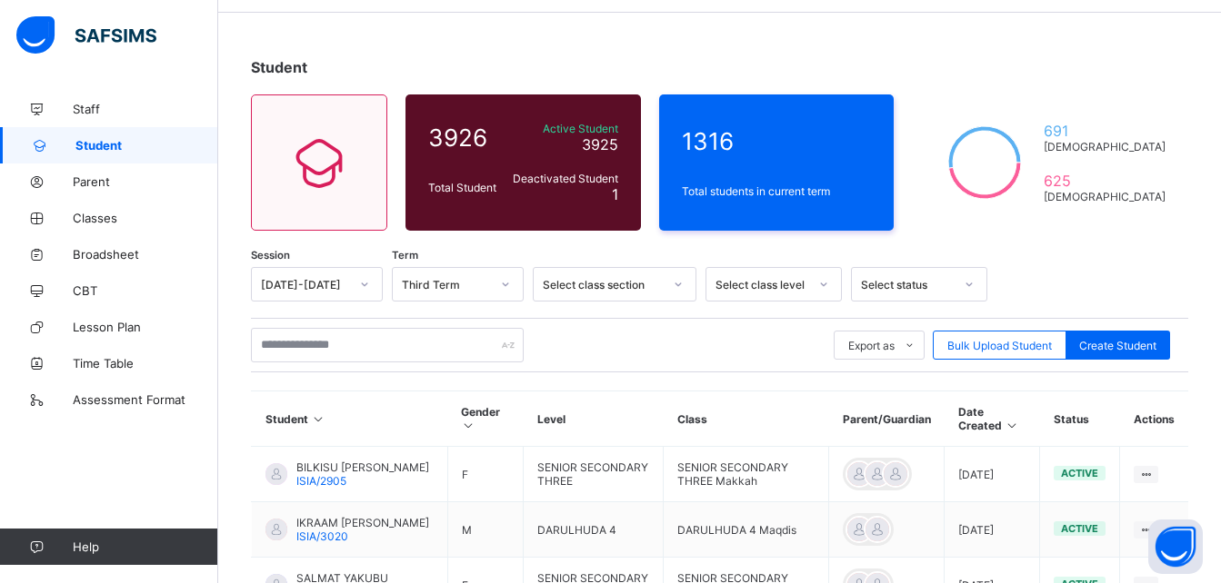
click at [597, 287] on div "Select class level" at bounding box center [756, 284] width 100 height 25
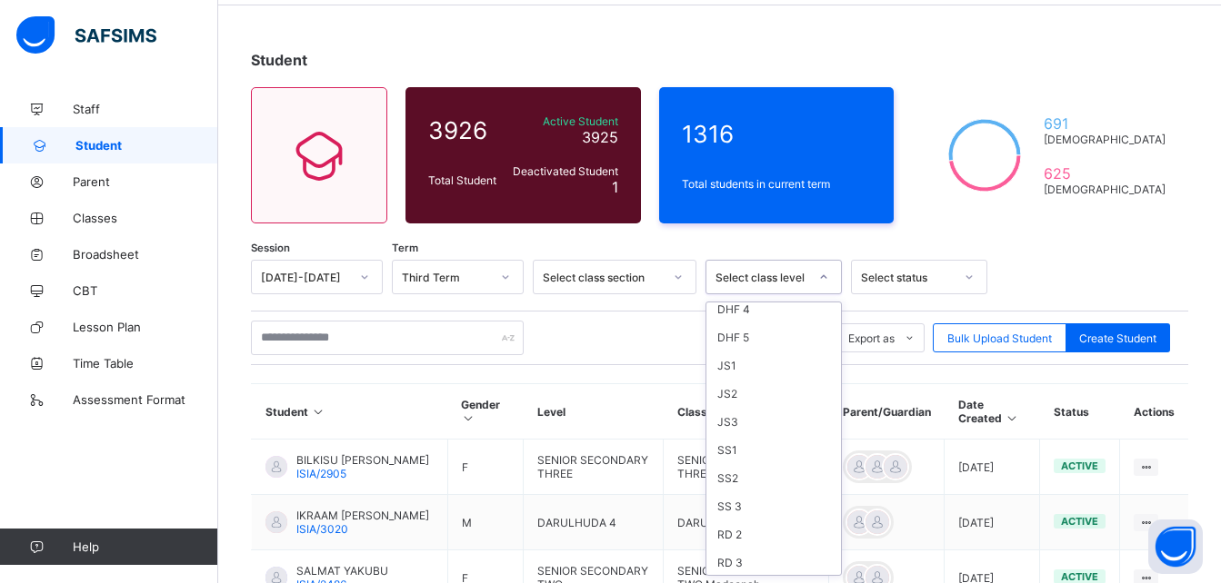
scroll to position [534, 0]
click at [597, 484] on div "SS 3" at bounding box center [773, 487] width 135 height 28
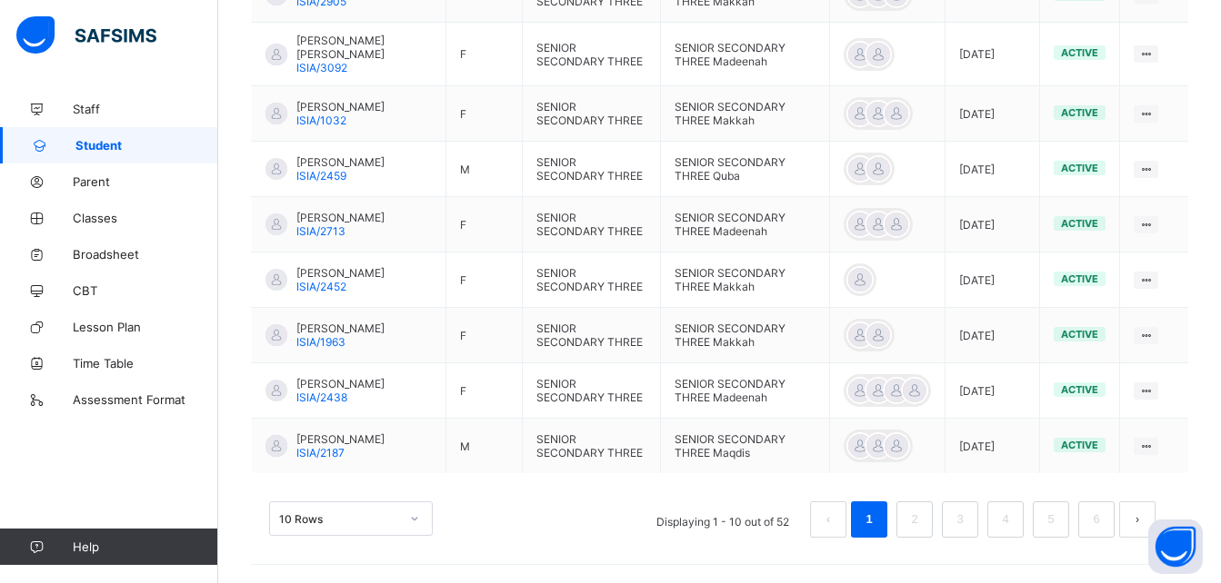
scroll to position [683, 0]
click at [597, 515] on li "4" at bounding box center [1005, 520] width 36 height 36
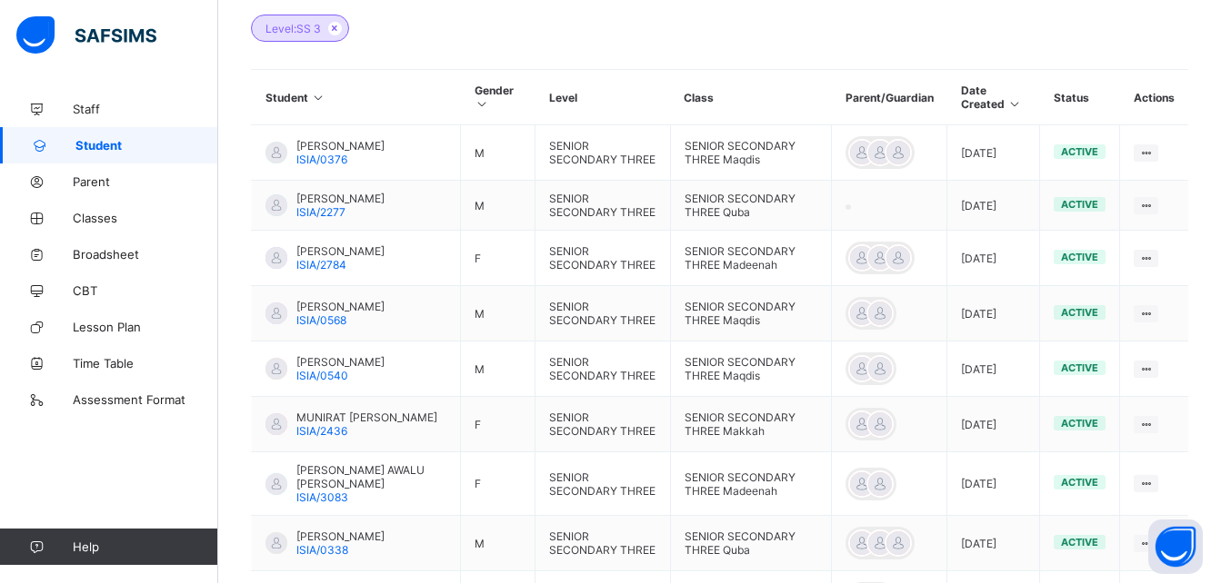
scroll to position [439, 0]
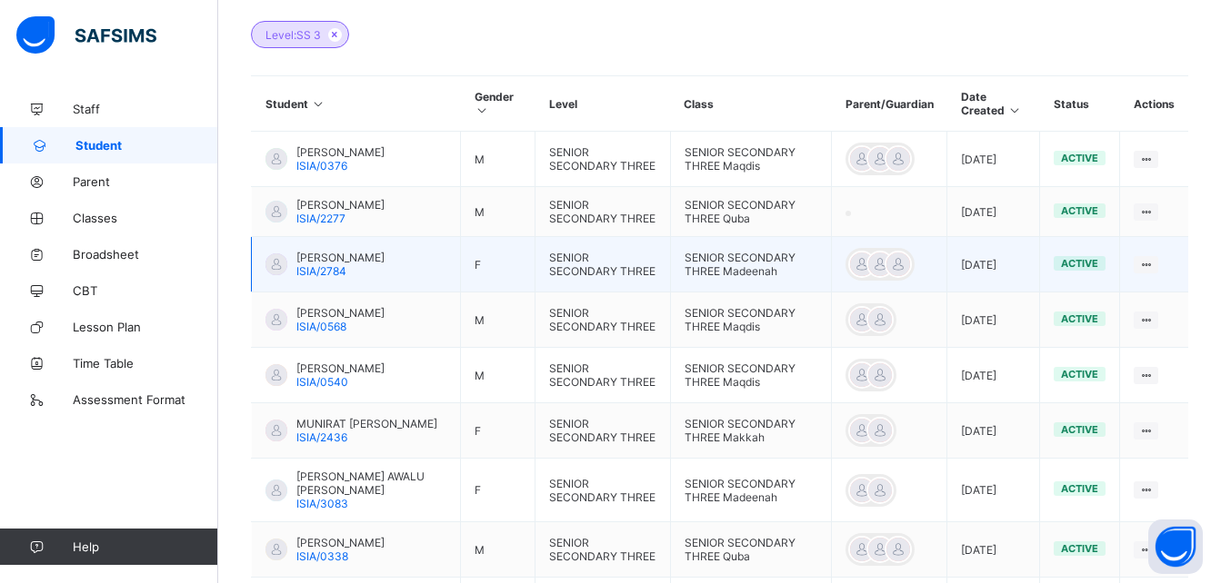
click at [351, 278] on div "AZEEZAT YUNUS ISIA/2784" at bounding box center [340, 264] width 88 height 27
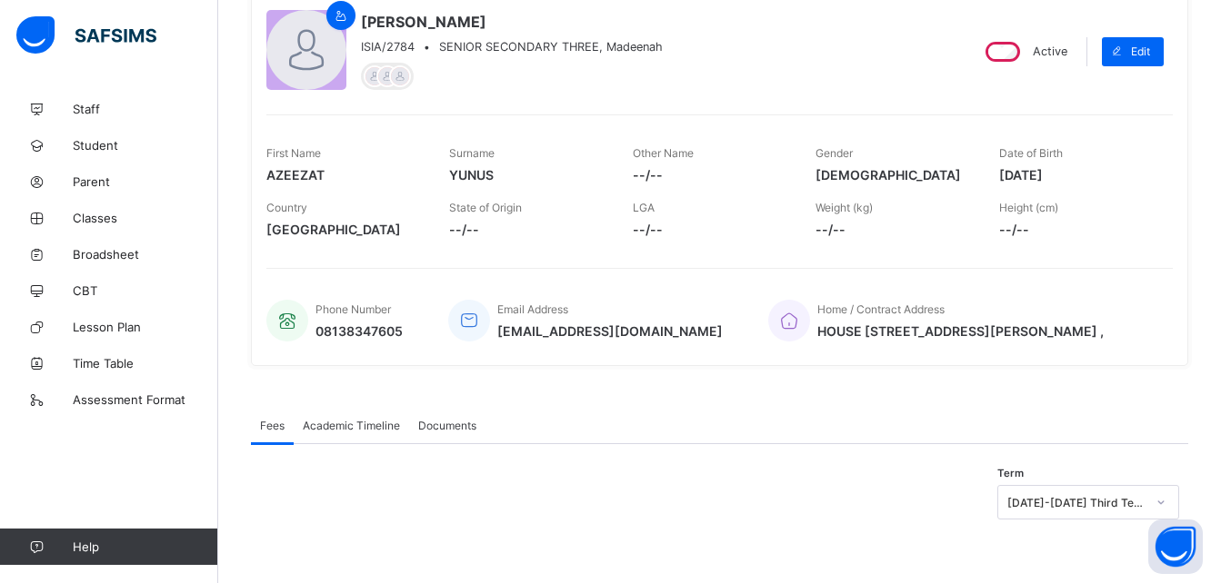
scroll to position [179, 0]
click at [348, 424] on span "Academic Timeline" at bounding box center [351, 426] width 97 height 14
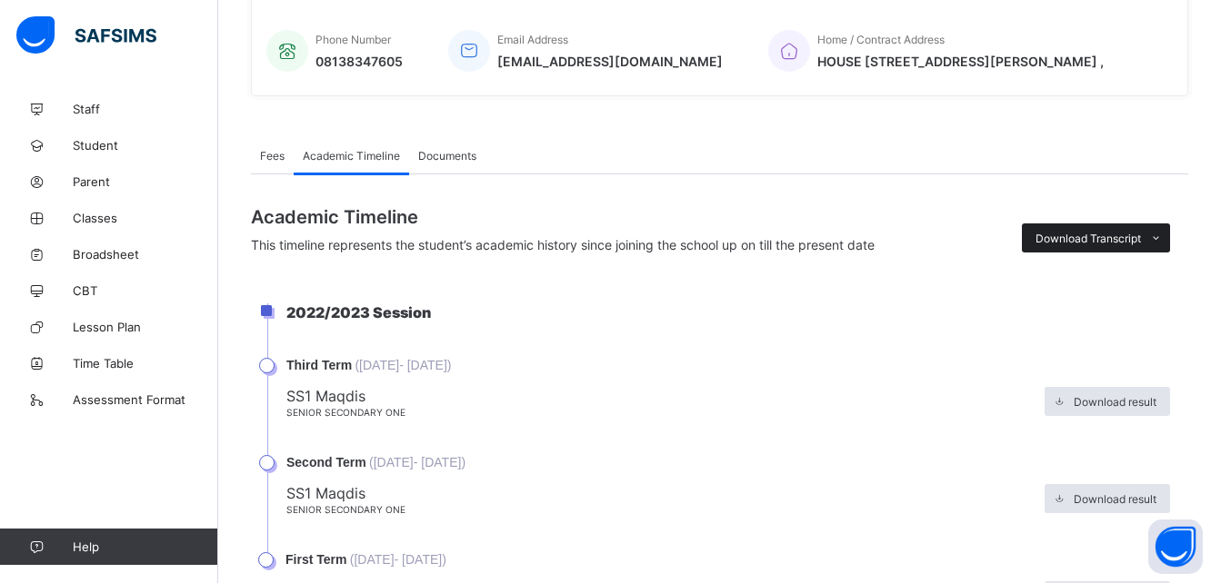
click at [597, 243] on span "Download Transcript" at bounding box center [1087, 239] width 105 height 14
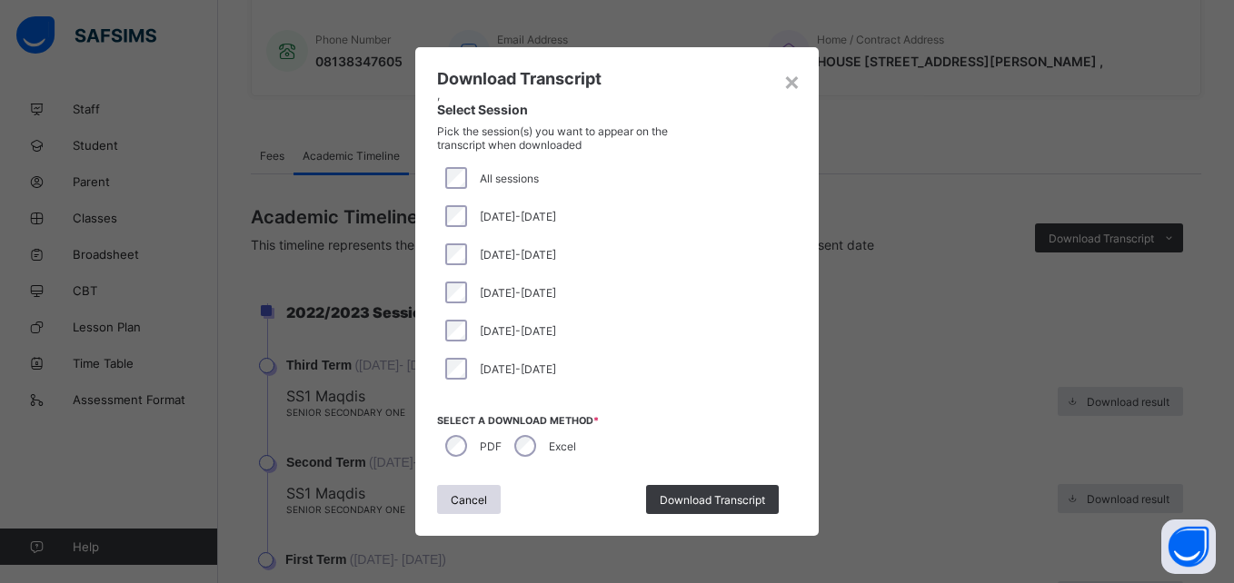
click at [597, 521] on div "Download Transcript , Select Session Pick the session(s) you want to appear on …" at bounding box center [617, 291] width 404 height 489
click at [597, 505] on span "Download Transcript" at bounding box center [712, 501] width 105 height 14
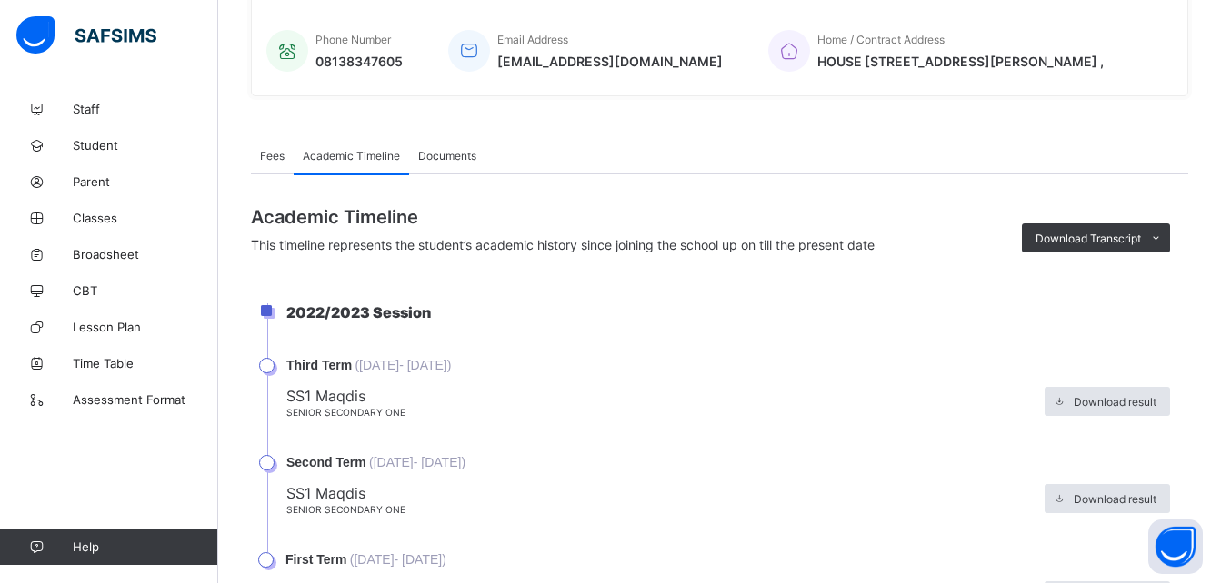
scroll to position [0, 0]
click at [597, 373] on div "Third Term ( [DATE] - [DATE] )" at bounding box center [727, 365] width 883 height 15
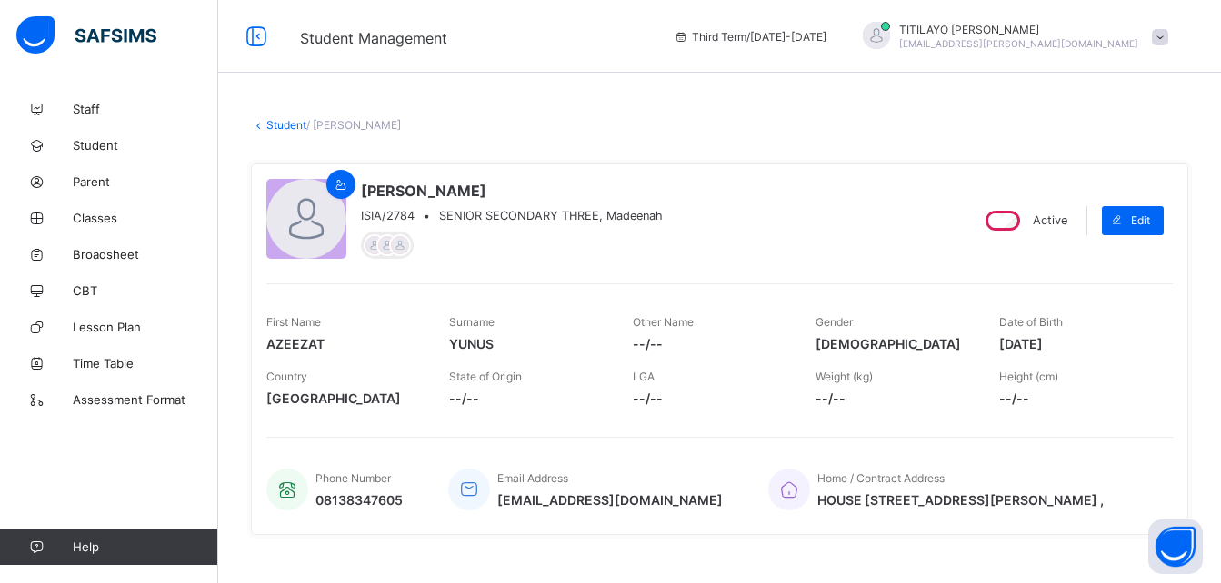
click at [287, 124] on link "Student" at bounding box center [286, 125] width 40 height 14
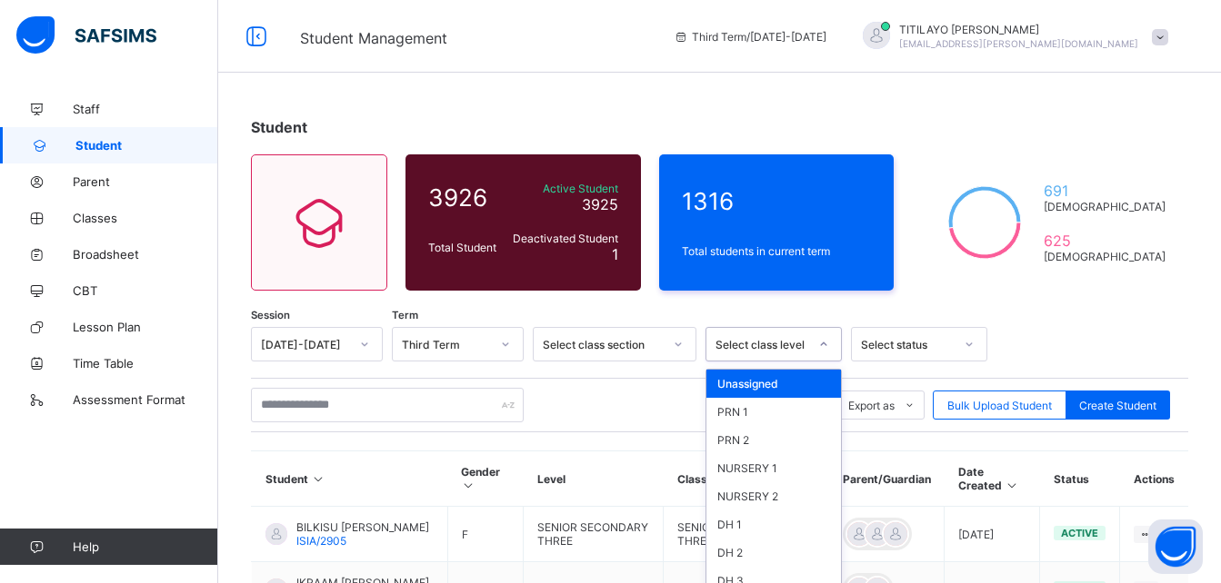
click at [597, 344] on div "option Unassigned focused, 1 of 46. 46 results available. Use Up and Down to ch…" at bounding box center [773, 344] width 136 height 35
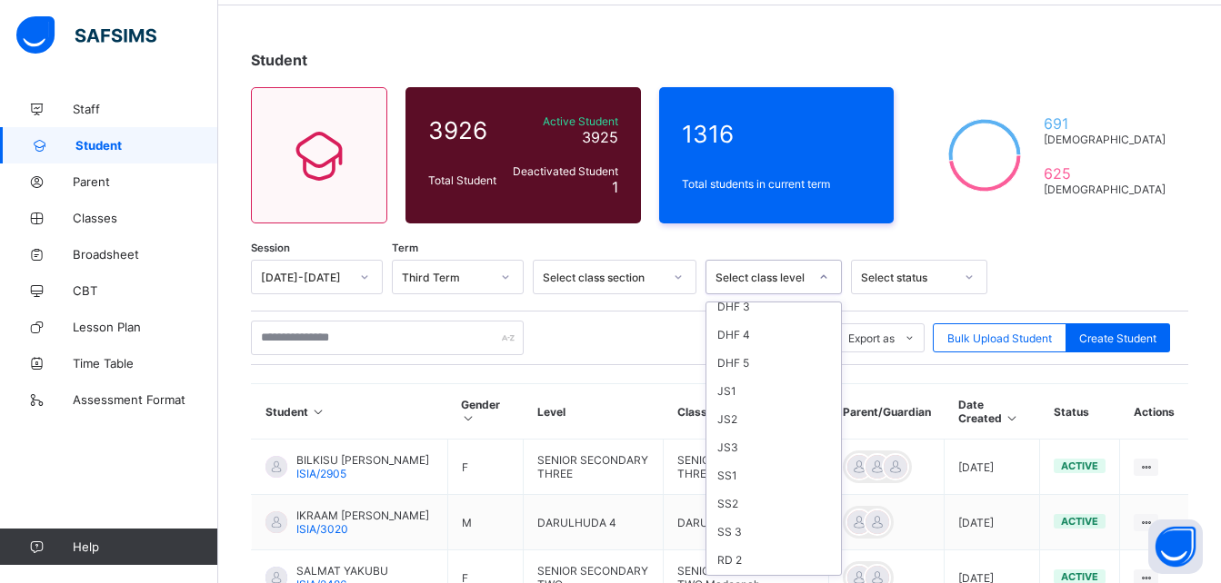
scroll to position [494, 0]
click at [597, 525] on div "SS 3" at bounding box center [773, 528] width 135 height 28
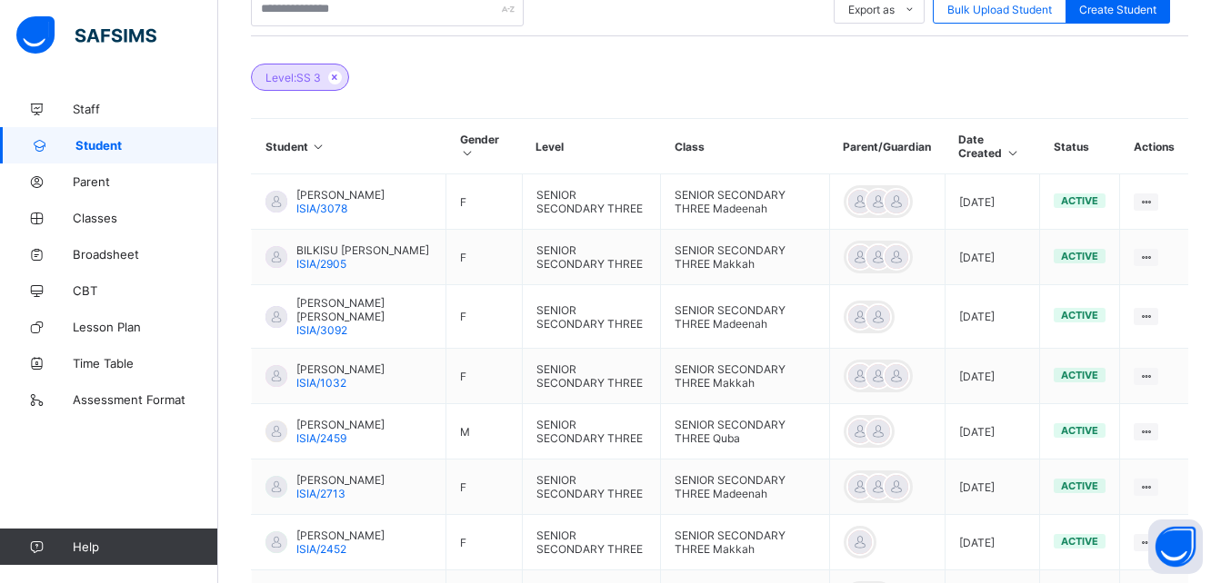
scroll to position [683, 0]
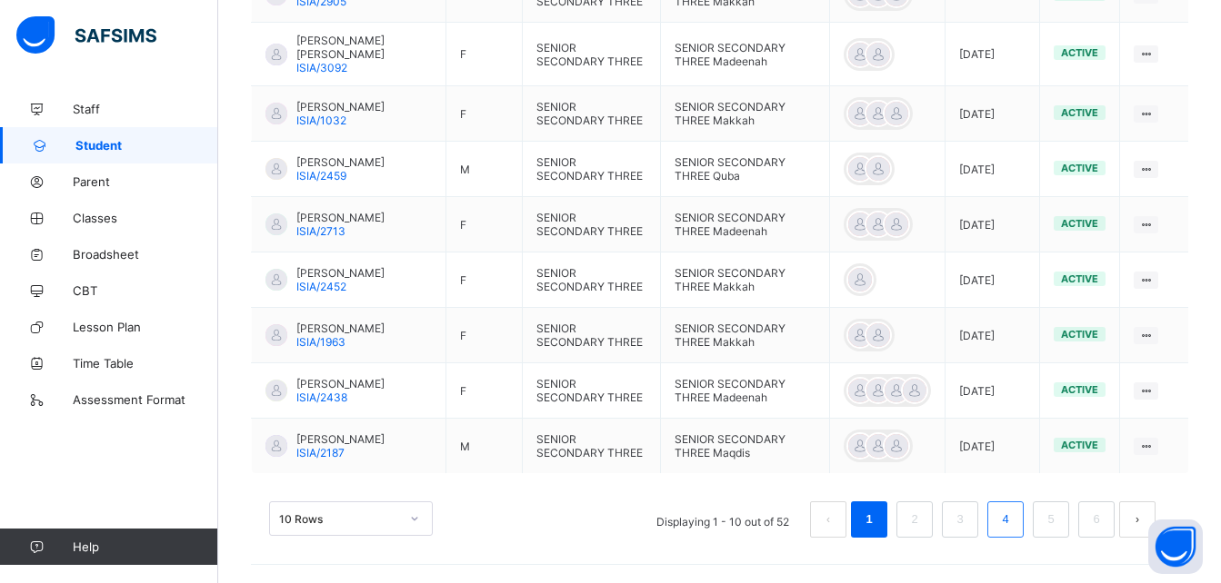
click at [597, 519] on link "4" at bounding box center [1004, 520] width 17 height 24
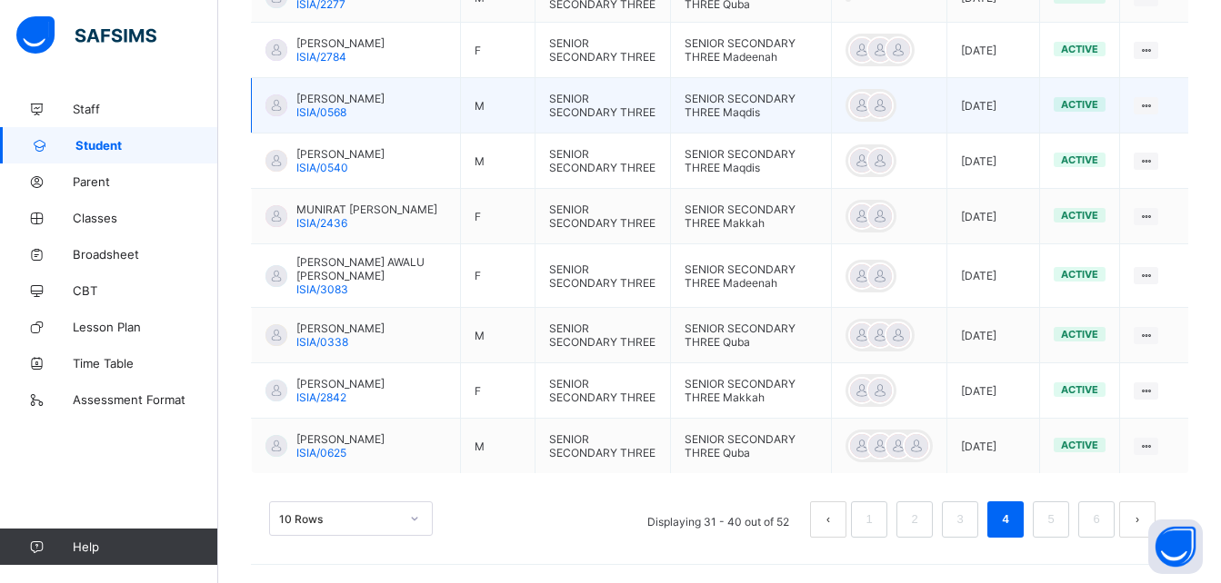
click at [358, 95] on span "[PERSON_NAME]" at bounding box center [340, 99] width 88 height 14
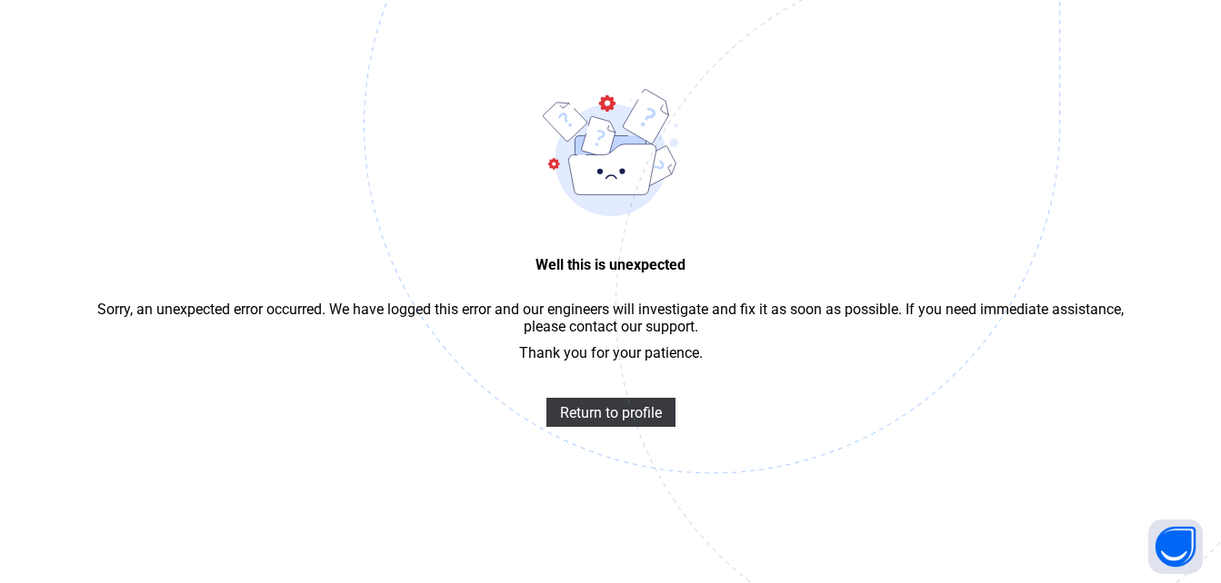
scroll to position [55, 0]
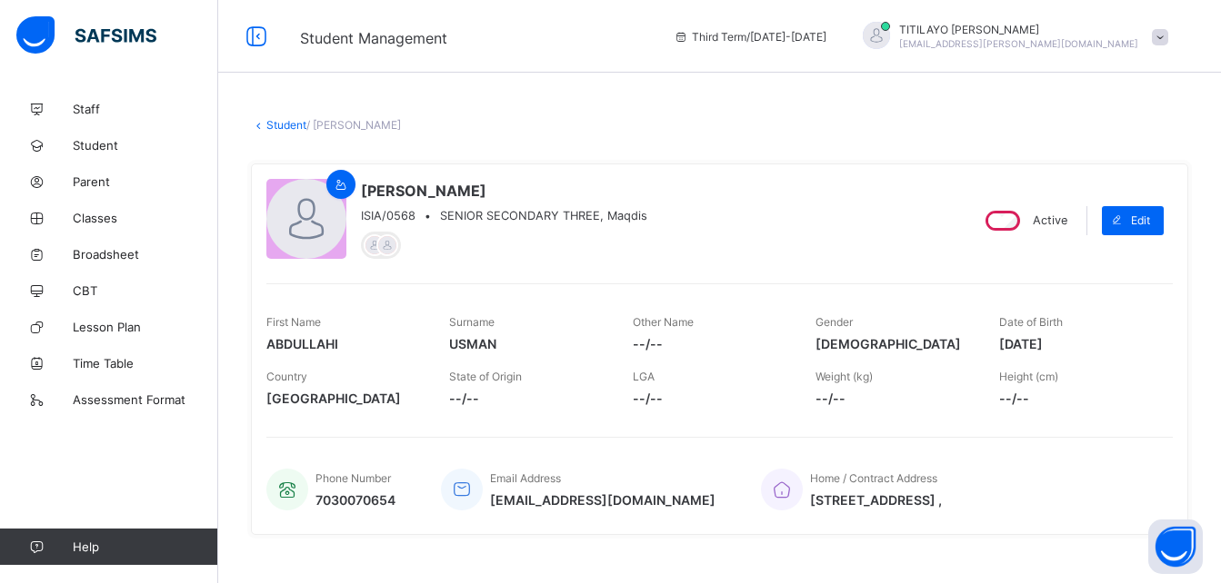
scroll to position [106, 0]
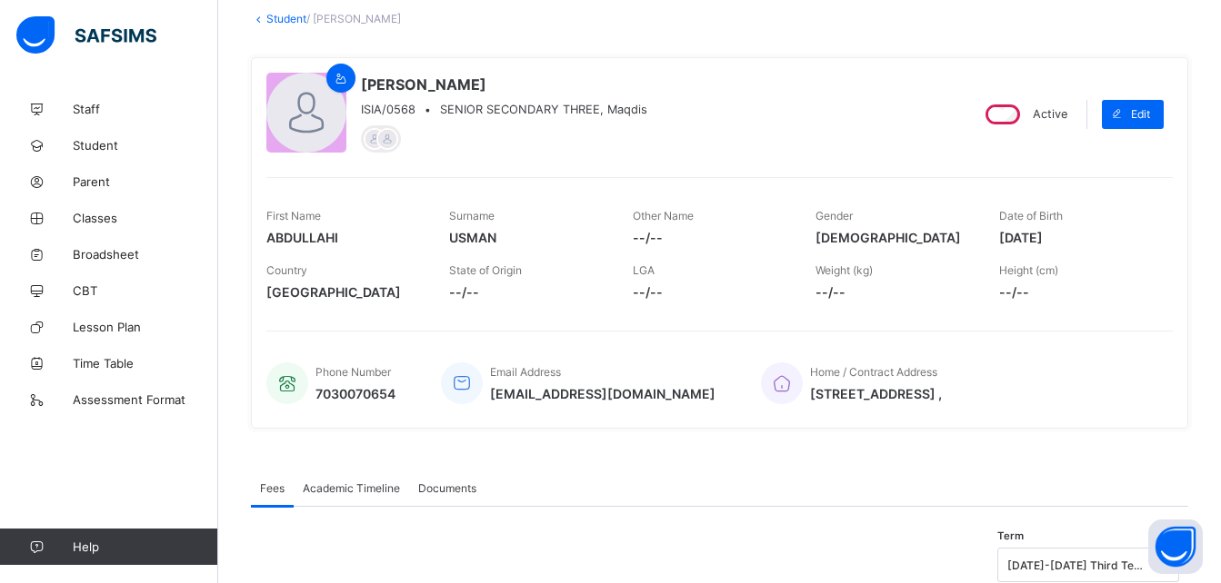
click at [343, 489] on span "Academic Timeline" at bounding box center [351, 489] width 97 height 14
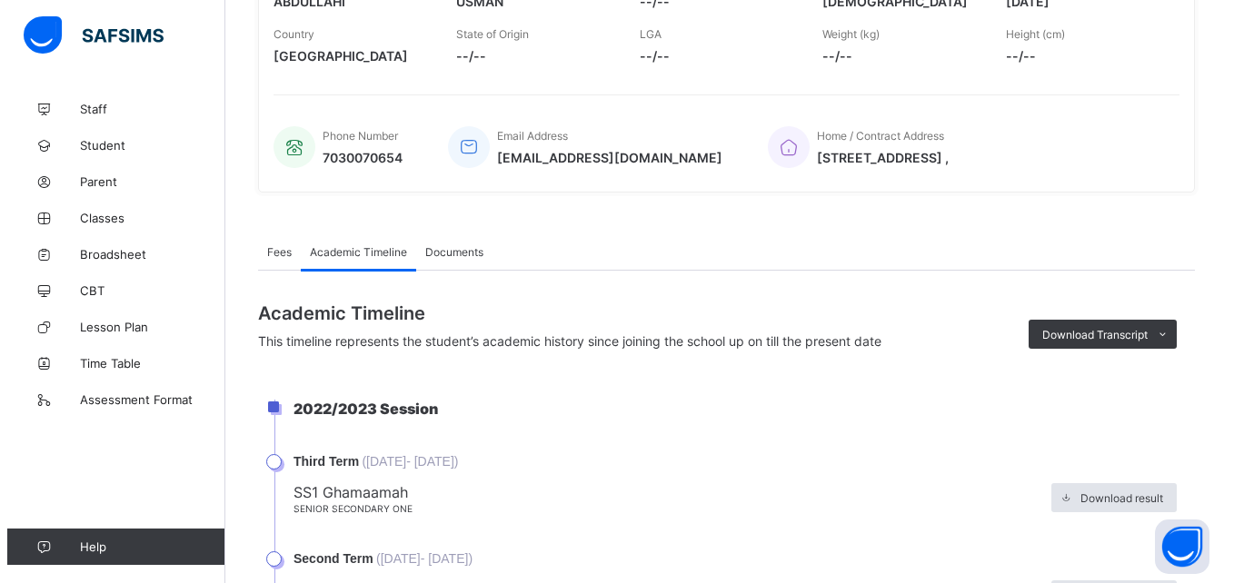
scroll to position [321, 0]
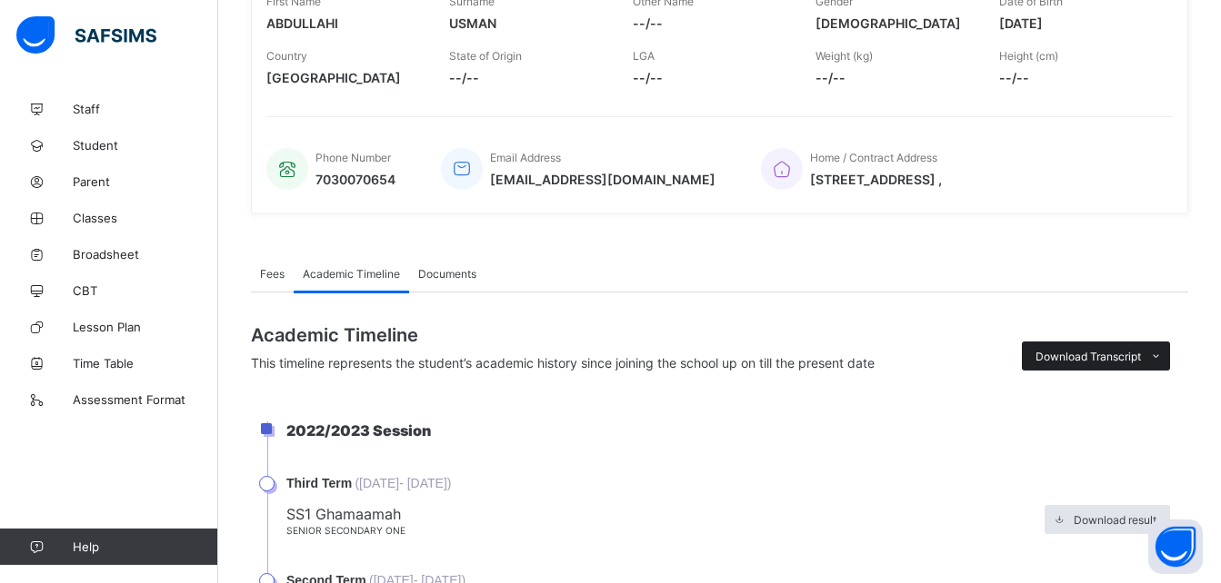
click at [1109, 352] on span "Download Transcript" at bounding box center [1087, 357] width 105 height 14
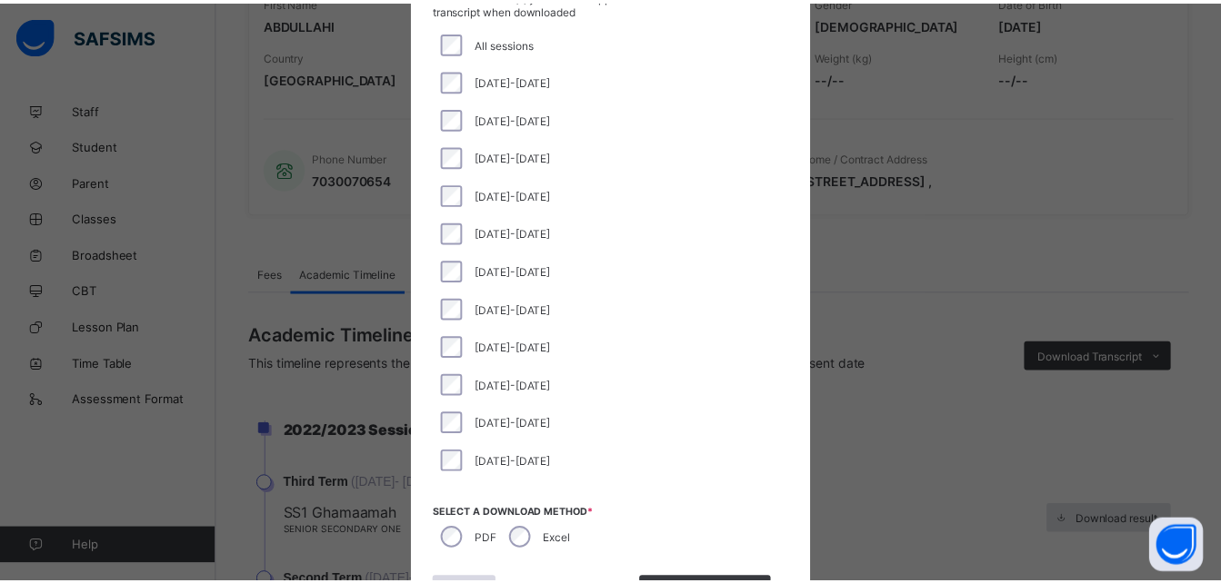
scroll to position [136, 0]
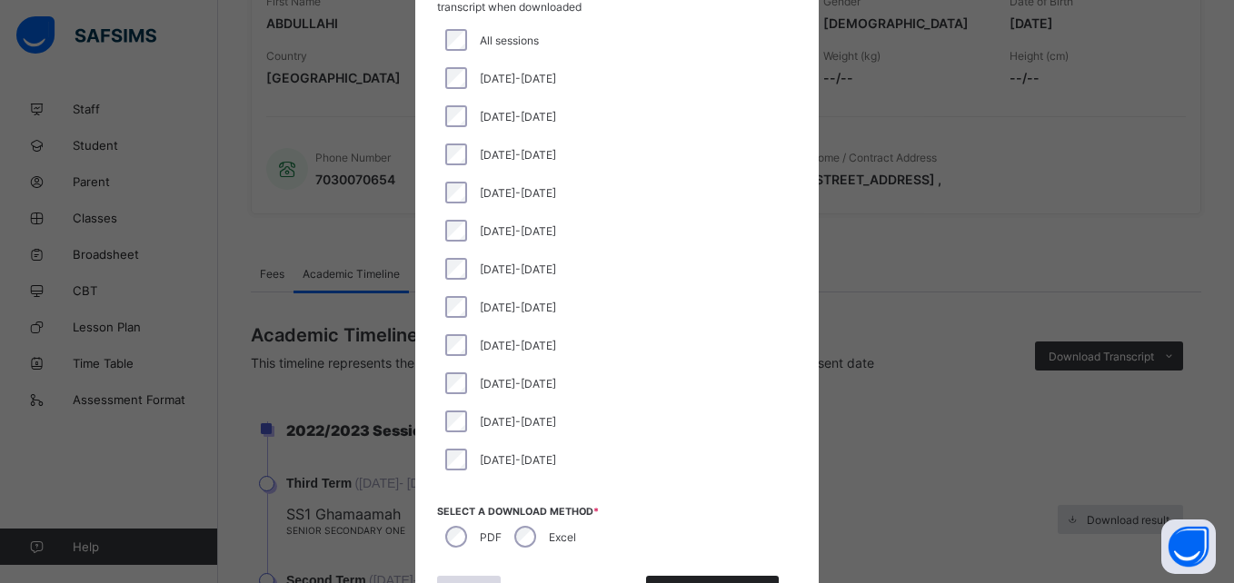
click at [756, 577] on div "Download Transcript" at bounding box center [712, 590] width 133 height 29
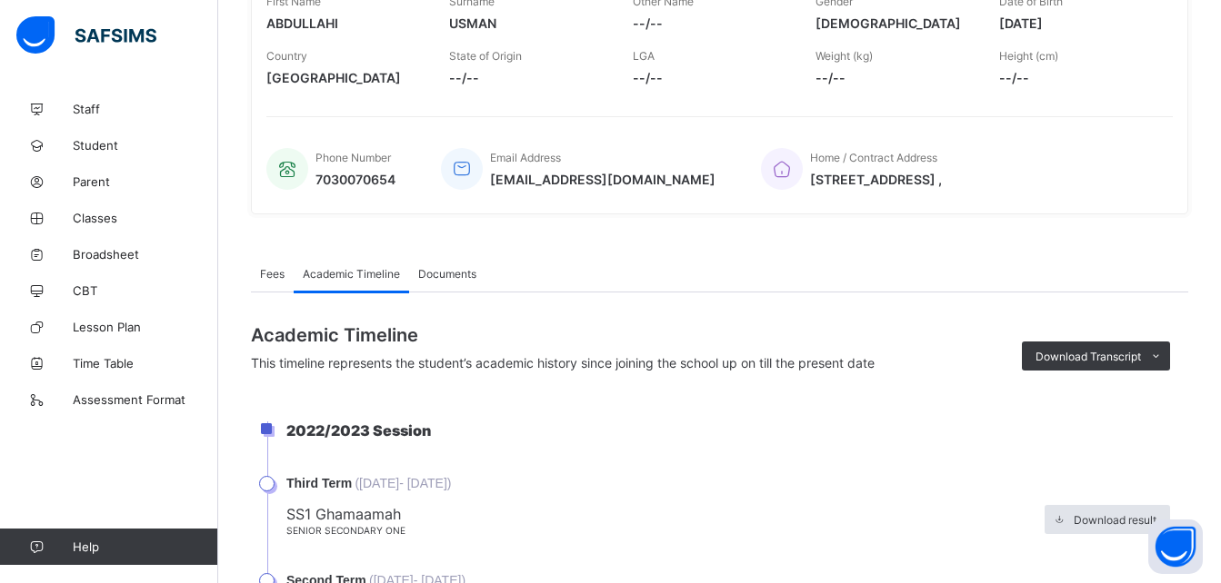
scroll to position [0, 0]
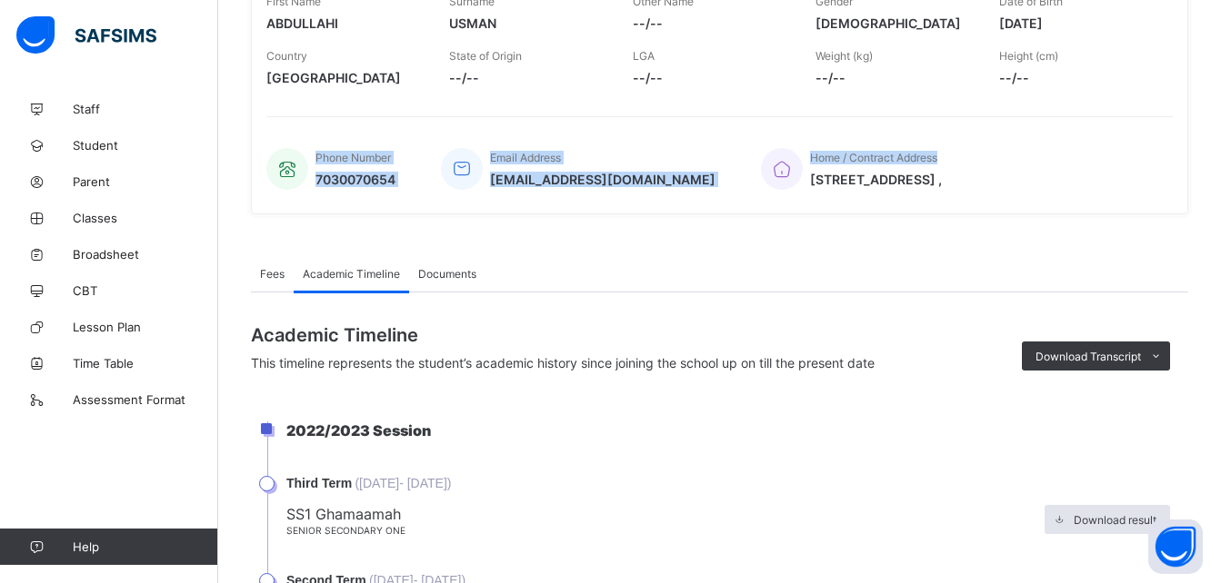
drag, startPoint x: 1220, startPoint y: 111, endPoint x: 1237, endPoint y: 103, distance: 19.1
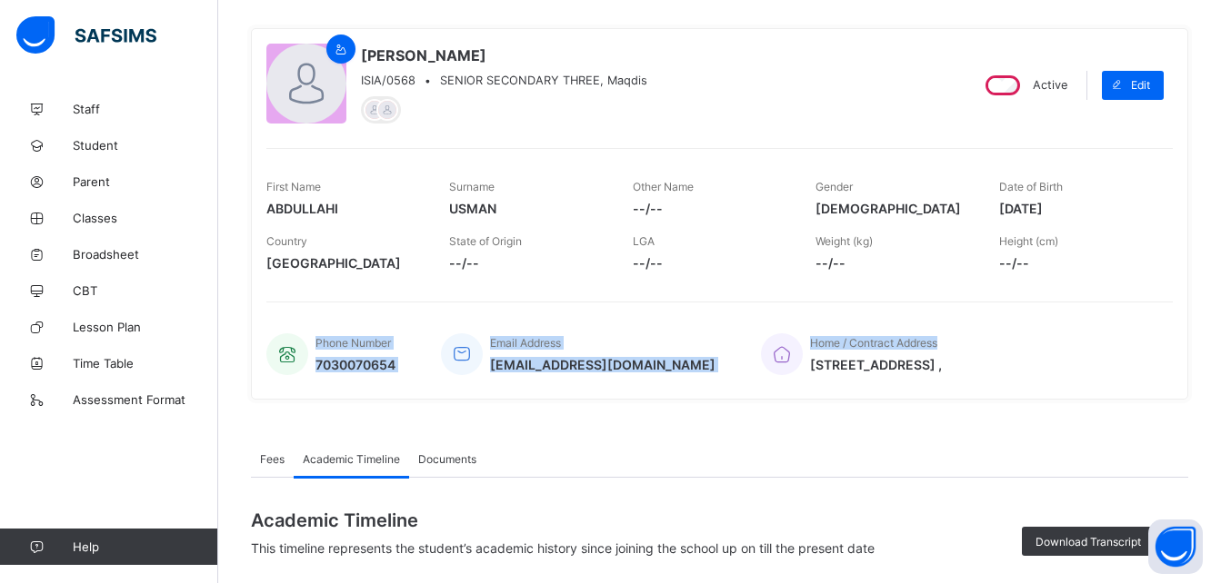
scroll to position [98, 0]
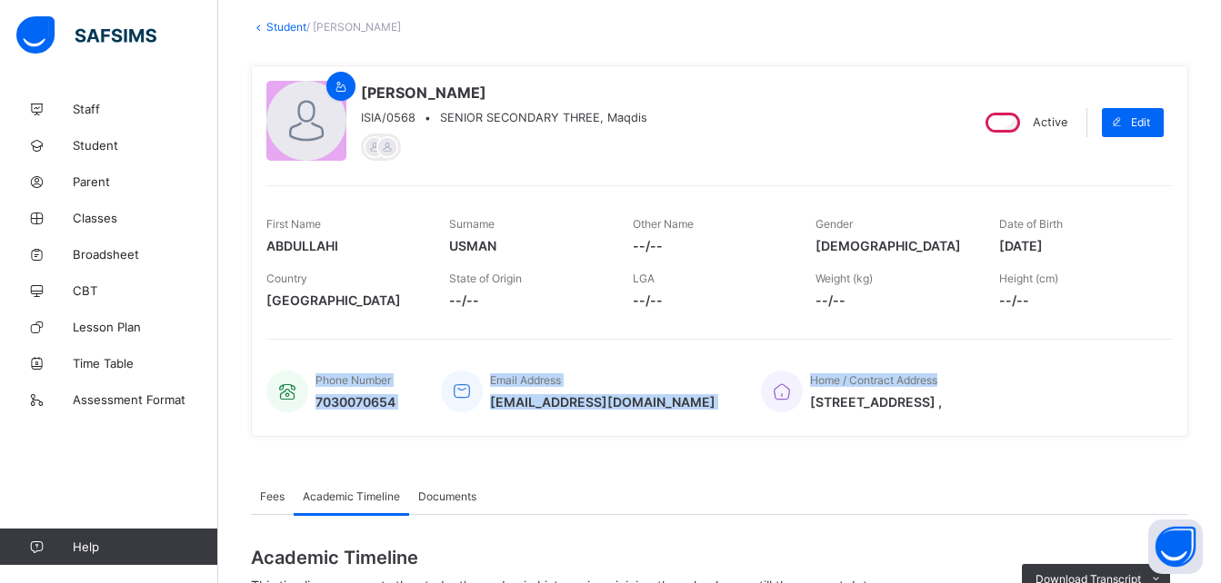
click at [293, 24] on link "Student" at bounding box center [286, 27] width 40 height 14
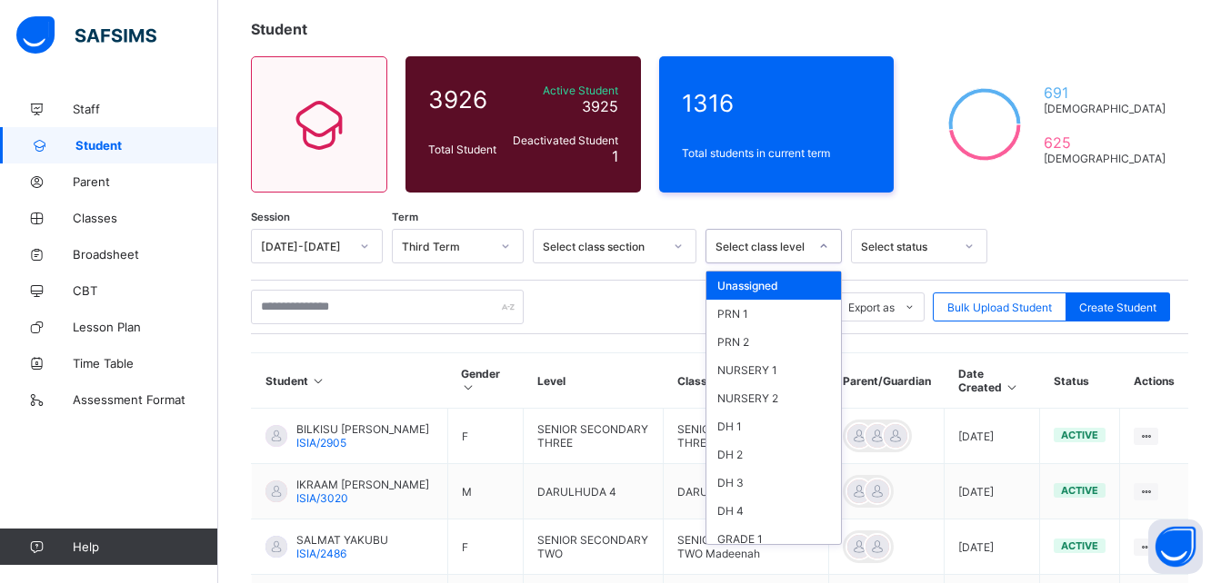
click at [810, 248] on div at bounding box center [823, 246] width 31 height 29
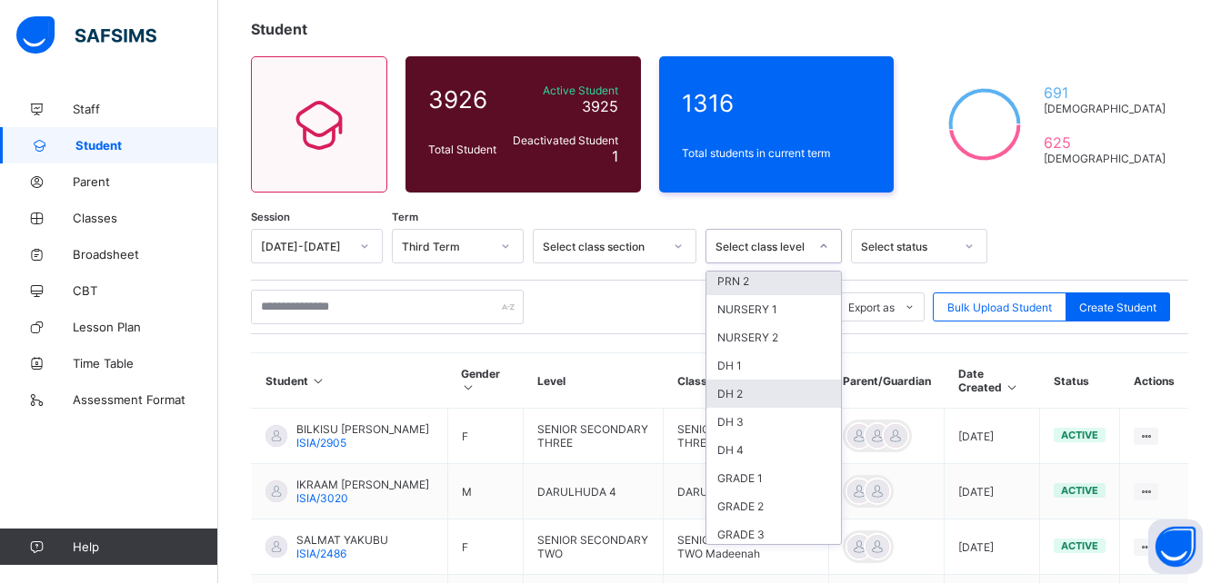
scroll to position [112, 0]
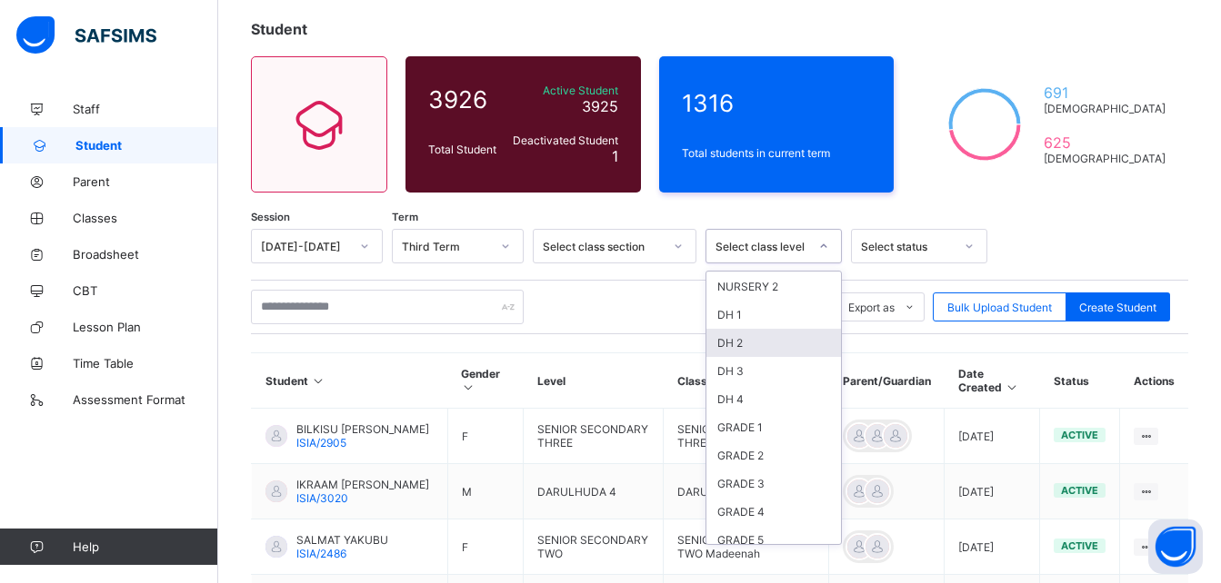
click at [822, 345] on div "DH 2" at bounding box center [773, 343] width 135 height 28
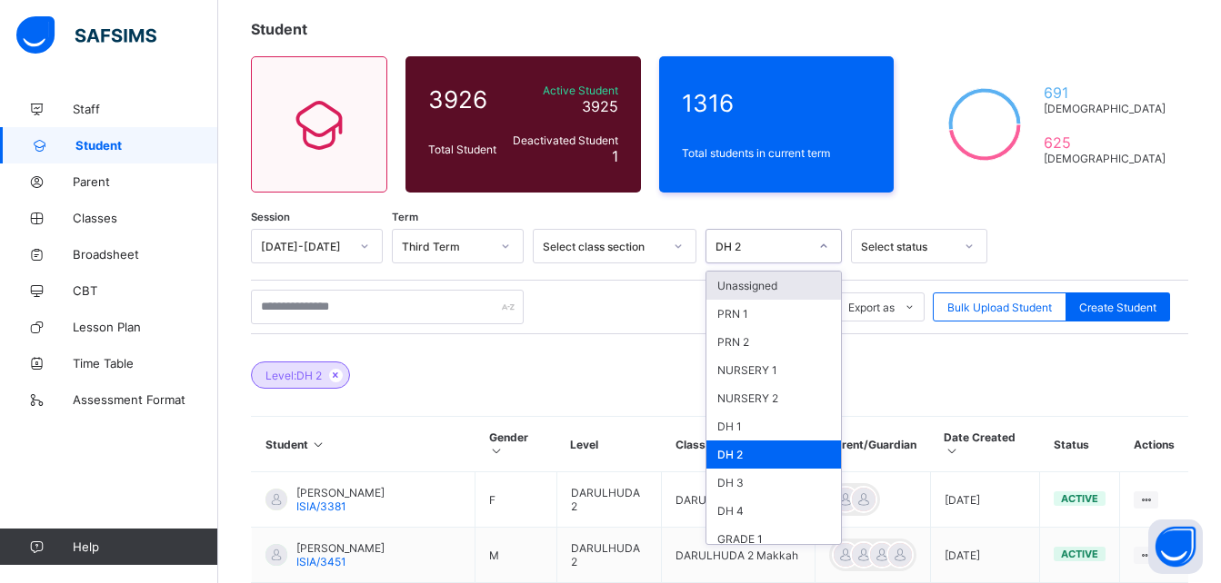
click at [826, 244] on icon at bounding box center [823, 246] width 11 height 18
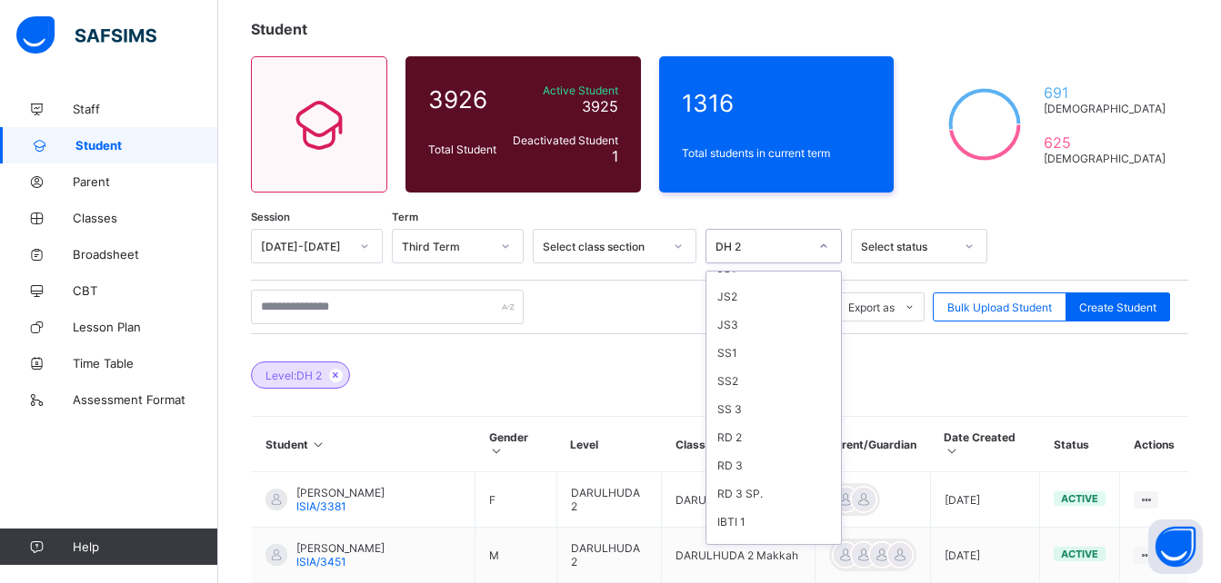
scroll to position [585, 0]
click at [732, 409] on div "SS 3" at bounding box center [773, 405] width 135 height 28
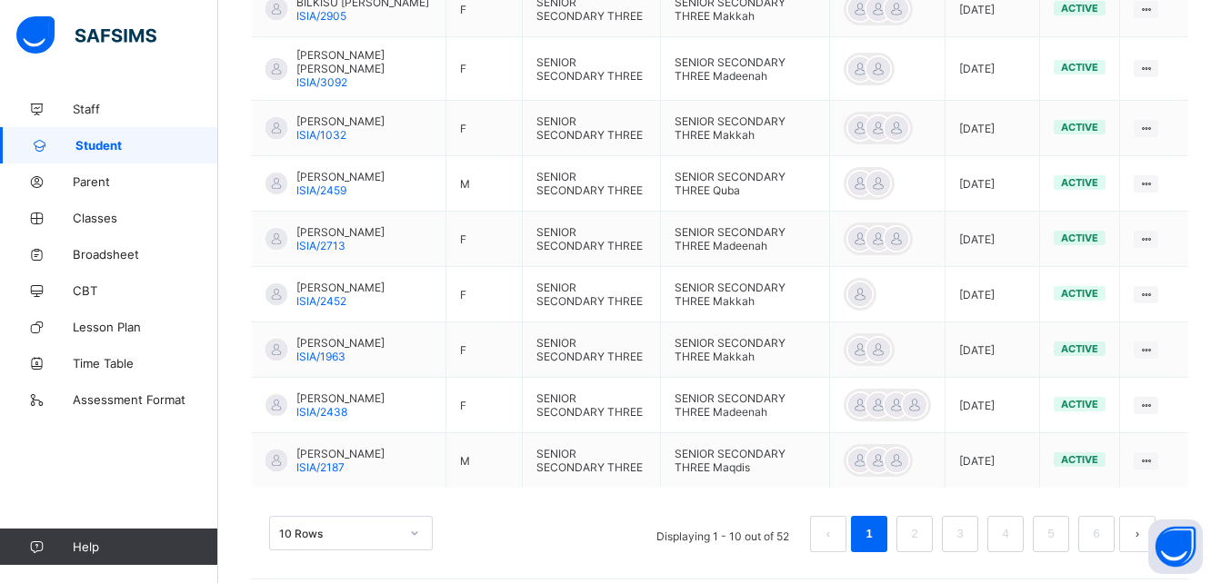
scroll to position [683, 0]
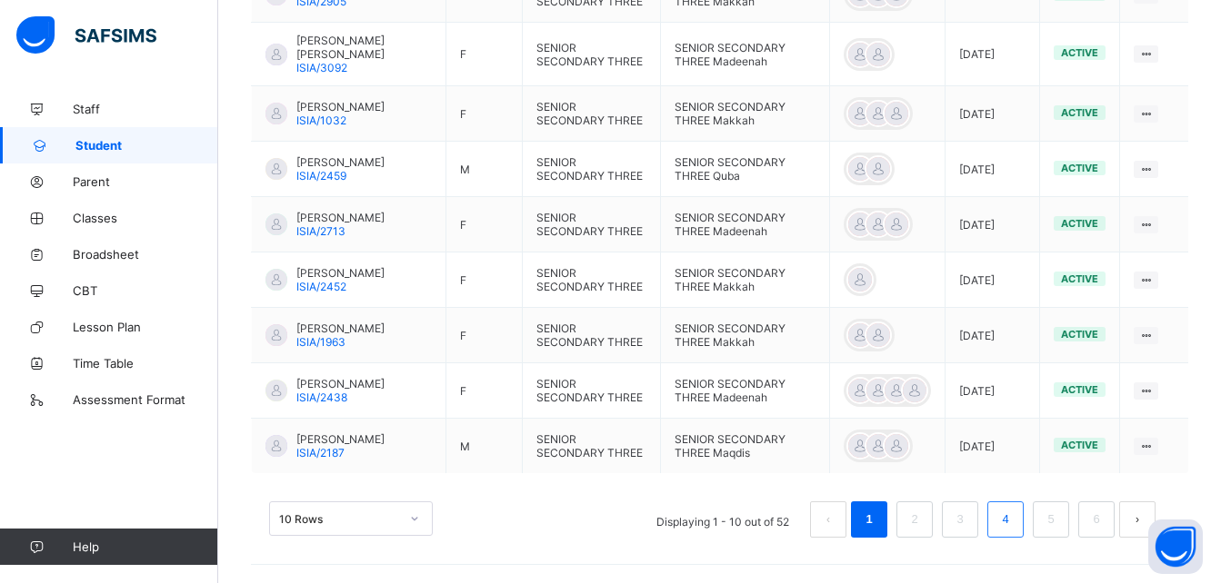
click at [1013, 513] on link "4" at bounding box center [1004, 520] width 17 height 24
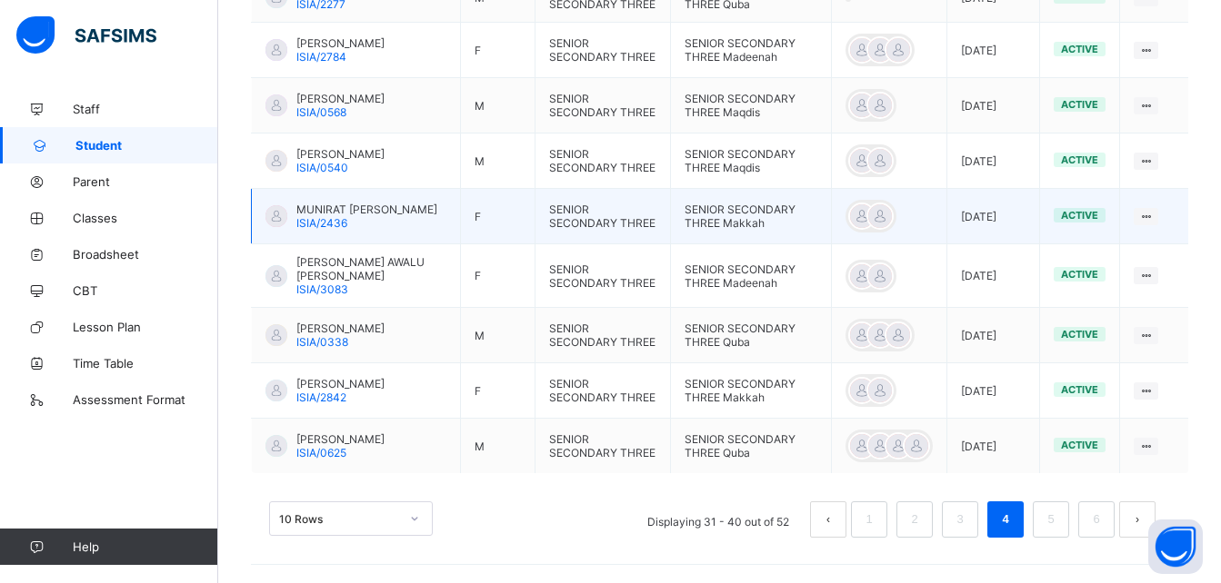
click at [360, 203] on span "MUNIRAT [PERSON_NAME]" at bounding box center [366, 210] width 141 height 14
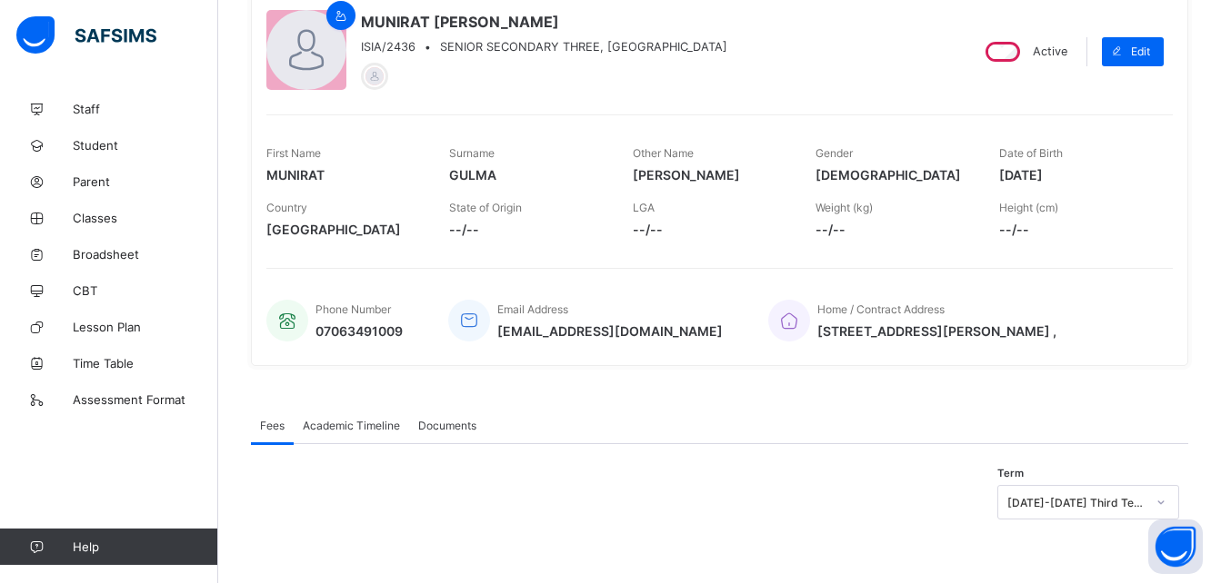
scroll to position [179, 0]
click at [361, 424] on span "Academic Timeline" at bounding box center [351, 426] width 97 height 14
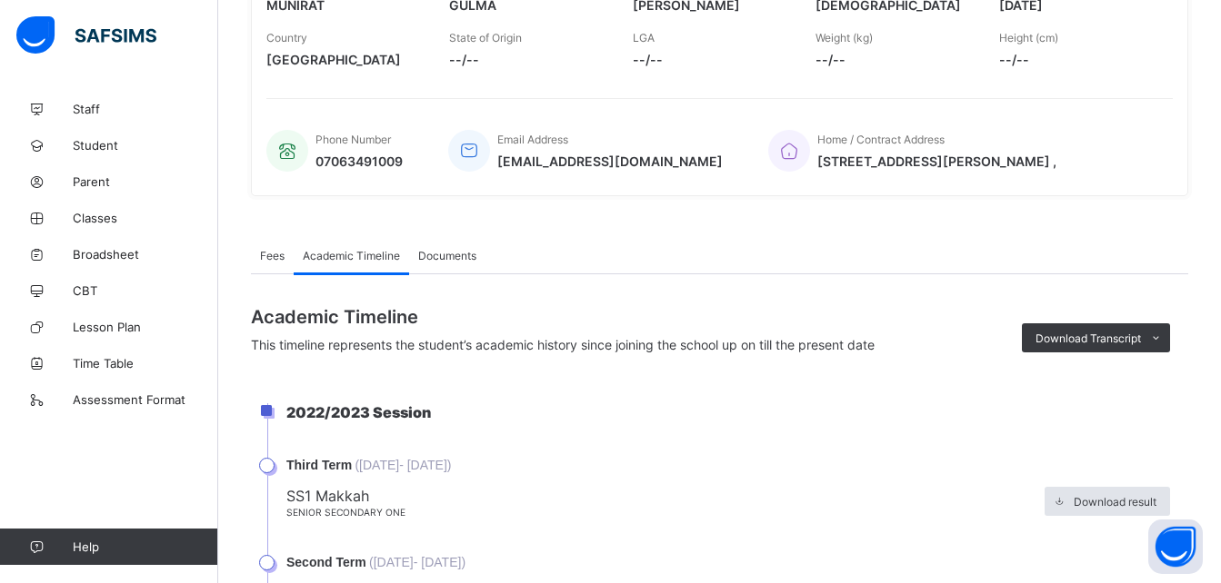
scroll to position [344, 0]
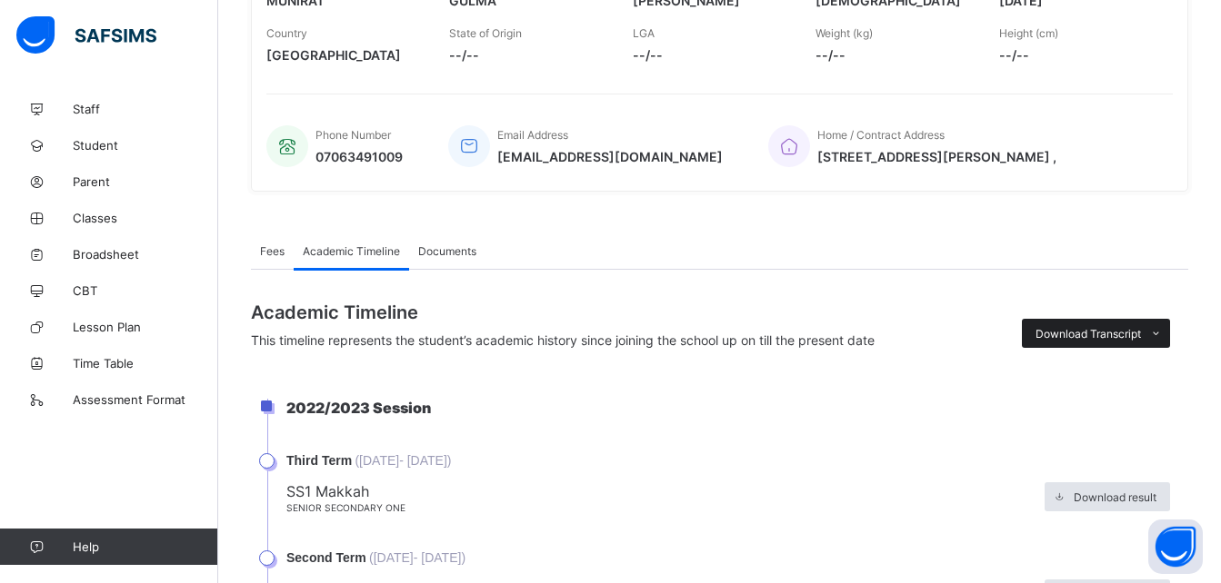
click at [1103, 339] on span "Download Transcript" at bounding box center [1087, 334] width 105 height 14
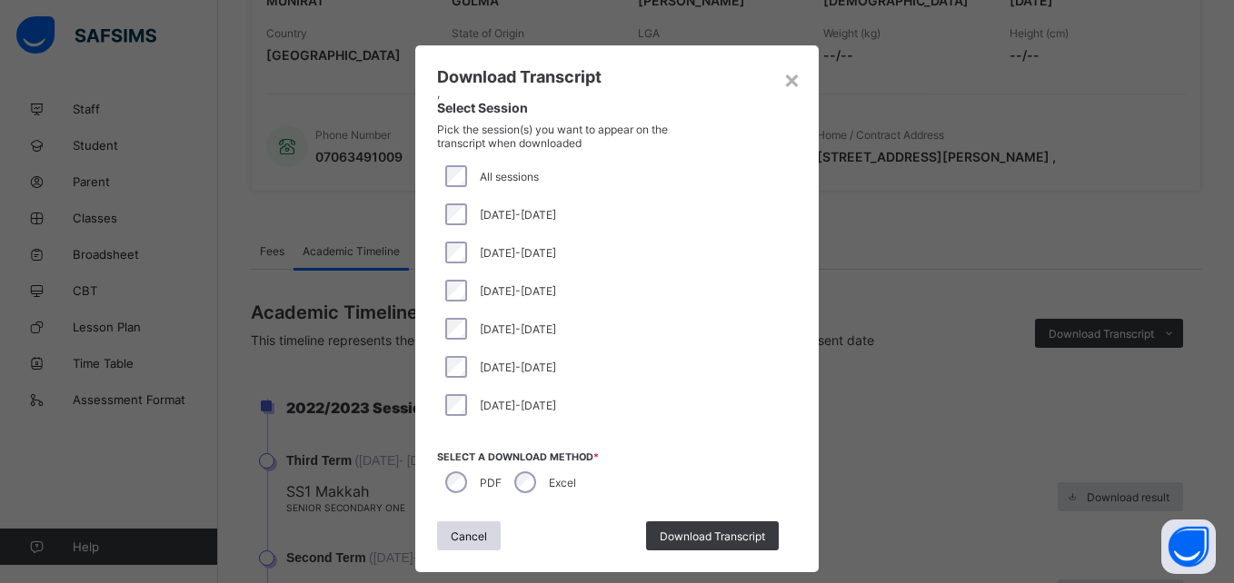
click at [442, 241] on div "[DATE]-[DATE]" at bounding box center [617, 253] width 360 height 38
click at [703, 533] on span "Download Transcript" at bounding box center [712, 537] width 105 height 14
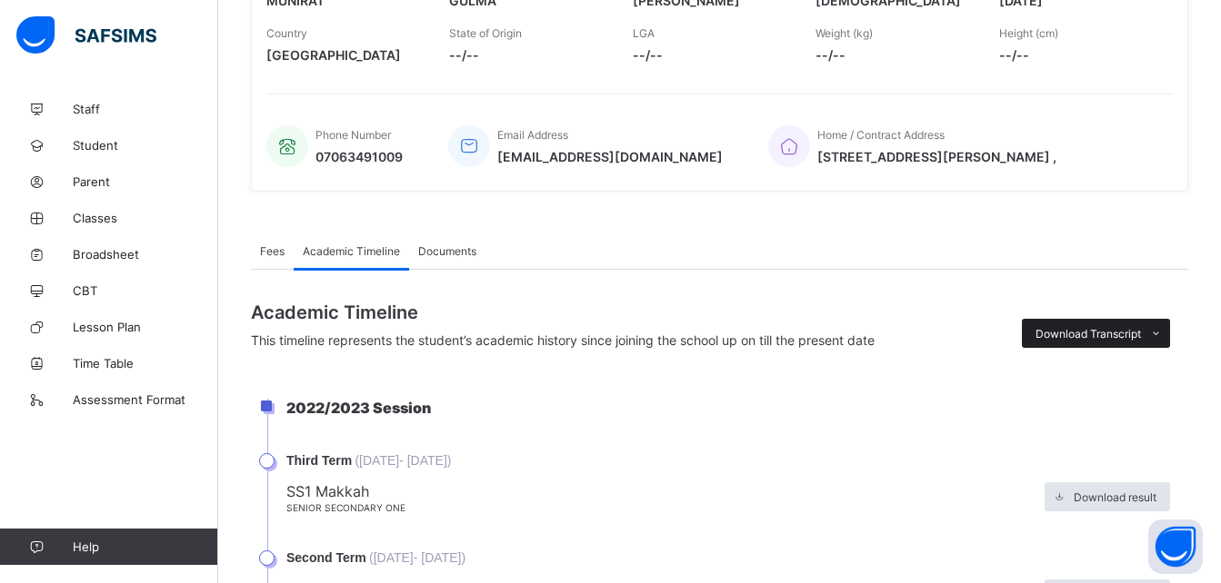
click at [1094, 341] on span "Download Transcript" at bounding box center [1087, 334] width 105 height 14
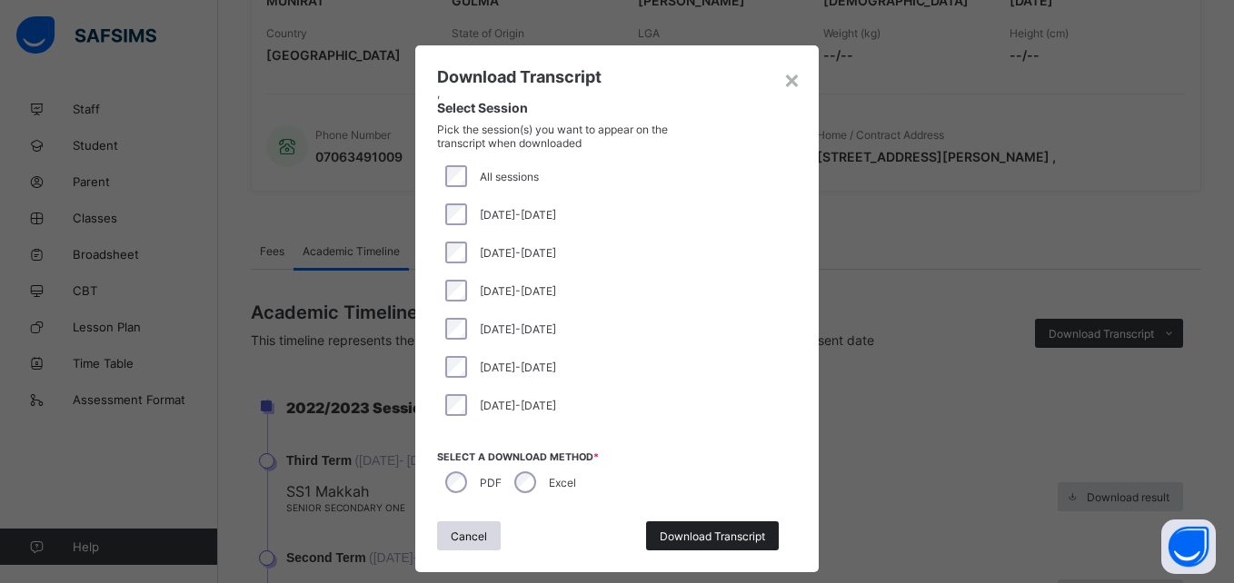
click at [686, 537] on span "Download Transcript" at bounding box center [712, 537] width 105 height 14
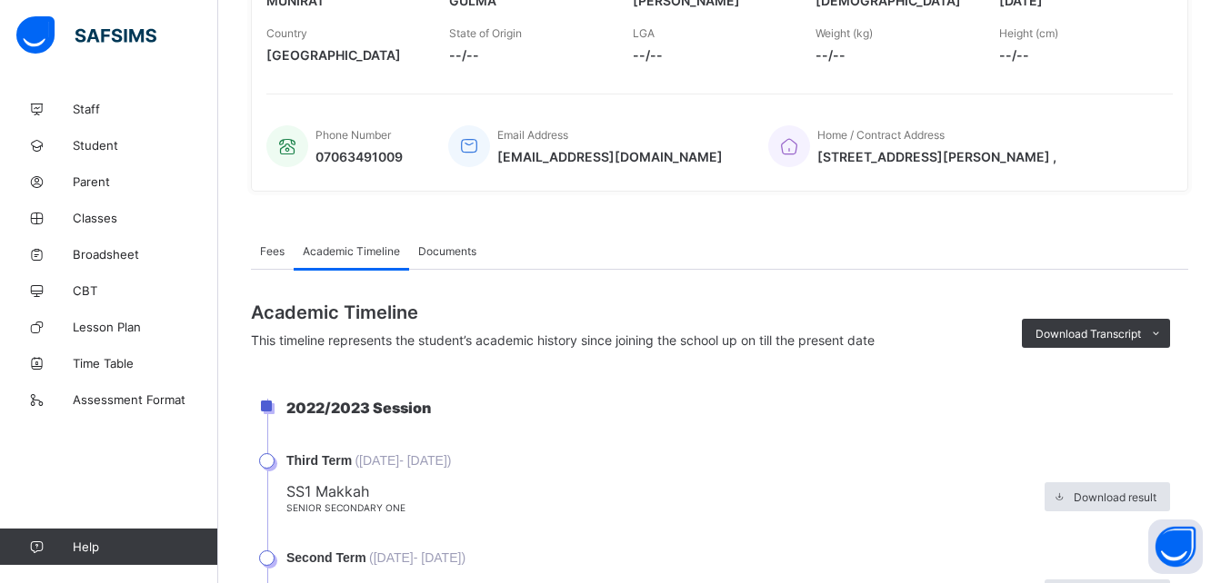
scroll to position [0, 0]
drag, startPoint x: 1218, startPoint y: 193, endPoint x: 1204, endPoint y: 182, distance: 17.5
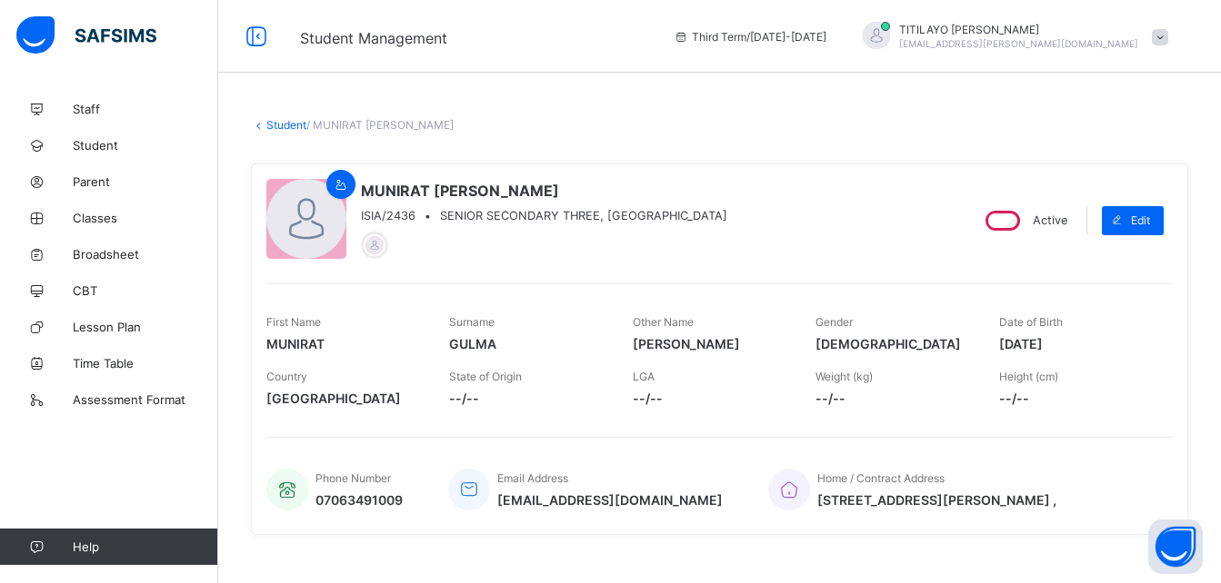
click at [285, 126] on link "Student" at bounding box center [286, 125] width 40 height 14
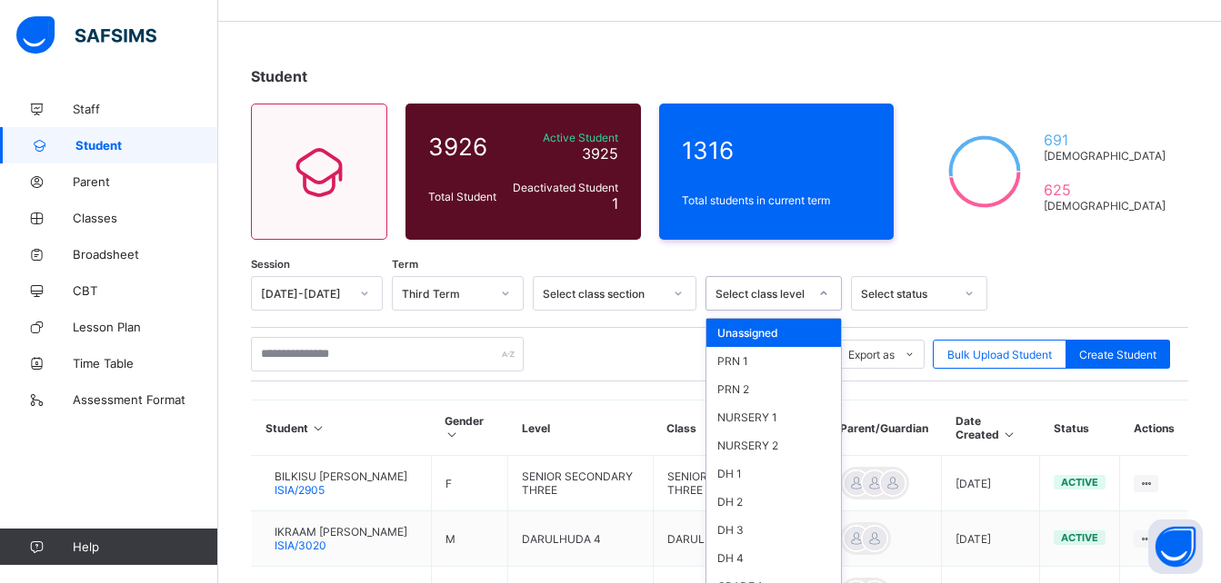
click at [804, 311] on div "option Unassigned focused, 1 of 46. 46 results available. Use Up and Down to ch…" at bounding box center [773, 293] width 136 height 35
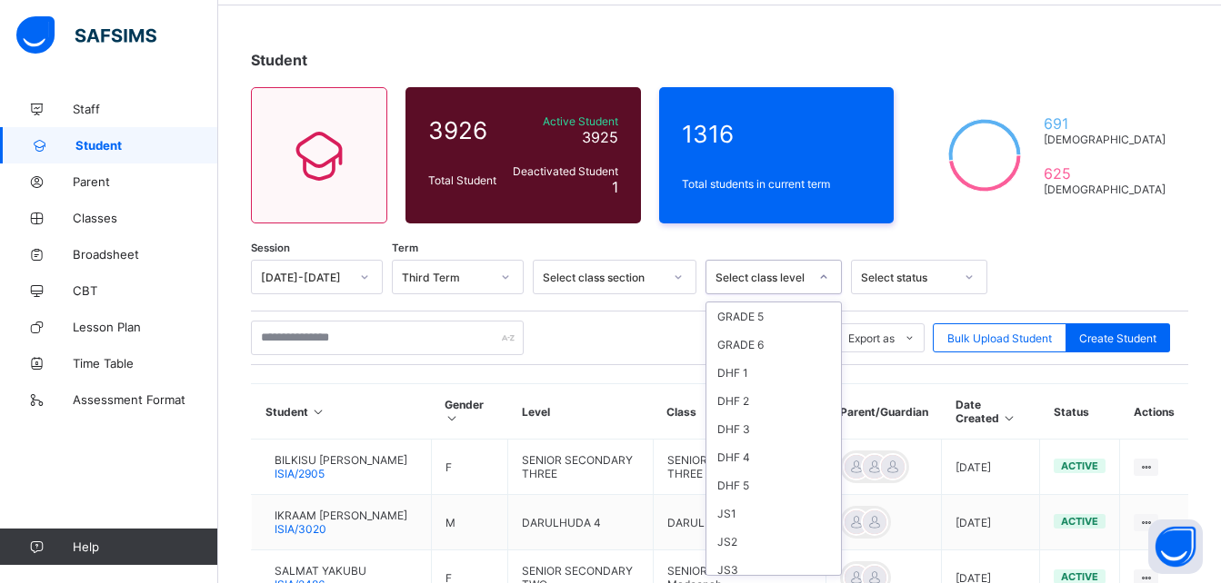
scroll to position [454, 0]
click at [731, 560] on div "SS 3" at bounding box center [773, 567] width 135 height 28
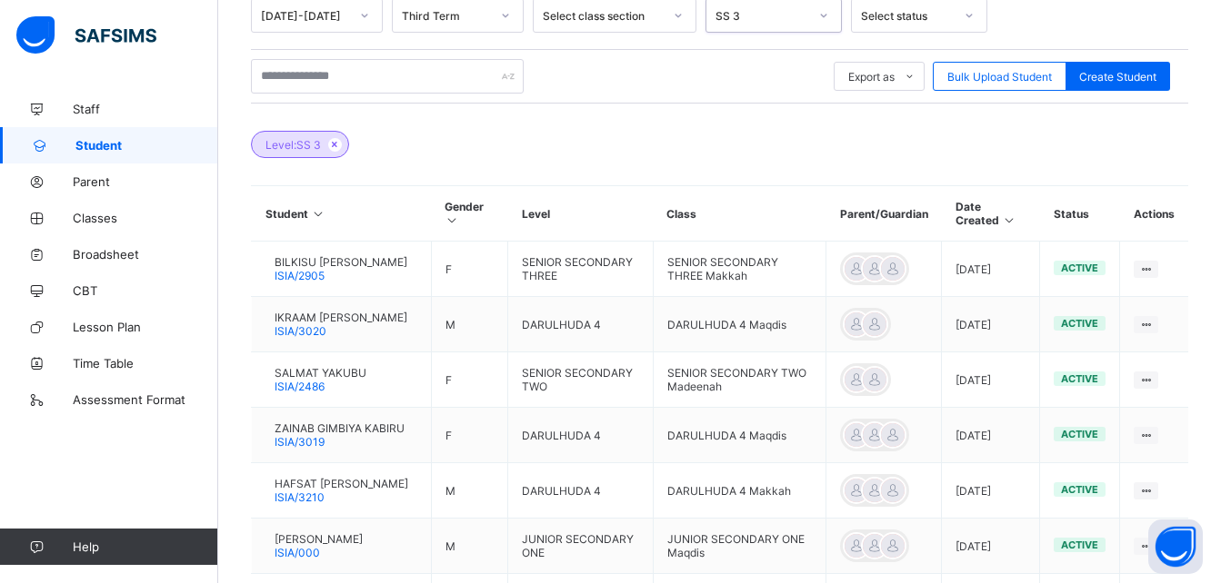
scroll to position [176, 0]
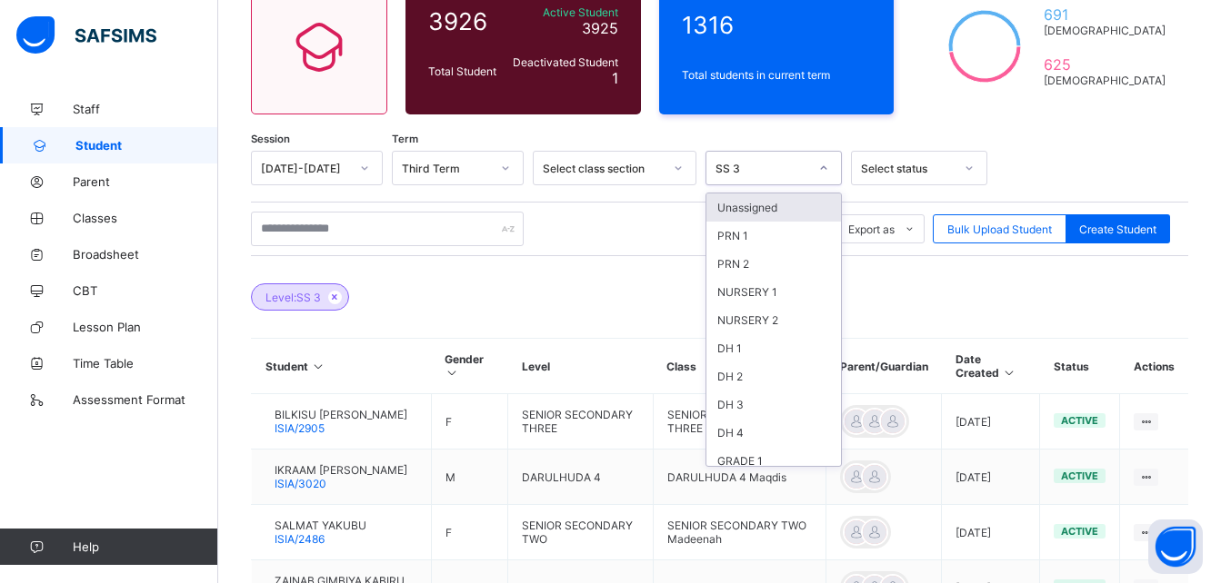
click at [823, 169] on icon at bounding box center [824, 168] width 6 height 4
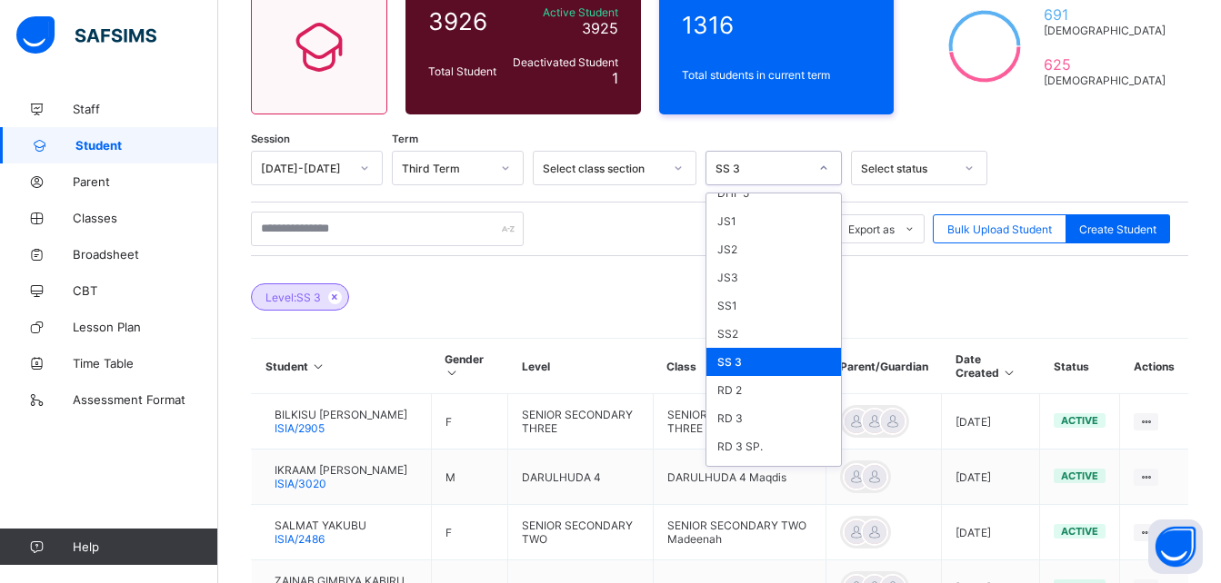
scroll to position [544, 0]
click at [764, 359] on div "SS 3" at bounding box center [773, 368] width 135 height 28
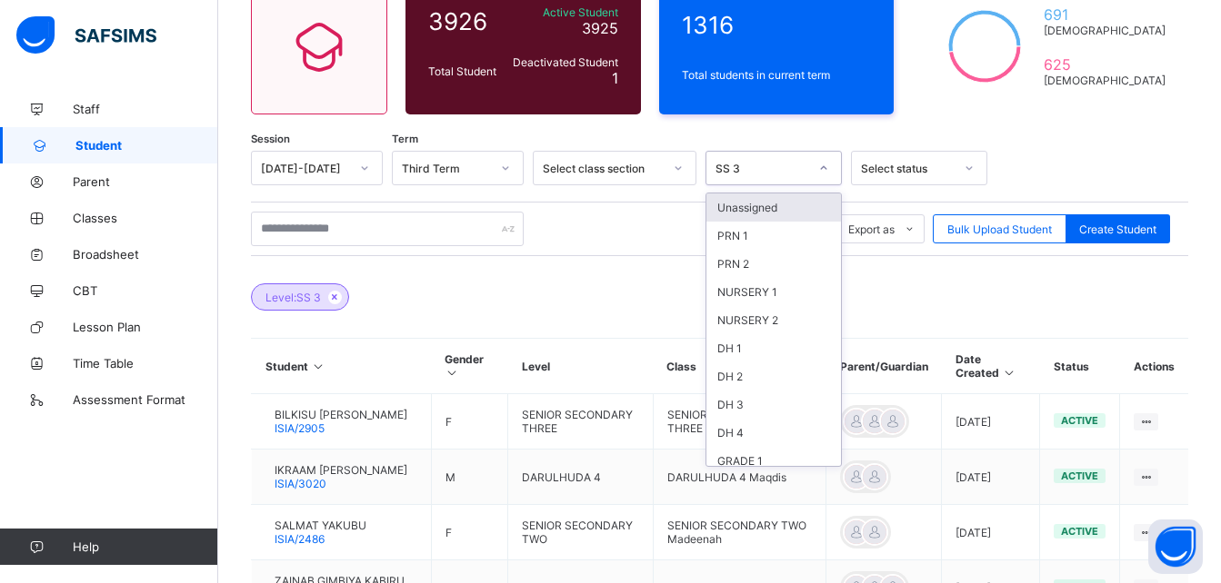
click at [822, 170] on icon at bounding box center [823, 168] width 11 height 18
click at [749, 344] on div "DH 1" at bounding box center [773, 348] width 135 height 28
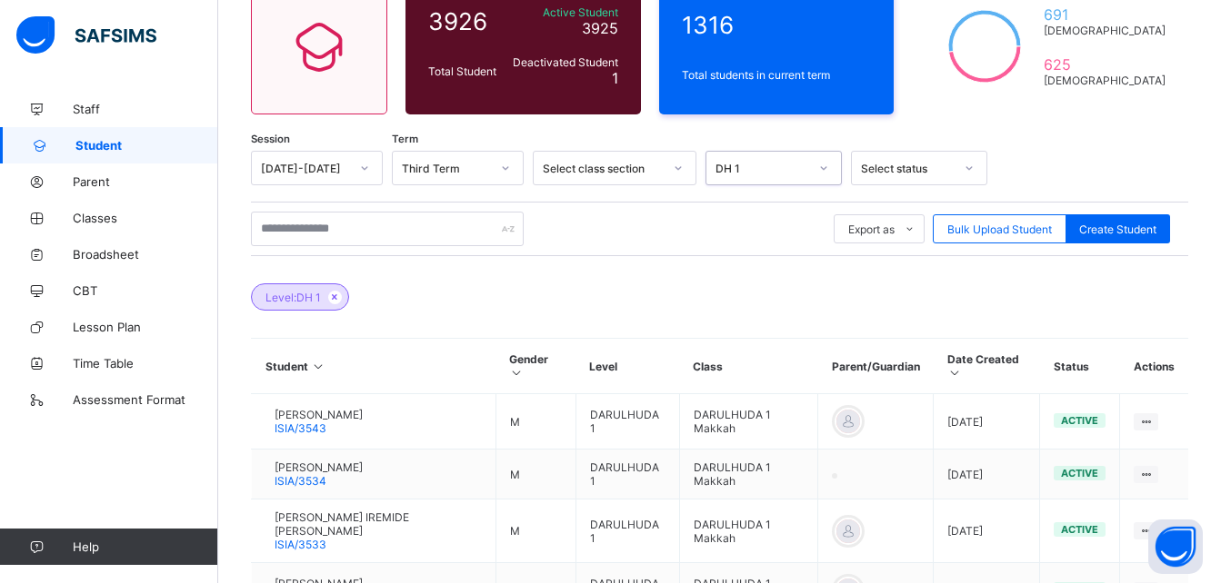
click at [822, 166] on icon at bounding box center [823, 168] width 11 height 18
click at [738, 418] on div "SS 3" at bounding box center [773, 423] width 135 height 28
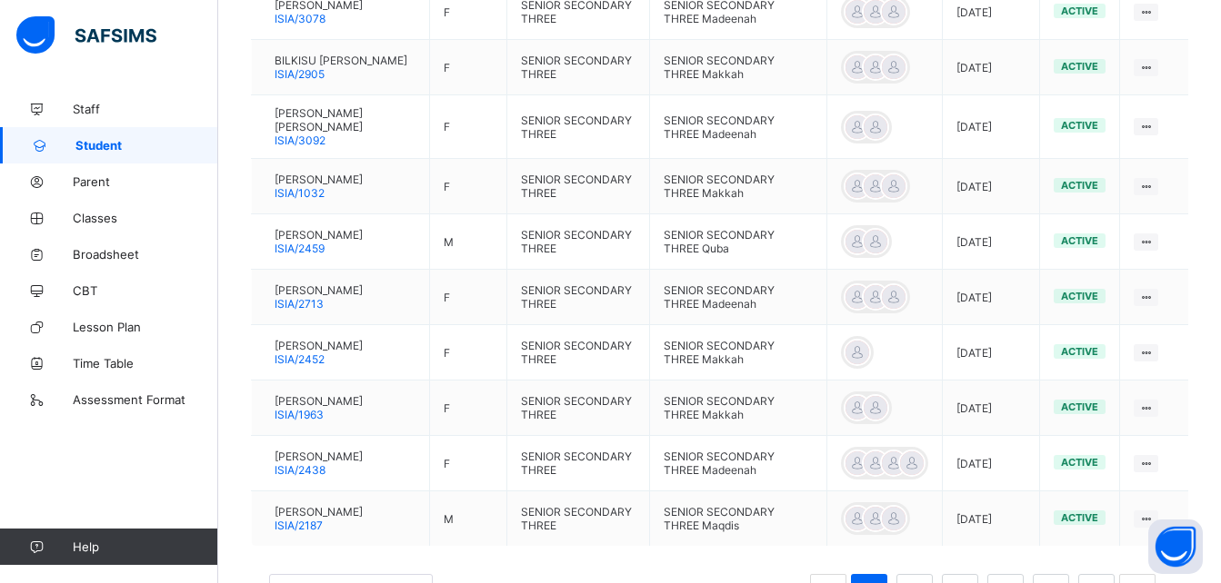
scroll to position [683, 0]
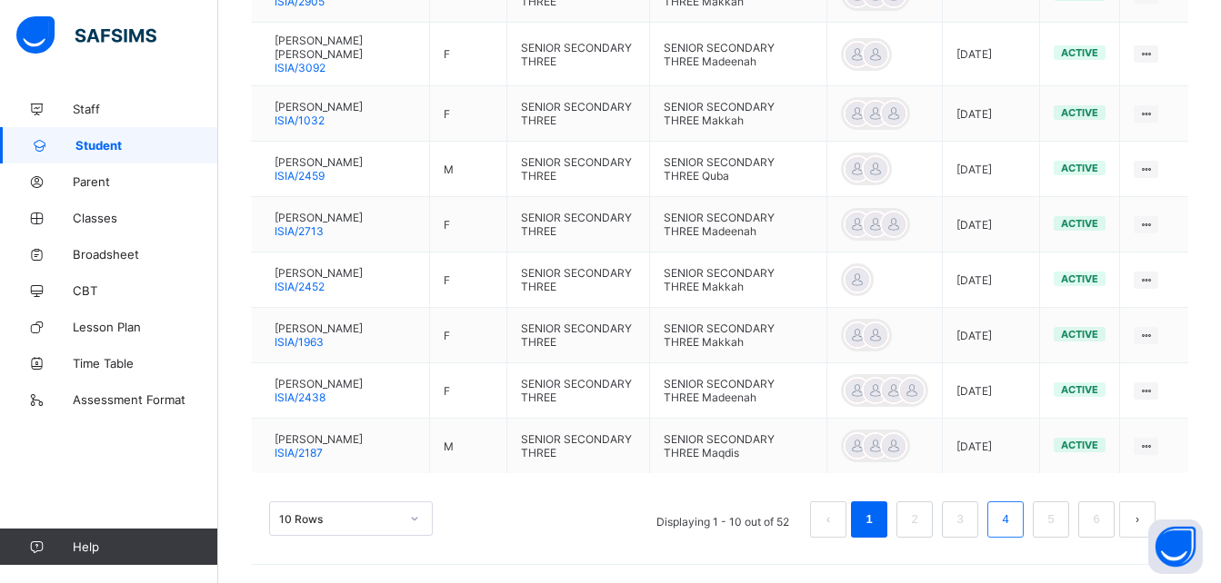
click at [1013, 530] on link "4" at bounding box center [1004, 520] width 17 height 24
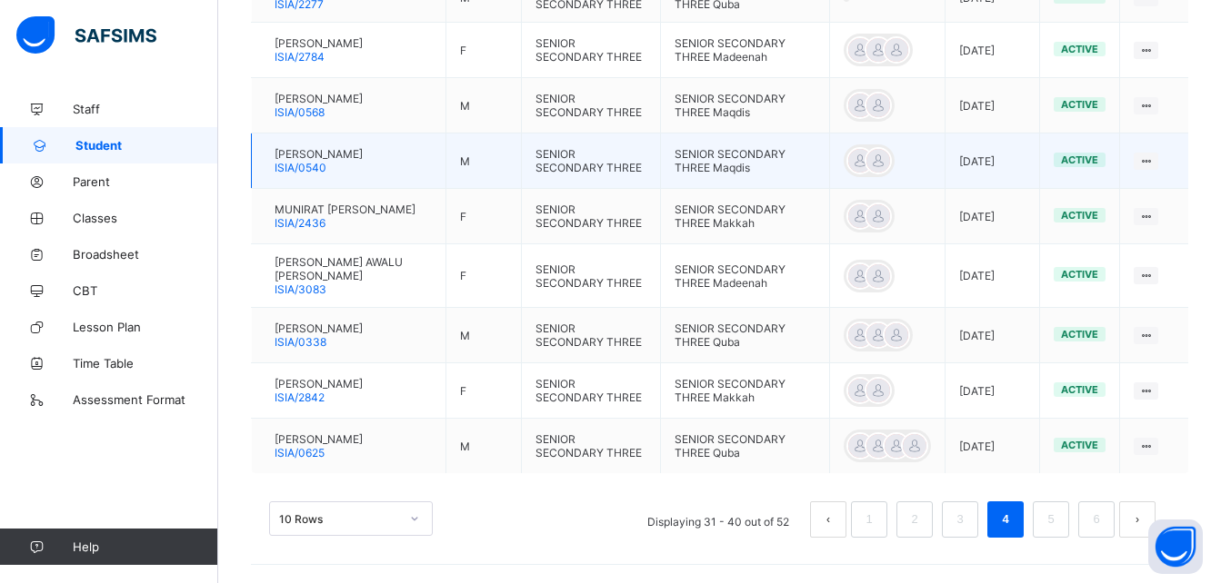
click at [363, 155] on div "ABDULLAHI IBRAHIM ISIA/0540" at bounding box center [318, 160] width 88 height 27
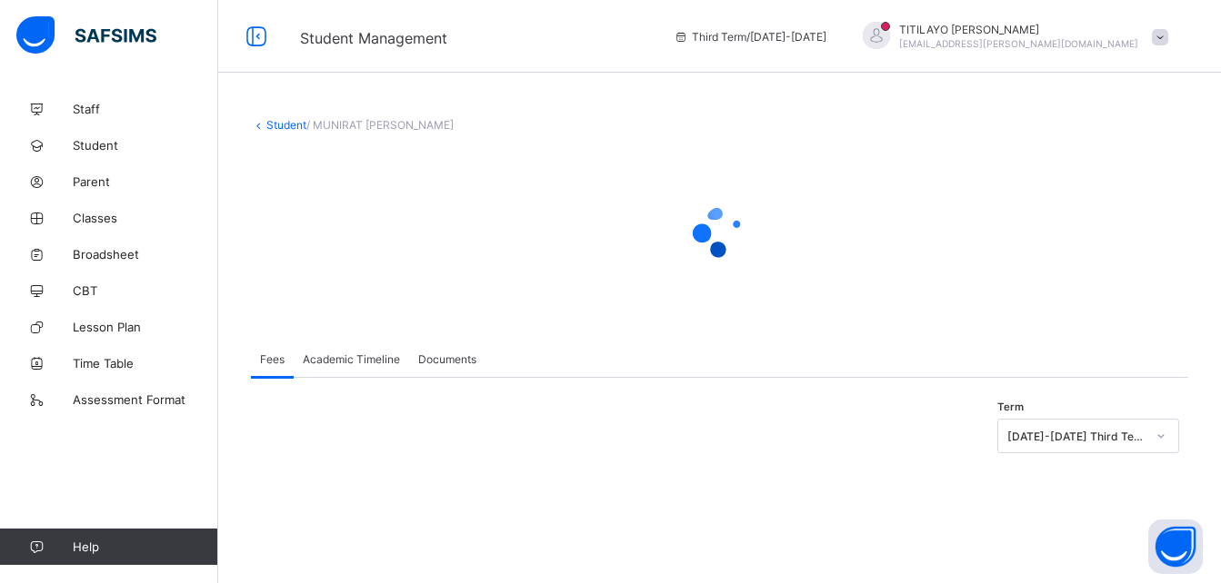
click at [349, 354] on span "Academic Timeline" at bounding box center [351, 360] width 97 height 14
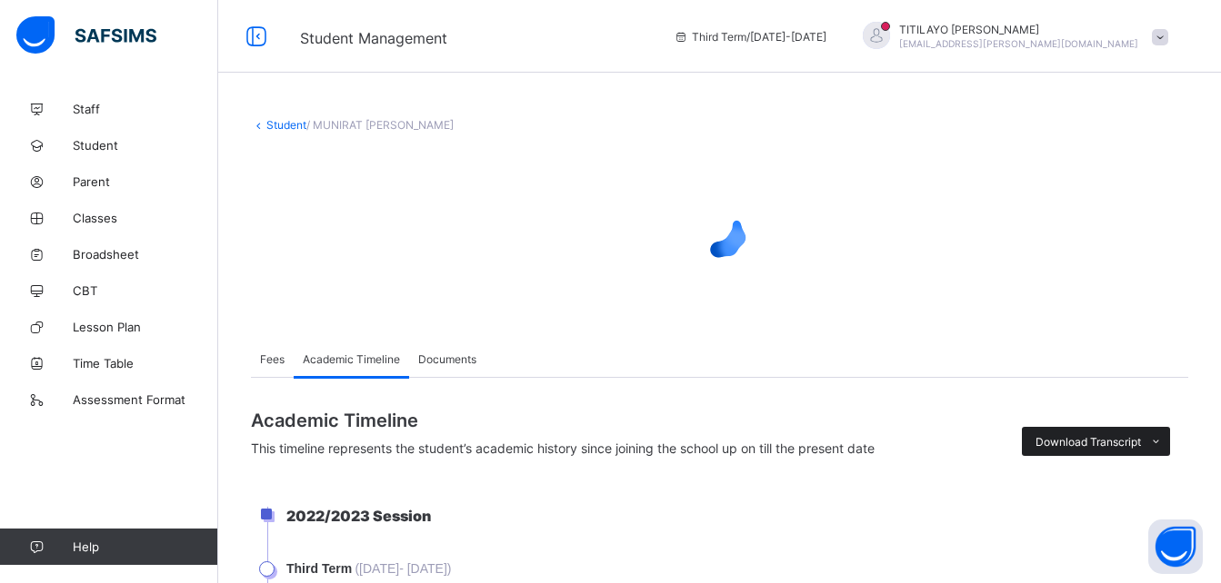
click at [1102, 436] on span "Download Transcript" at bounding box center [1087, 442] width 105 height 14
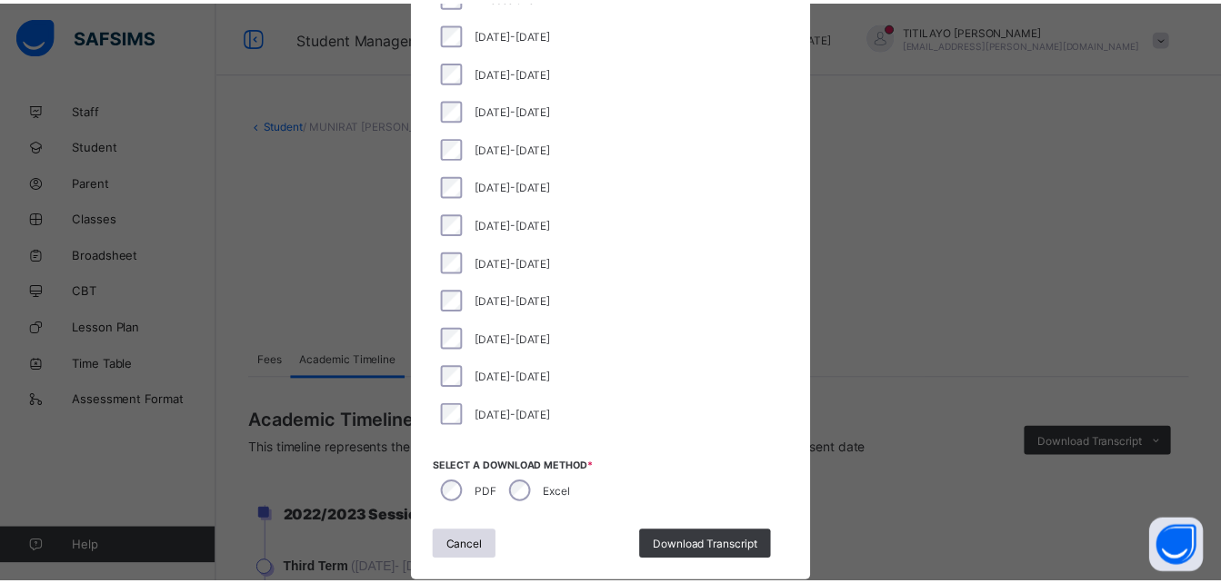
scroll to position [225, 0]
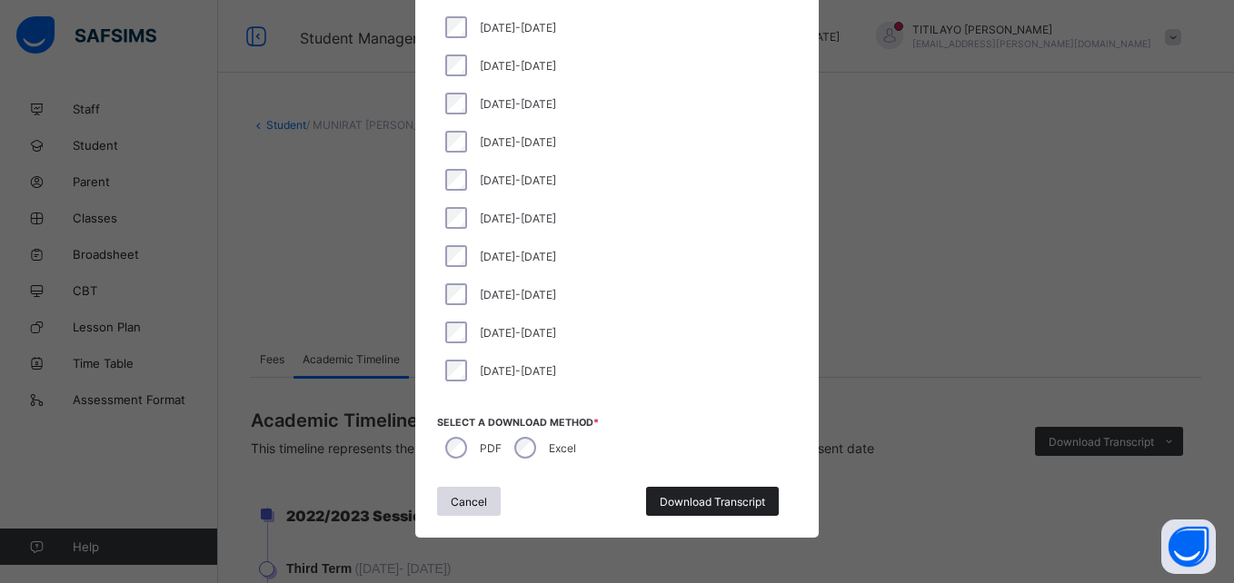
click at [736, 491] on div "Download Transcript" at bounding box center [712, 501] width 133 height 29
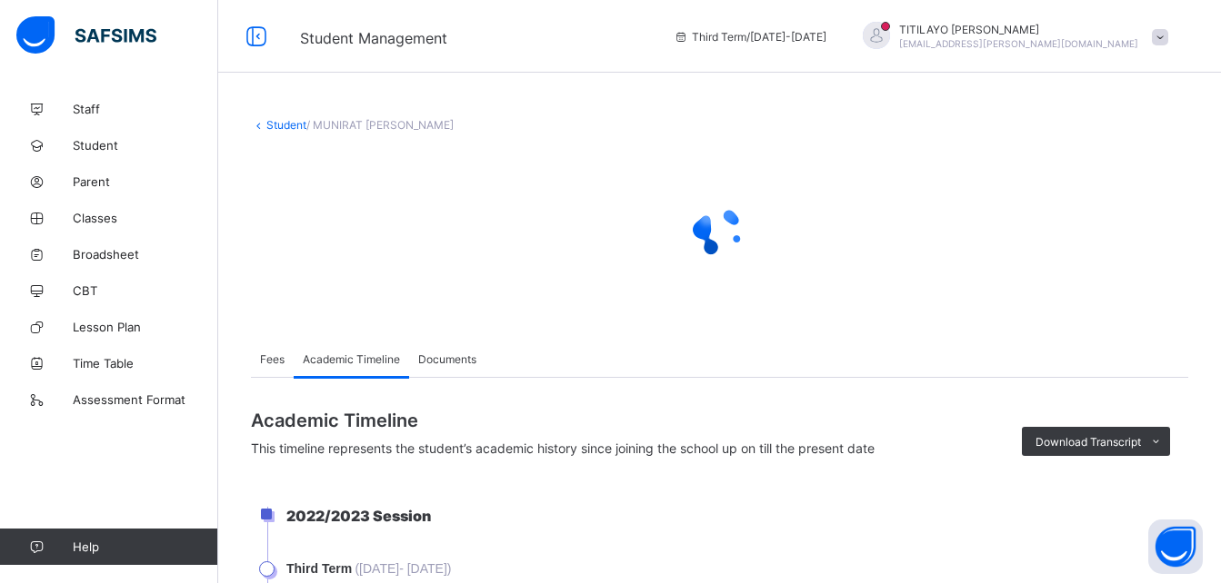
scroll to position [0, 0]
click at [285, 122] on link "Student" at bounding box center [286, 125] width 40 height 14
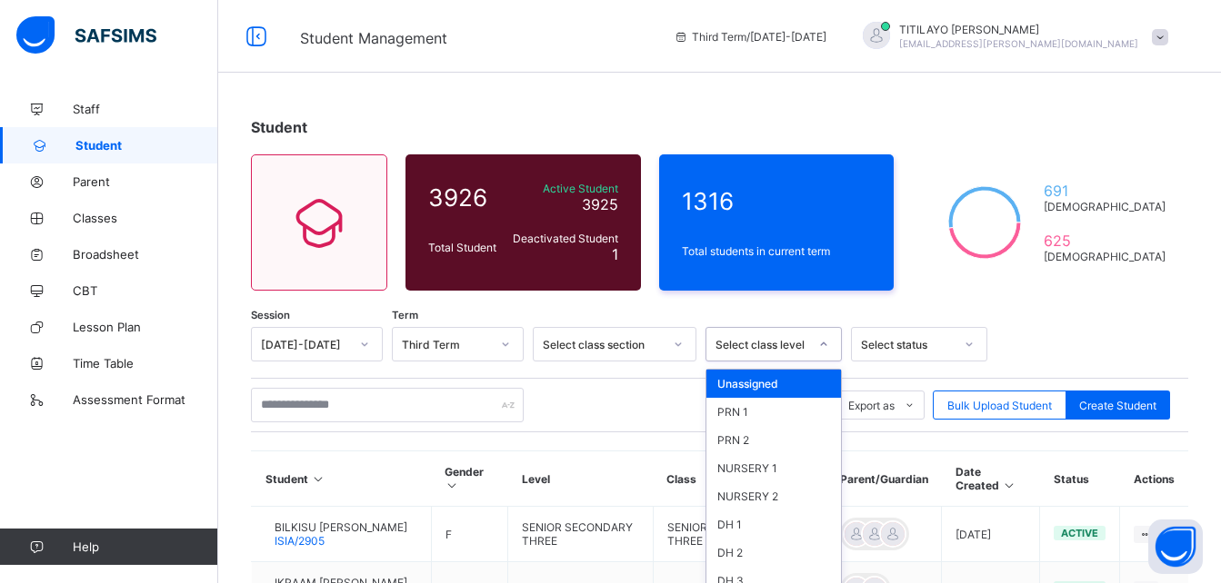
click at [795, 346] on div "option Unassigned focused, 1 of 46. 46 results available. Use Up and Down to ch…" at bounding box center [773, 344] width 136 height 35
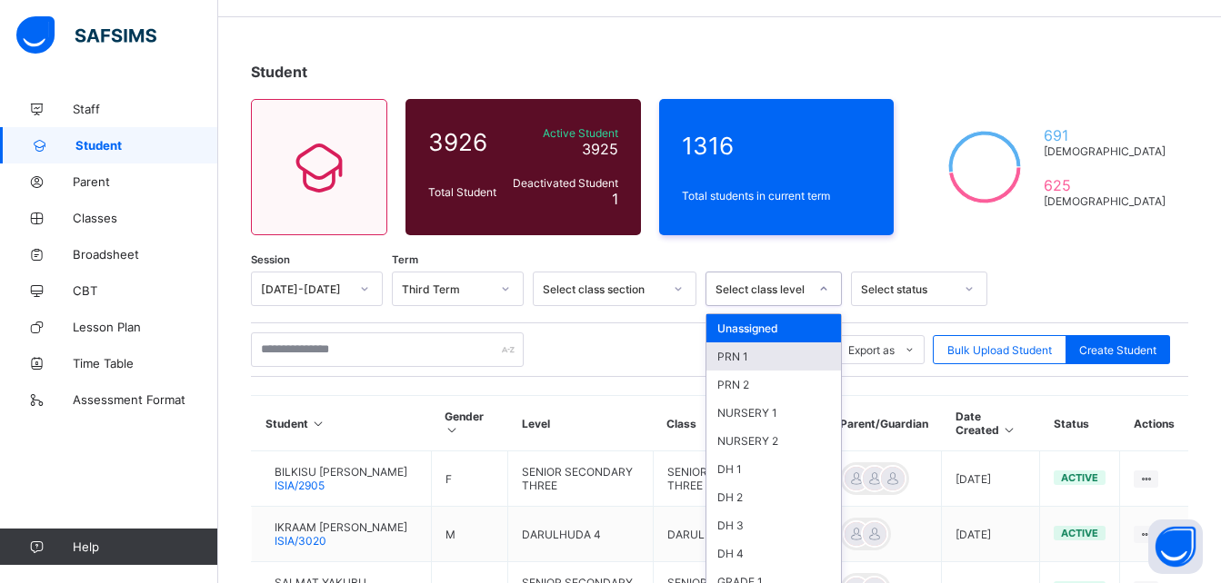
scroll to position [67, 0]
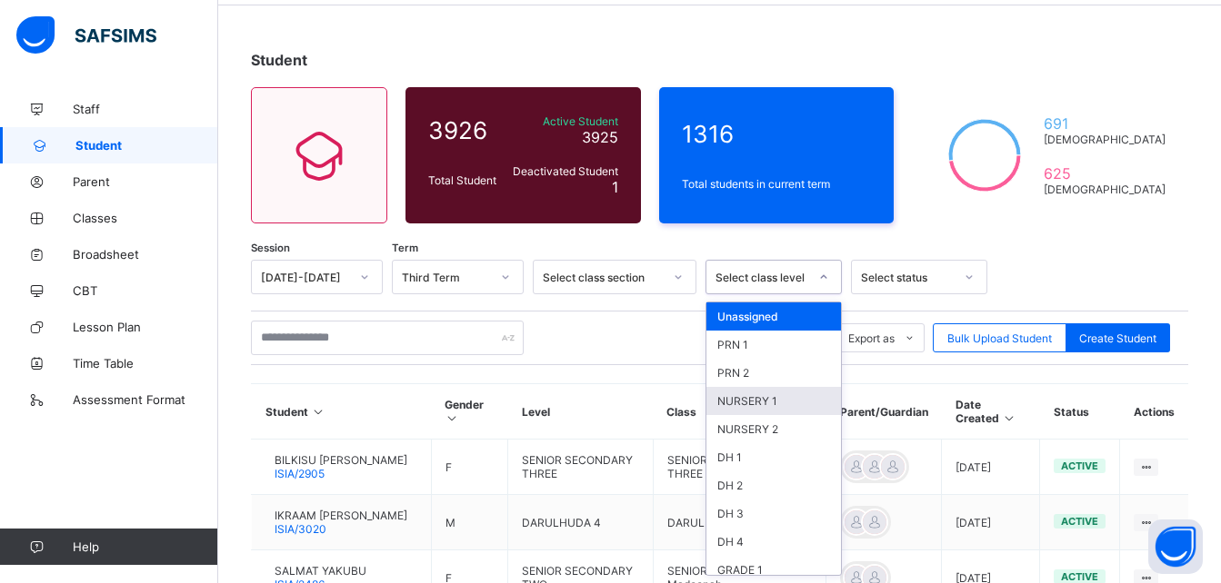
drag, startPoint x: 818, startPoint y: 332, endPoint x: 813, endPoint y: 318, distance: 14.4
click at [814, 387] on div "Unassigned PRN 1 PRN 2 NURSERY 1 NURSERY 2 DH 1 DH 2 DH 3 DH 4 GRADE 1 GRADE 2 …" at bounding box center [773, 439] width 135 height 273
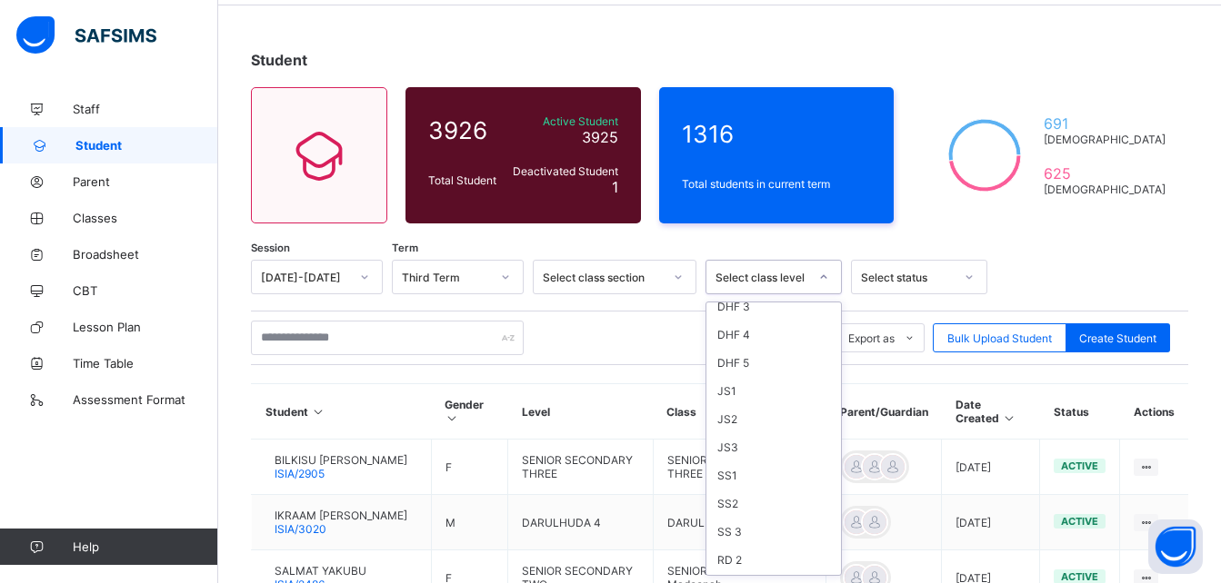
scroll to position [509, 0]
click at [733, 511] on div "SS 3" at bounding box center [773, 512] width 135 height 28
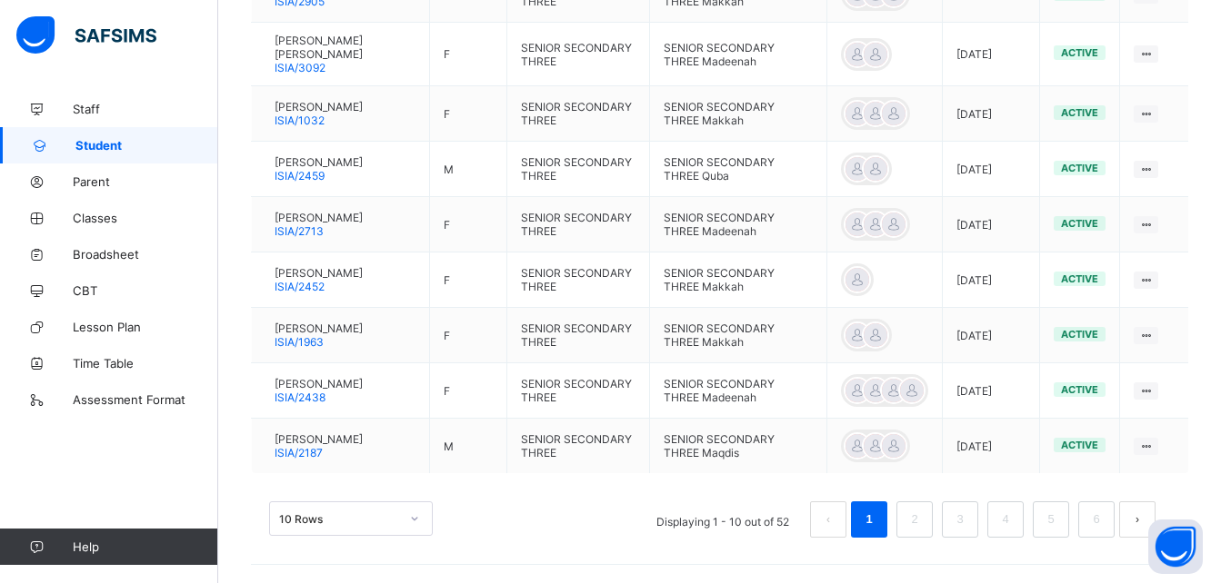
scroll to position [683, 0]
click at [1013, 519] on link "4" at bounding box center [1004, 520] width 17 height 24
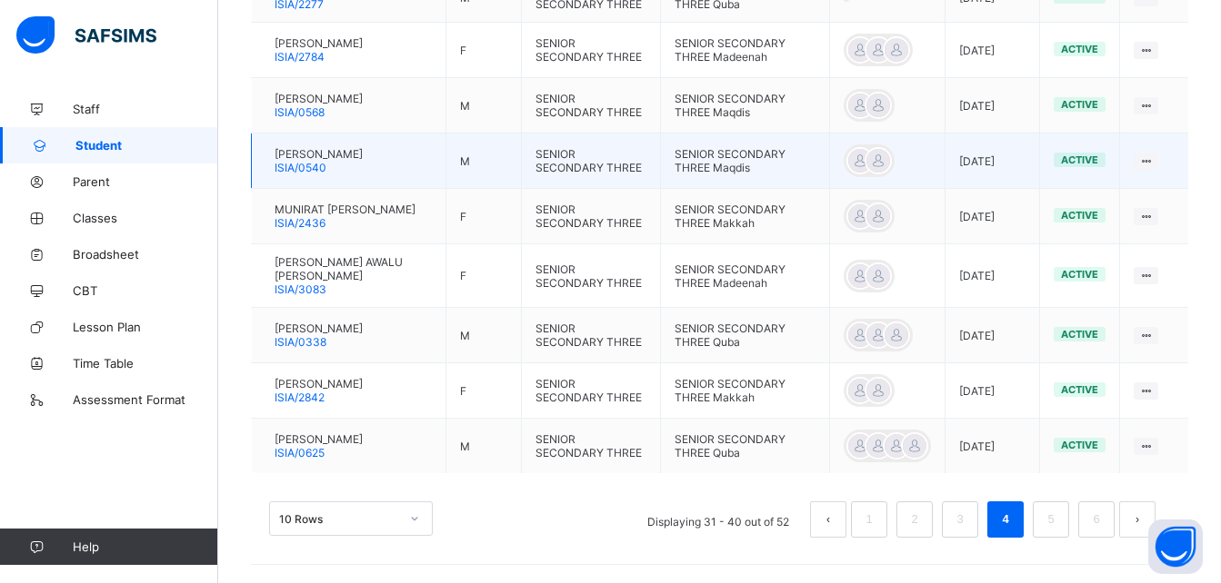
click at [375, 134] on td "ABDULLAHI IBRAHIM ISIA/0540" at bounding box center [349, 161] width 194 height 55
click at [363, 147] on span "[PERSON_NAME]" at bounding box center [318, 154] width 88 height 14
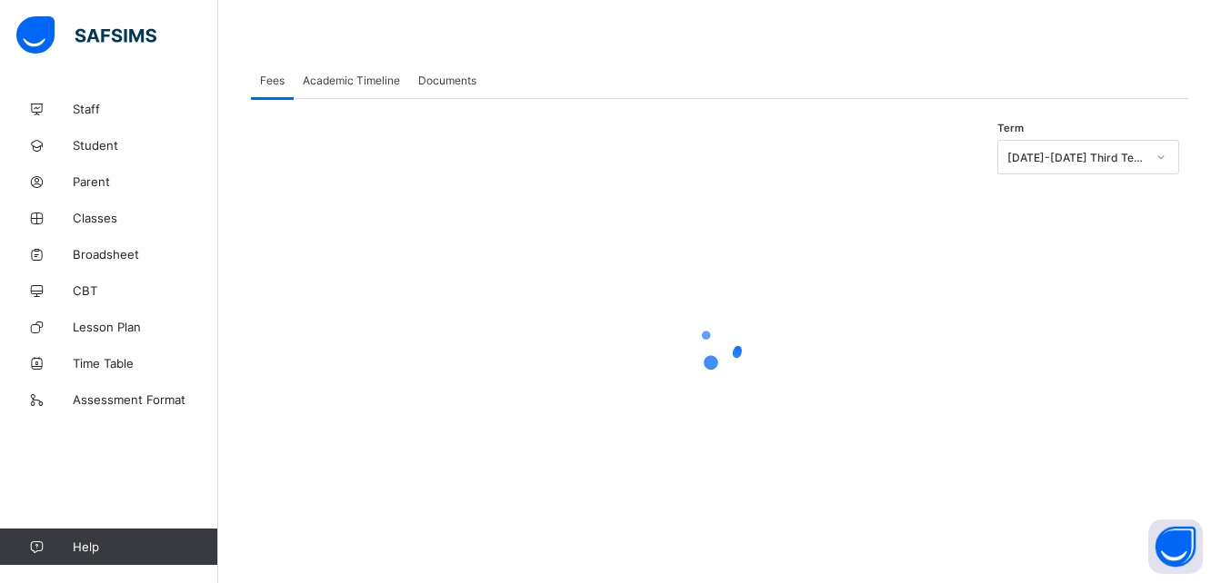
scroll to position [279, 0]
